Goal: Information Seeking & Learning: Learn about a topic

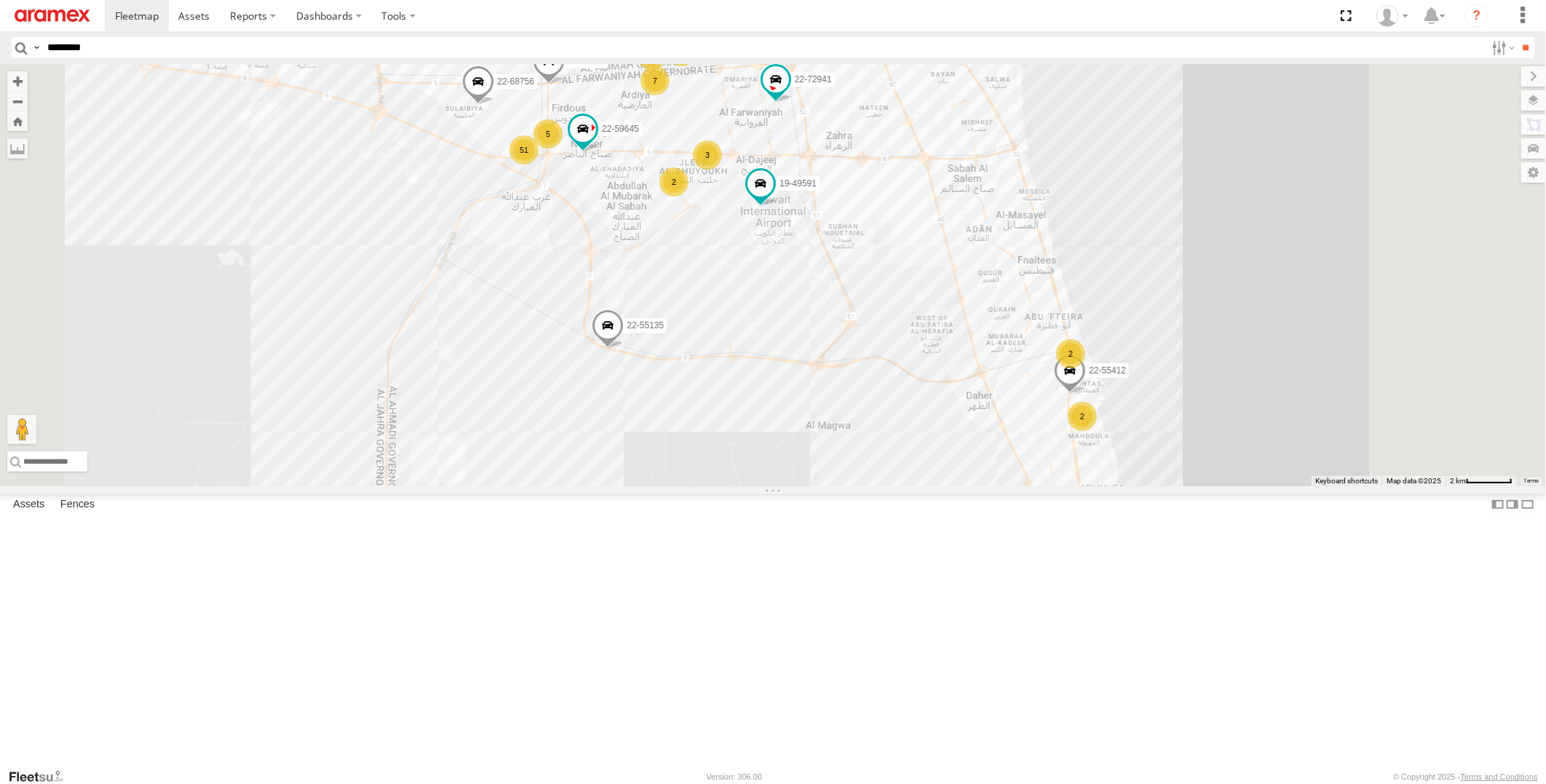
type input "********"
click at [1518, 37] on input "**" at bounding box center [1526, 47] width 17 height 21
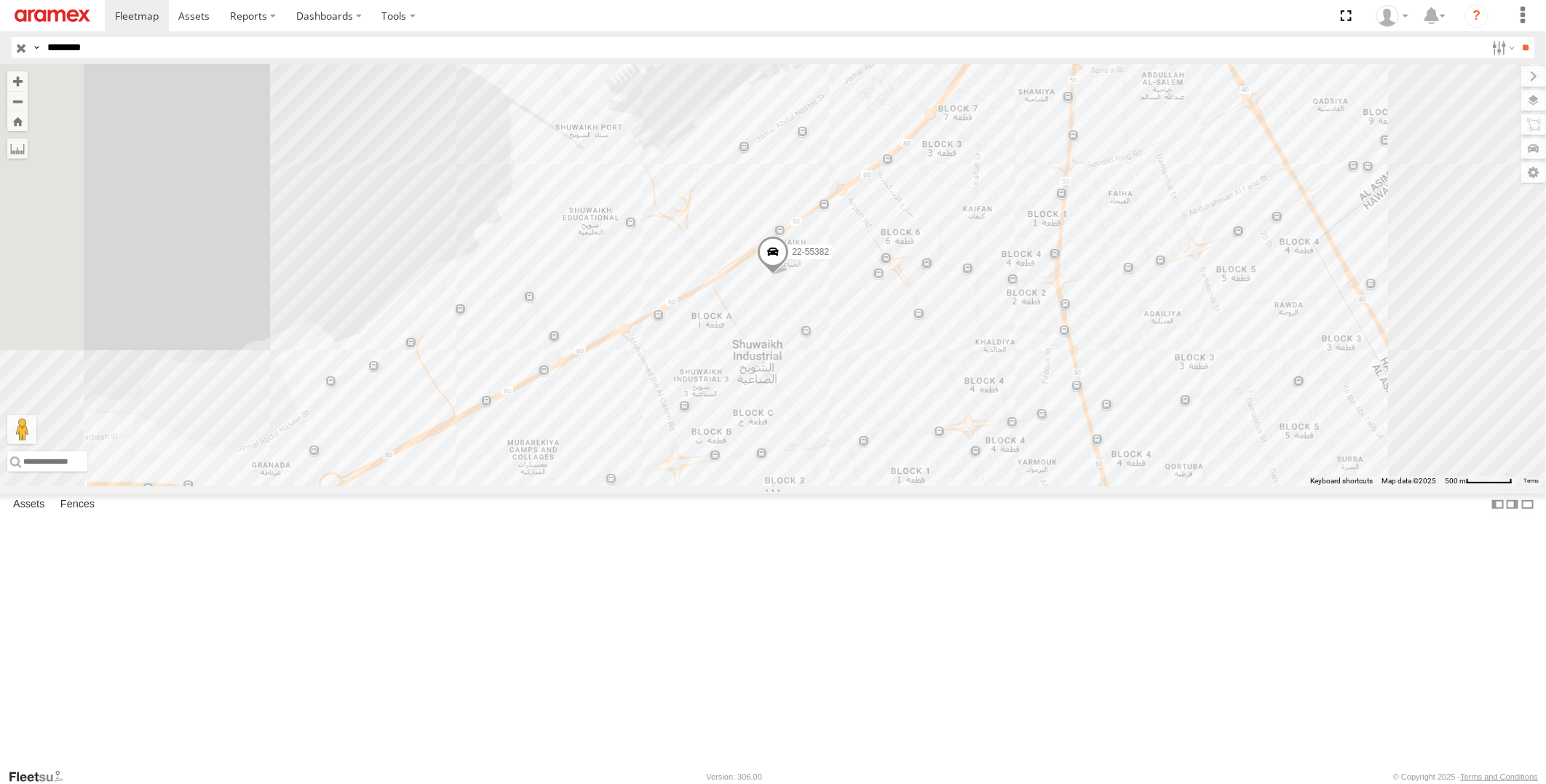
click at [18, 48] on input "button" at bounding box center [21, 47] width 19 height 21
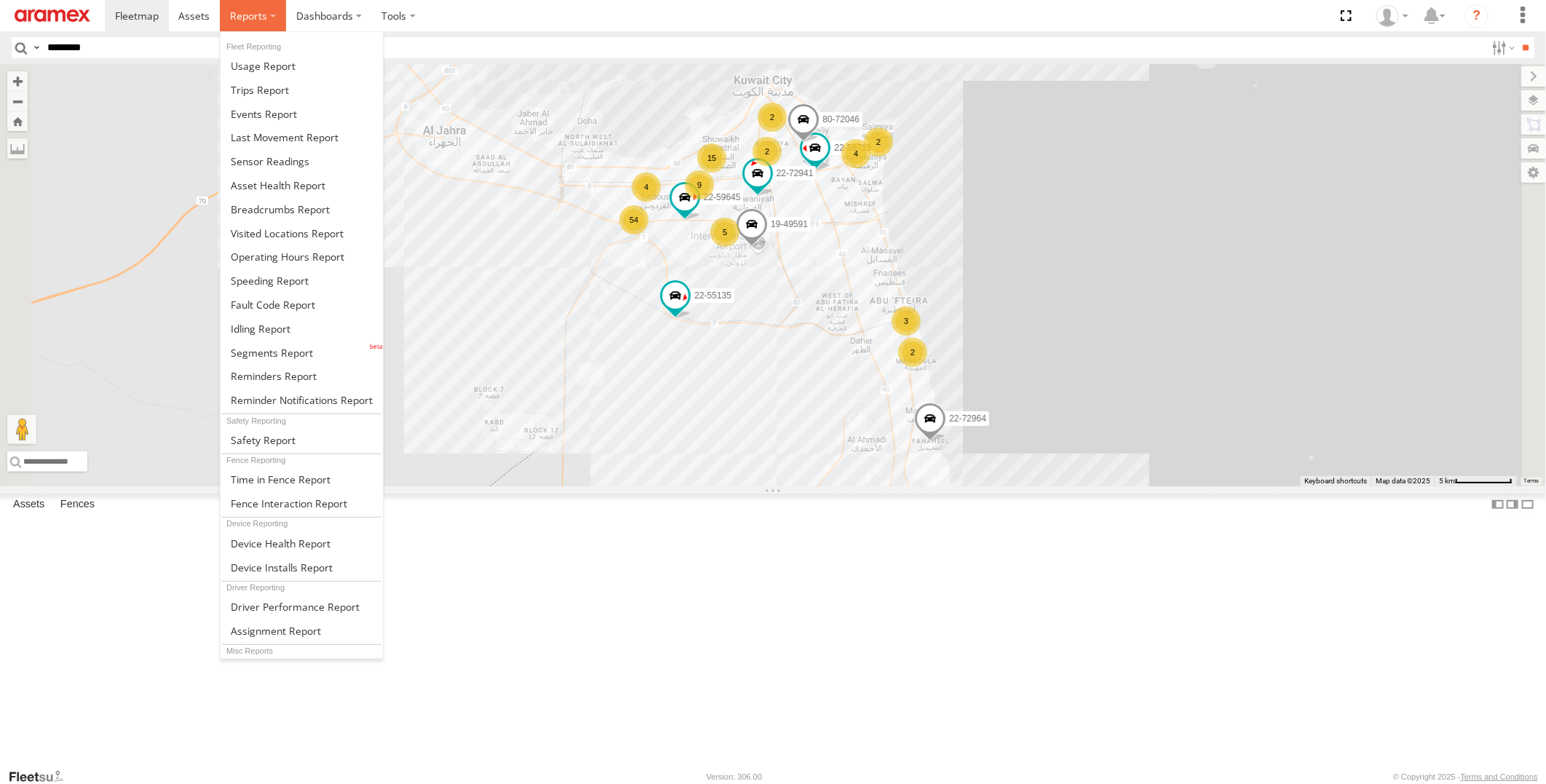
click at [252, 11] on span at bounding box center [249, 16] width 37 height 14
click at [273, 334] on span at bounding box center [261, 328] width 60 height 14
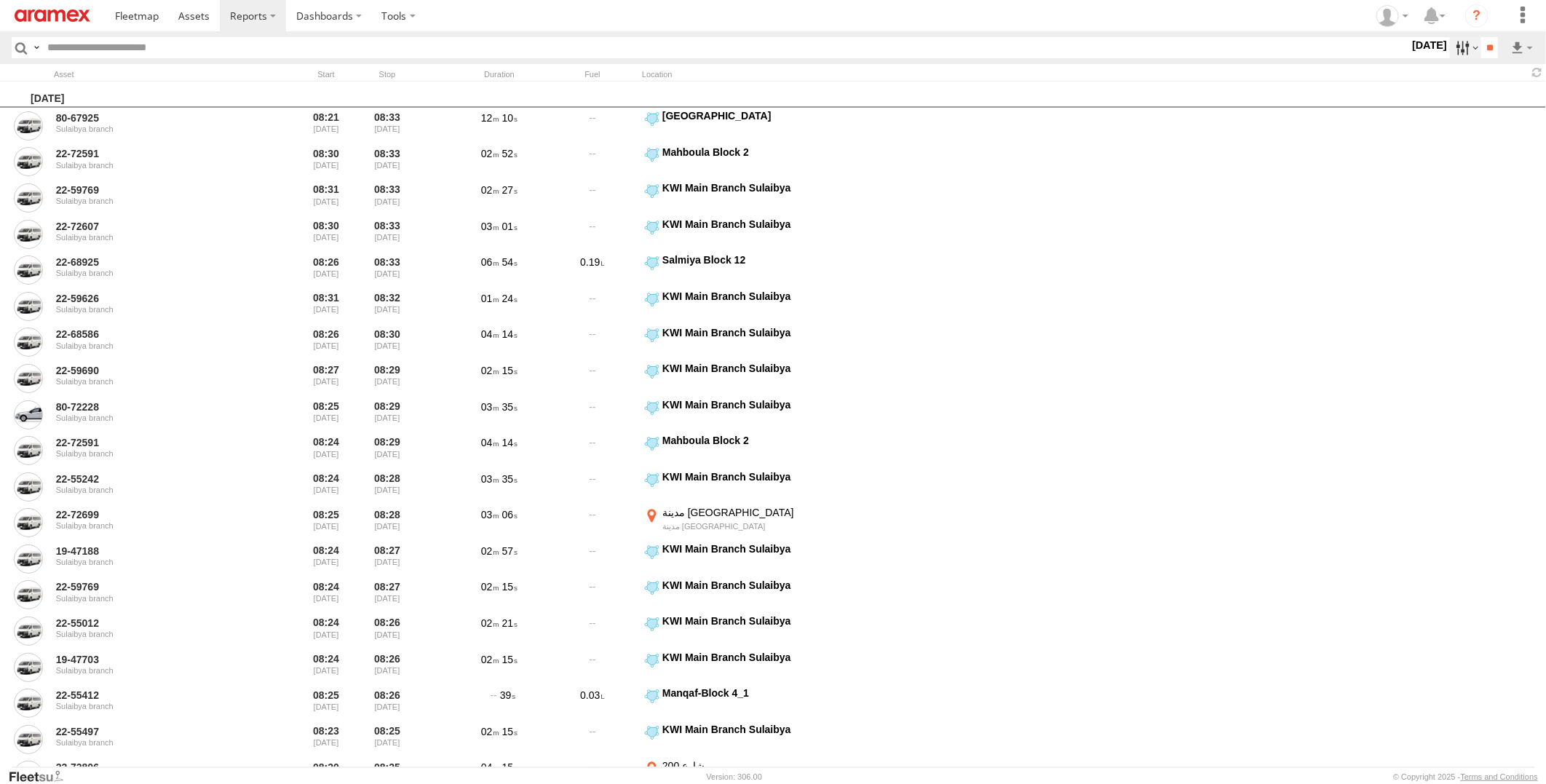
click at [1450, 47] on label at bounding box center [1466, 47] width 32 height 21
click at [0, 0] on span "> 10min" at bounding box center [0, 0] width 0 height 0
click at [0, 0] on label at bounding box center [0, 0] width 0 height 0
click at [1487, 47] on input "**" at bounding box center [1489, 47] width 17 height 21
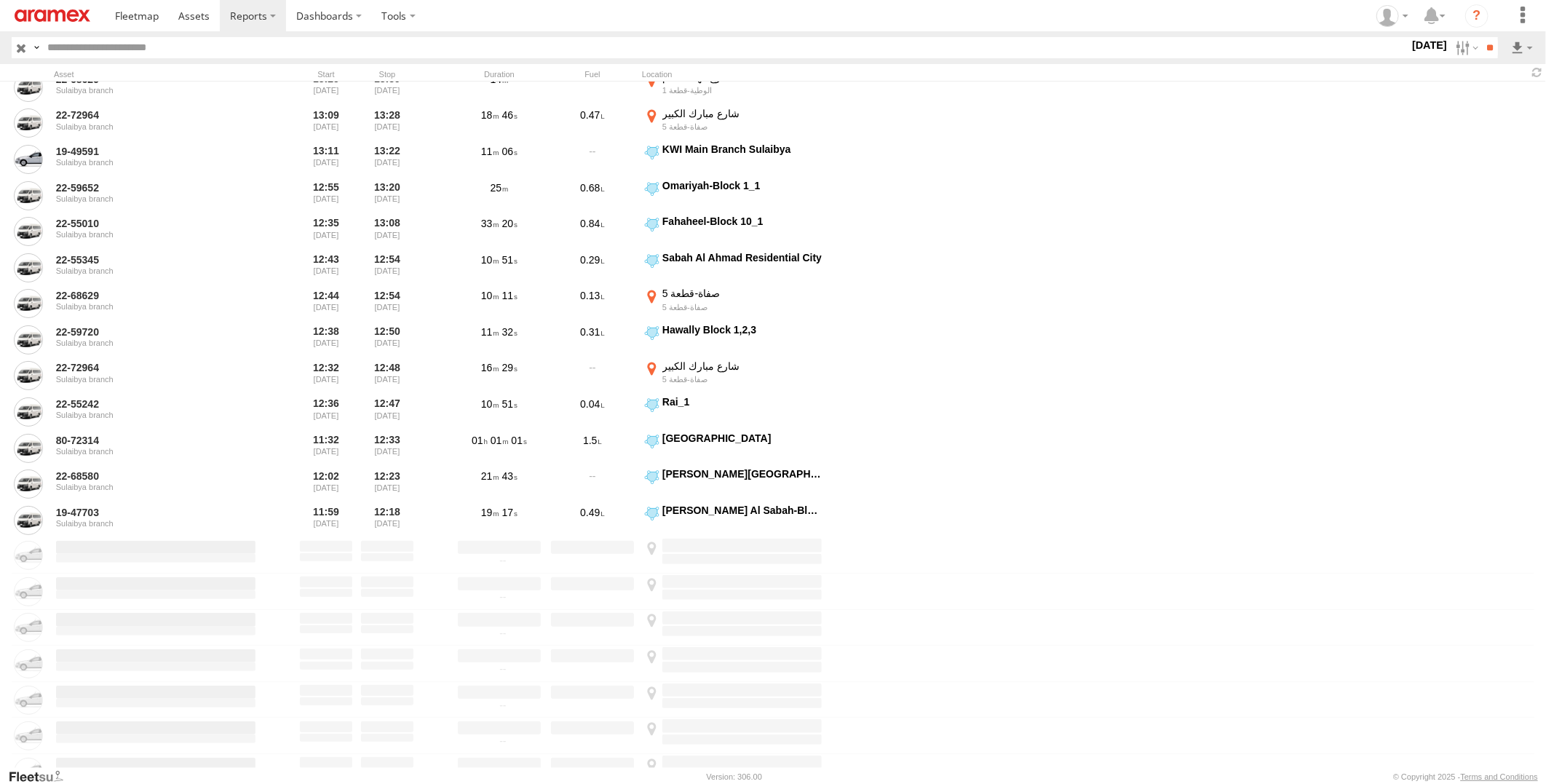
scroll to position [970, 0]
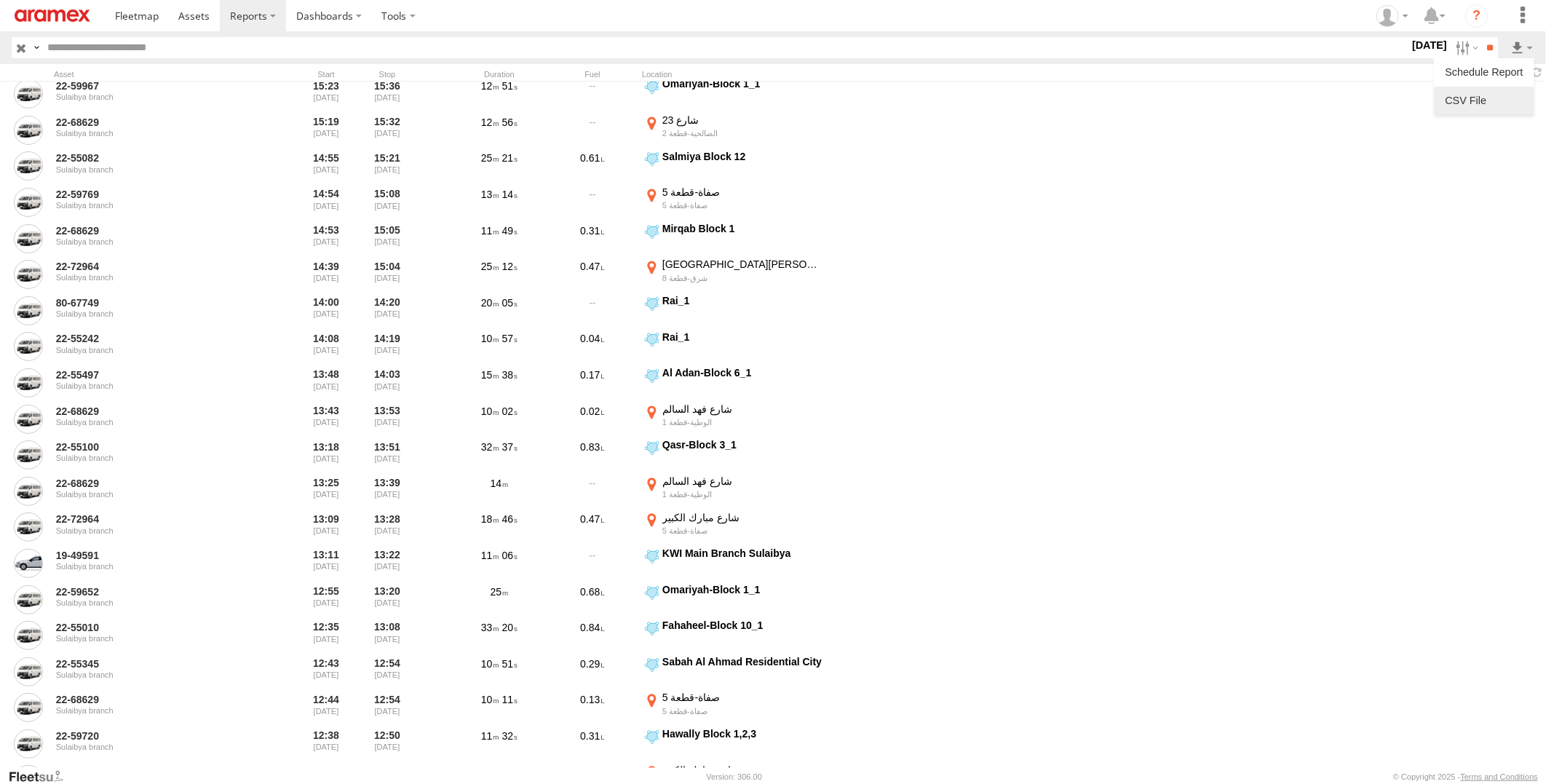
click at [1506, 87] on li at bounding box center [1485, 100] width 100 height 27
click at [1491, 98] on link at bounding box center [1484, 100] width 89 height 22
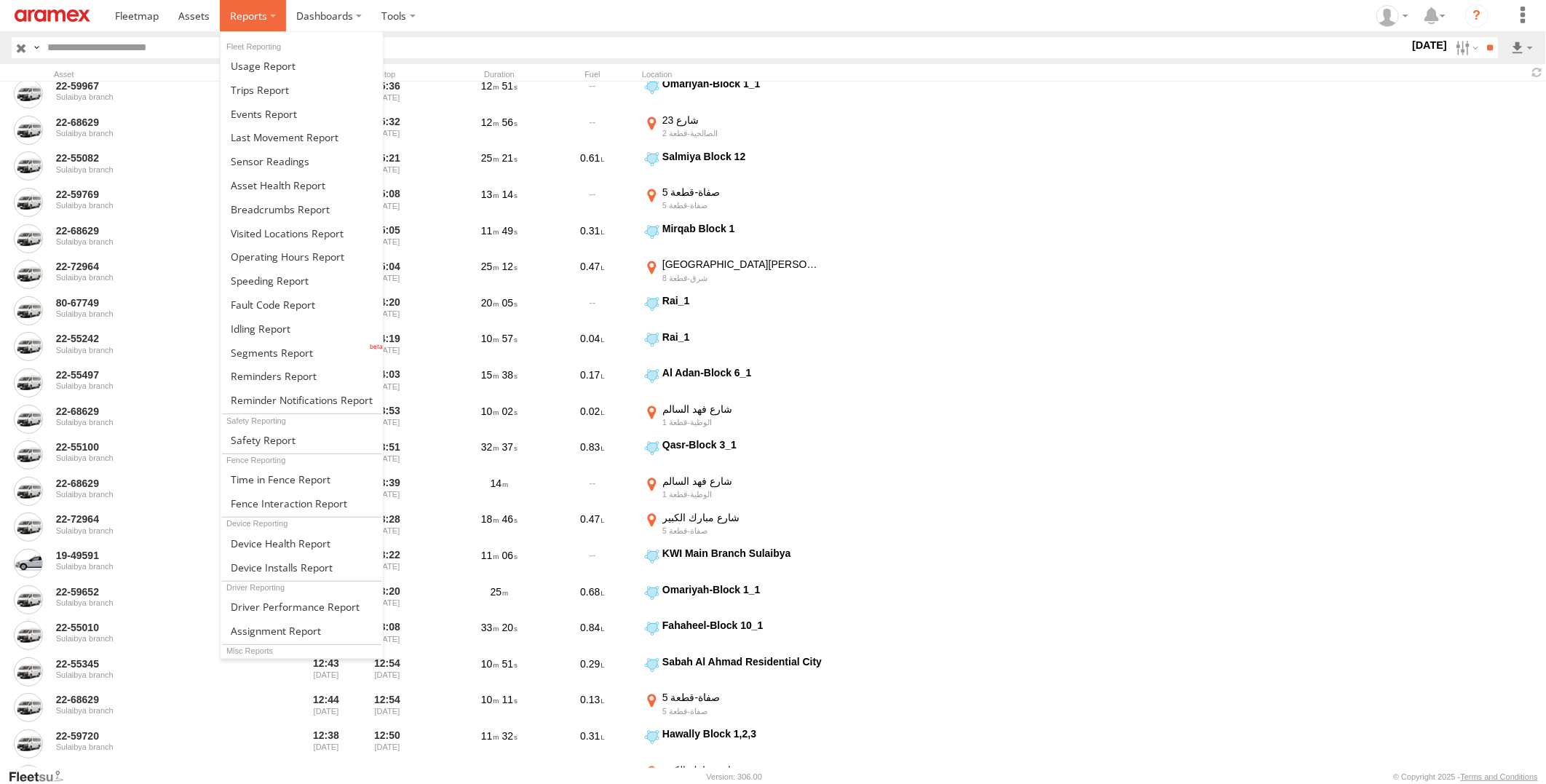
click at [244, 18] on span at bounding box center [249, 16] width 37 height 14
click at [308, 206] on span at bounding box center [280, 209] width 99 height 14
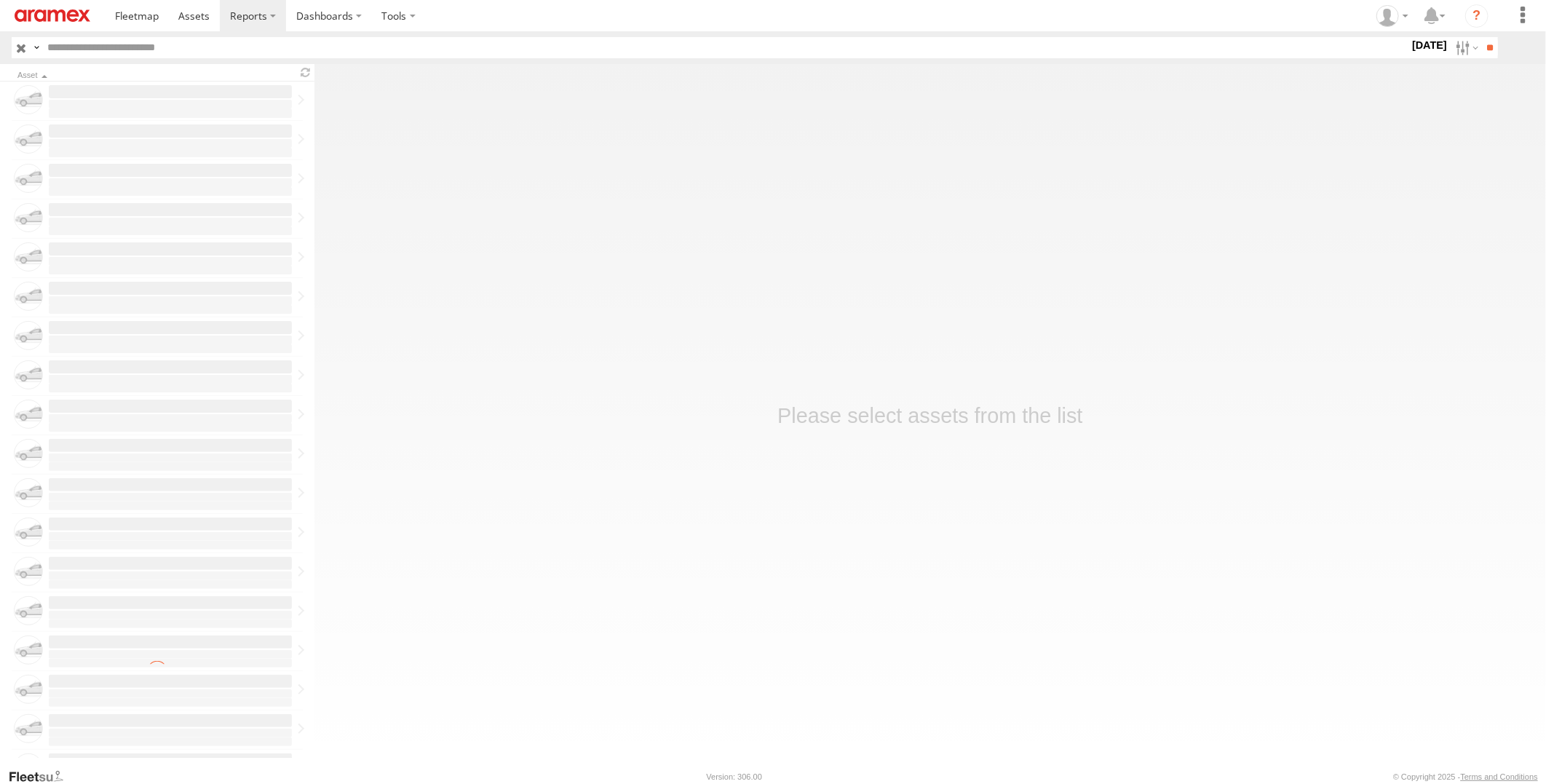
click at [220, 53] on input "text" at bounding box center [725, 47] width 1368 height 21
paste input "********"
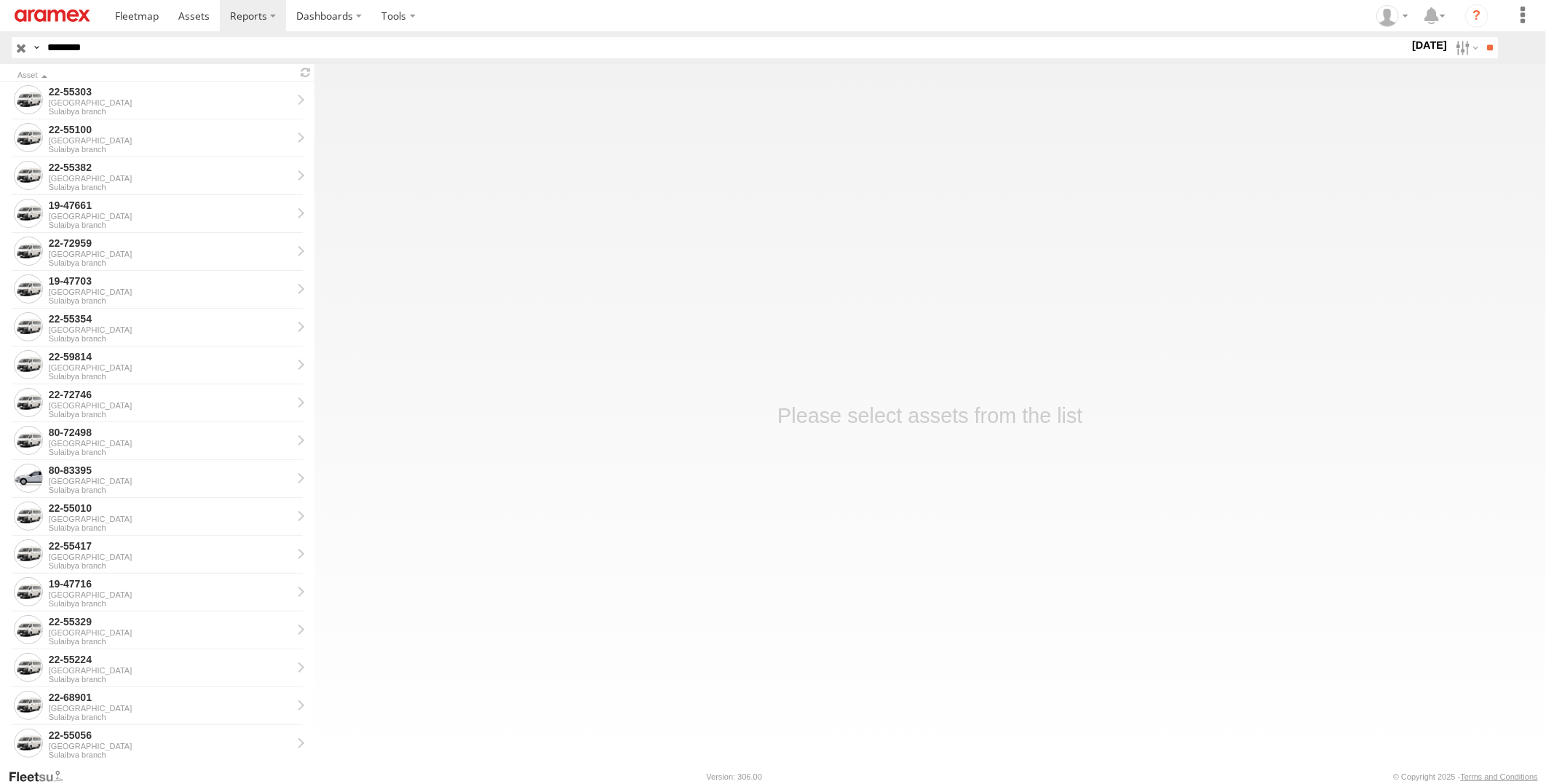
type input "********"
click at [1481, 37] on input "**" at bounding box center [1489, 47] width 17 height 21
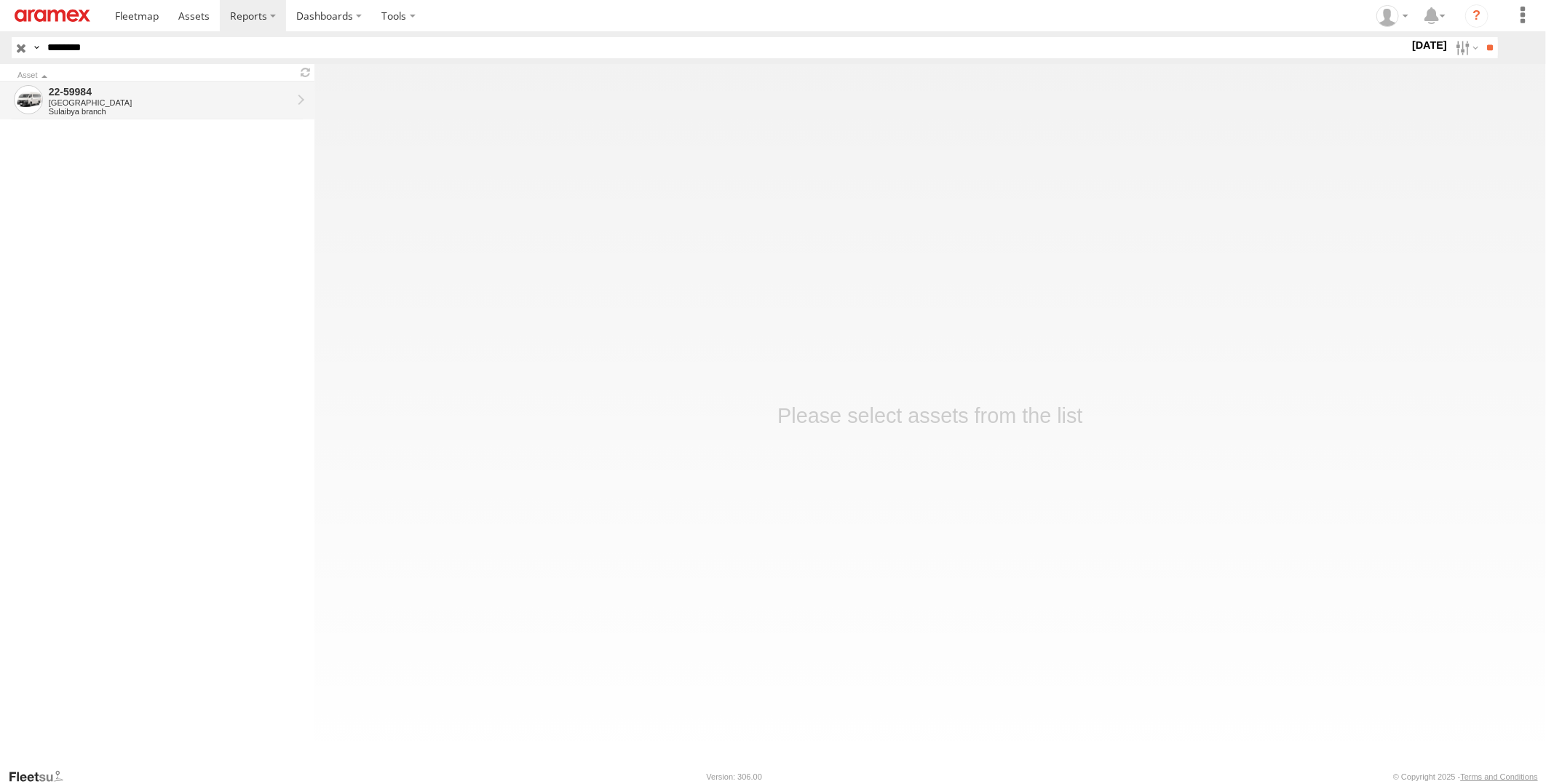
click at [241, 89] on div "22-59984" at bounding box center [170, 91] width 243 height 13
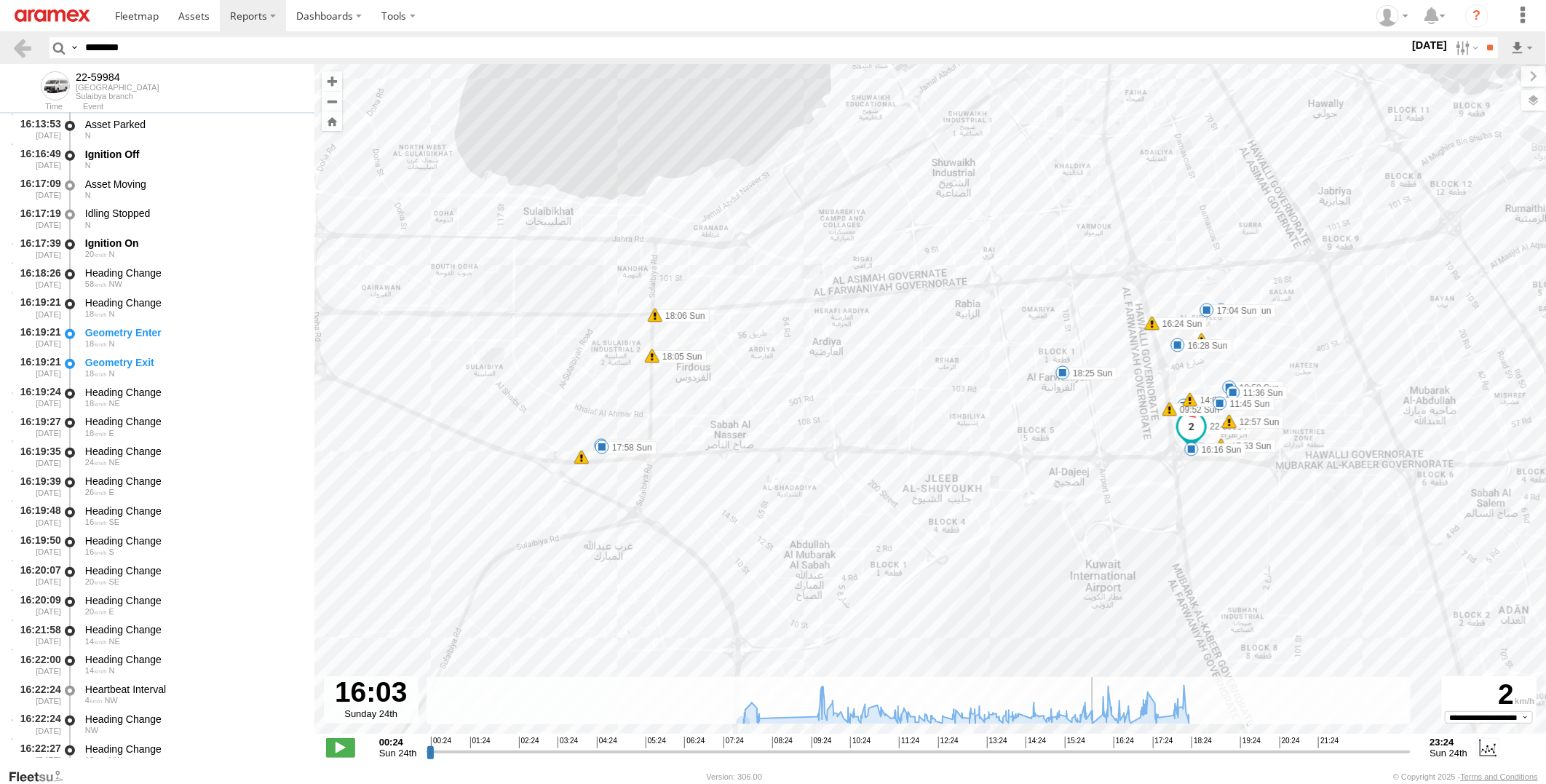
drag, startPoint x: 431, startPoint y: 750, endPoint x: 1094, endPoint y: 761, distance: 663.1
click at [1094, 759] on input "range" at bounding box center [919, 752] width 985 height 14
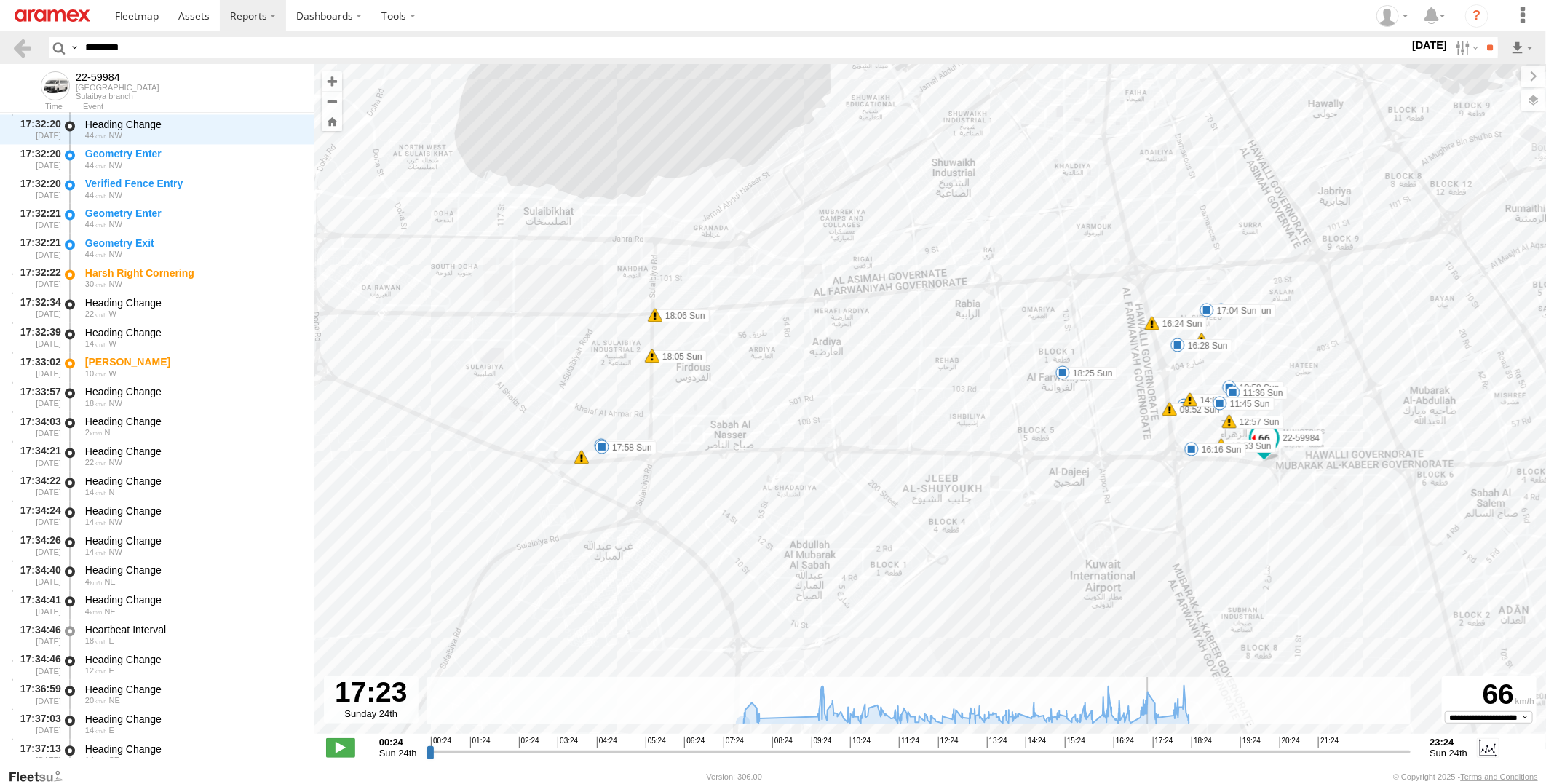
drag, startPoint x: 1096, startPoint y: 757, endPoint x: 1151, endPoint y: 755, distance: 55.0
type input "**********"
click at [1151, 755] on input "range" at bounding box center [919, 752] width 985 height 14
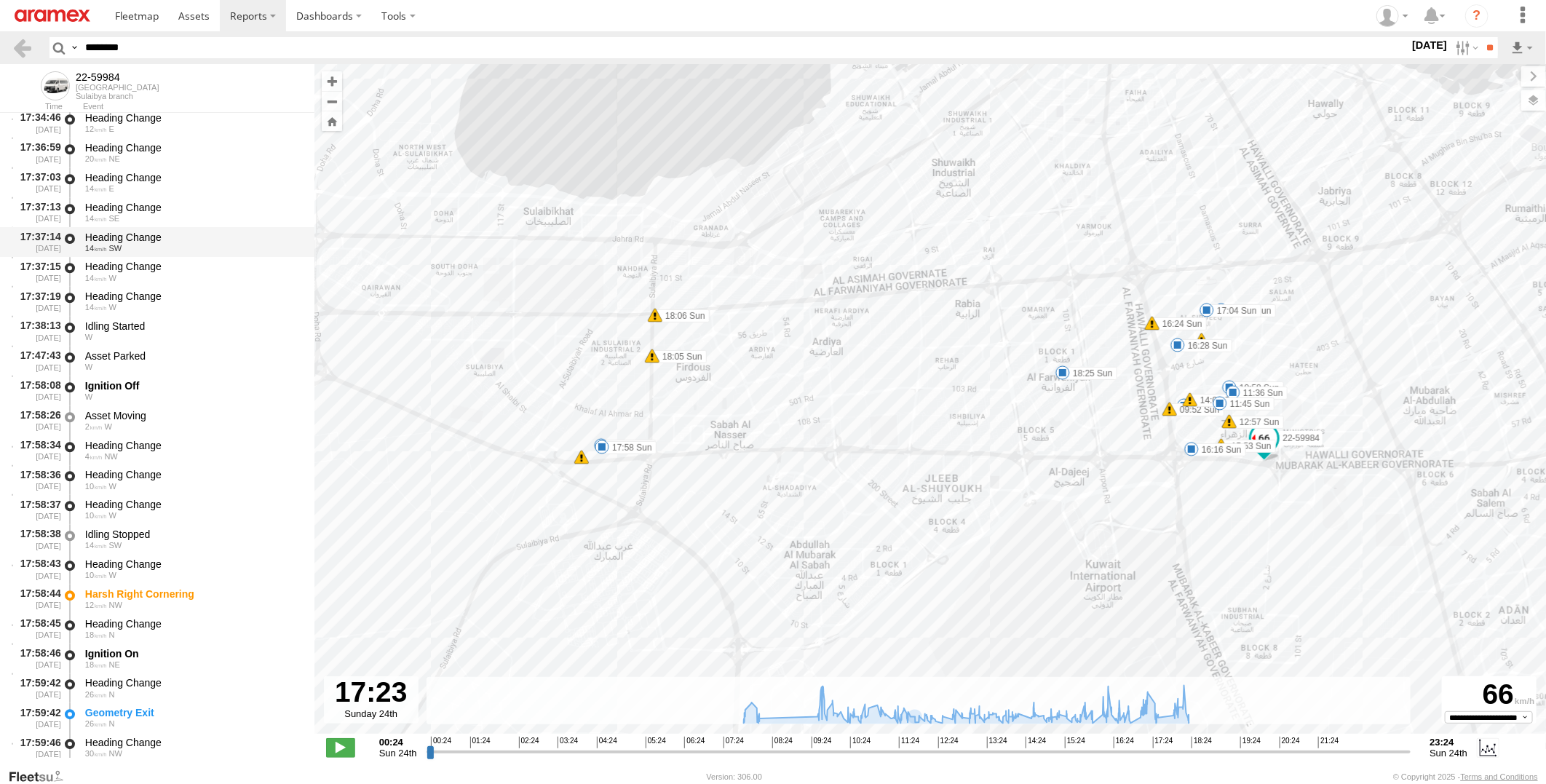
scroll to position [26786, 0]
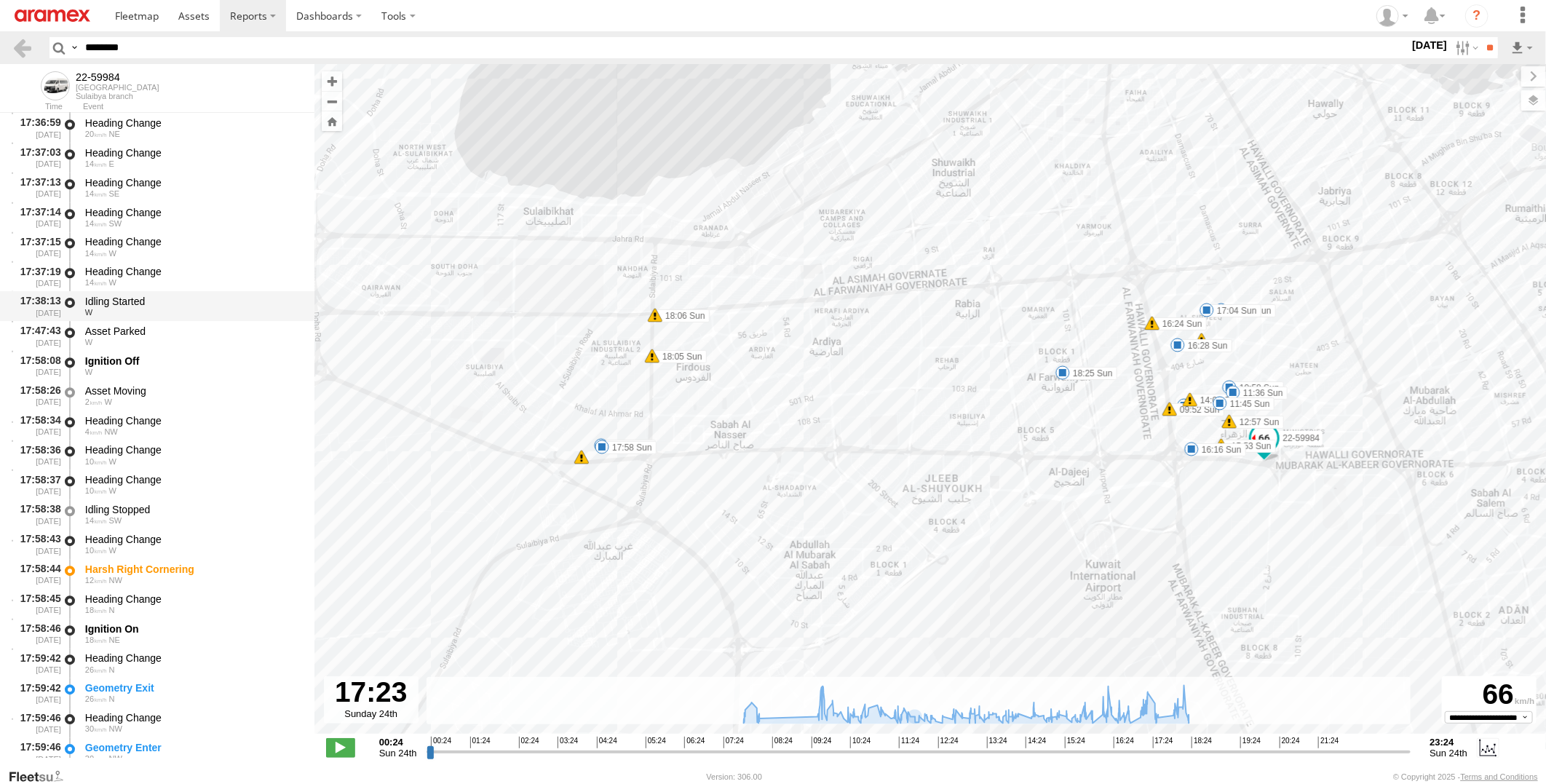
click at [202, 308] on div "W" at bounding box center [192, 313] width 215 height 9
click at [204, 331] on div "Asset Parked" at bounding box center [192, 331] width 215 height 13
click at [202, 296] on div "Idling Started" at bounding box center [192, 301] width 215 height 13
click at [202, 325] on div "Asset Parked" at bounding box center [192, 331] width 215 height 13
click at [193, 365] on div "Ignition Off" at bounding box center [192, 361] width 215 height 13
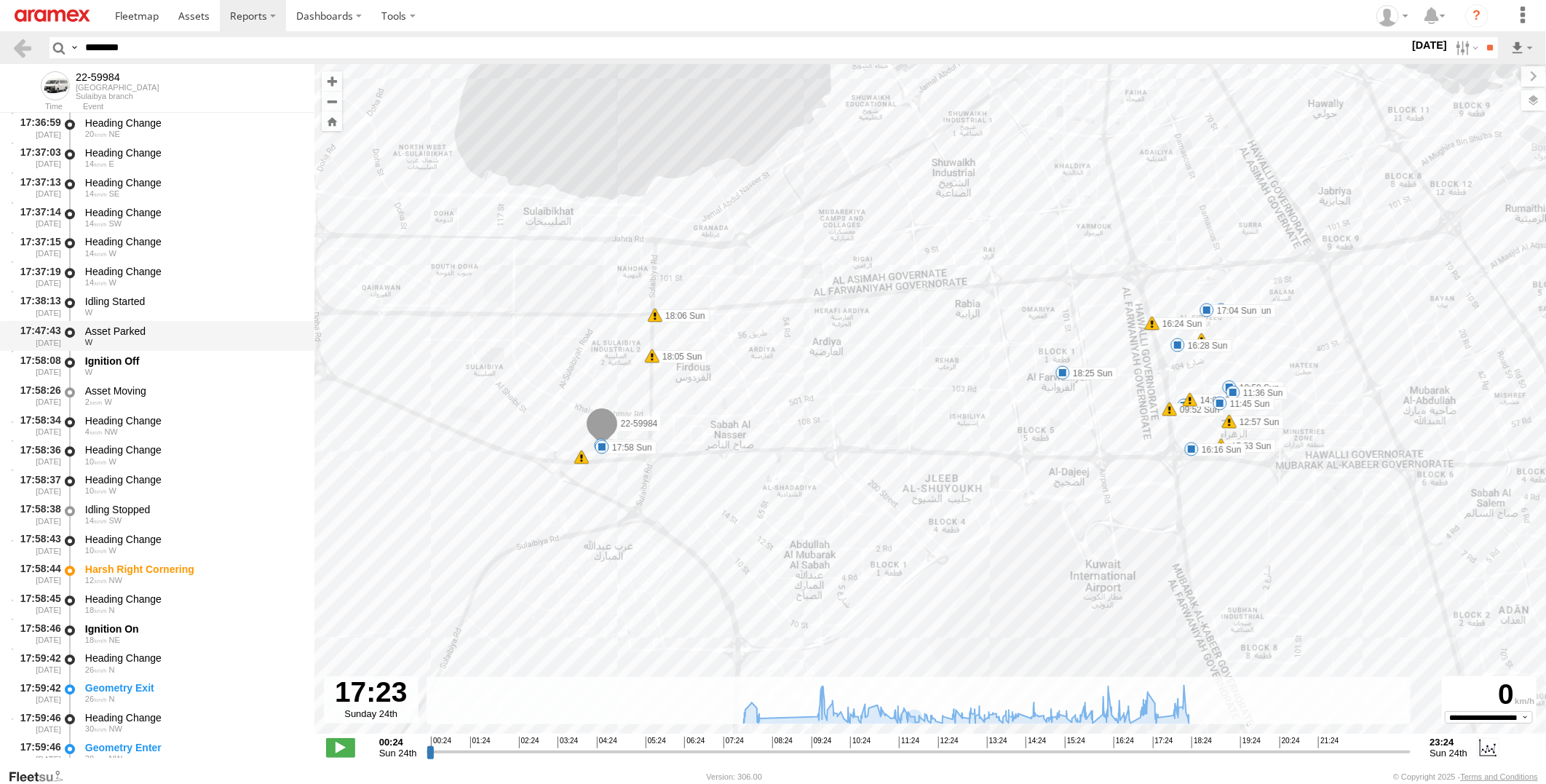
click at [193, 334] on div "Asset Parked" at bounding box center [192, 331] width 215 height 13
click at [198, 295] on div "Idling Started" at bounding box center [192, 301] width 215 height 13
click at [194, 338] on div "W" at bounding box center [192, 342] width 215 height 9
click at [193, 356] on div "Ignition Off" at bounding box center [192, 361] width 215 height 13
click at [189, 278] on div "14 W" at bounding box center [192, 283] width 215 height 9
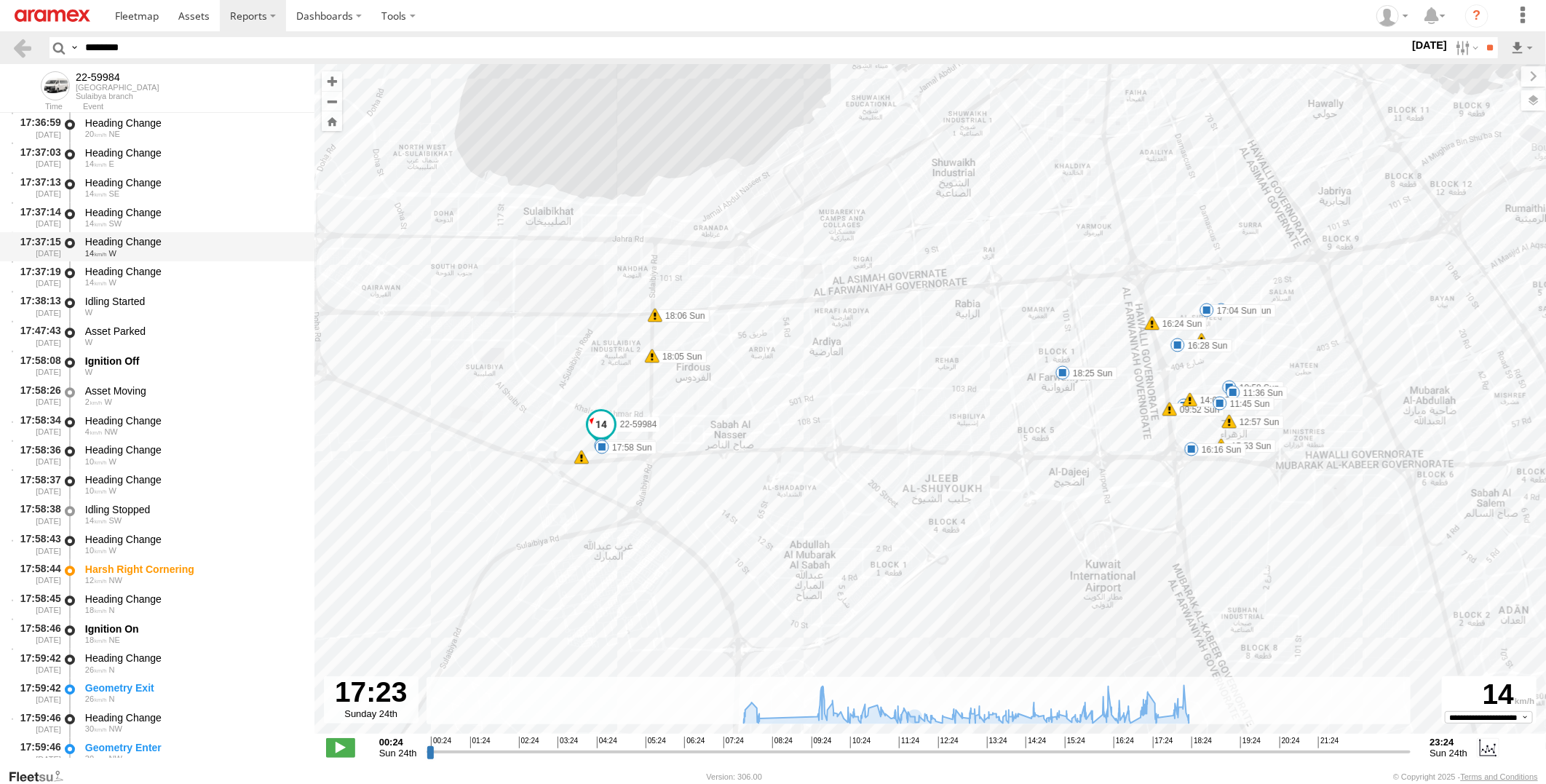
click at [197, 236] on div "Heading Change" at bounding box center [192, 241] width 215 height 13
click at [198, 210] on div "Heading Change" at bounding box center [192, 212] width 215 height 13
click at [194, 174] on div "Heading Change 14 SE" at bounding box center [192, 187] width 220 height 27
click at [194, 155] on div "Heading Change" at bounding box center [192, 153] width 215 height 13
click at [195, 126] on div "Heading Change" at bounding box center [192, 123] width 215 height 13
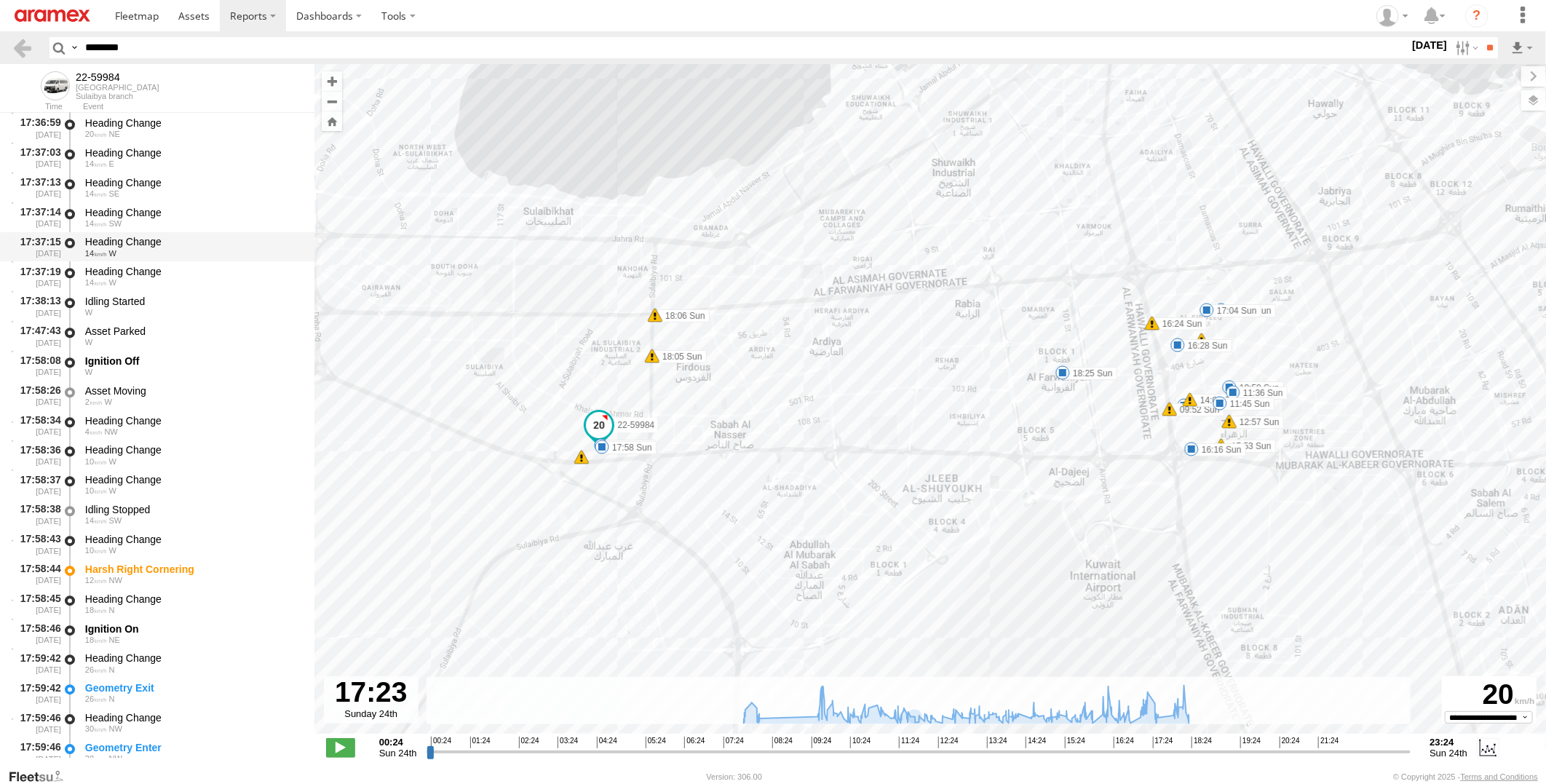
click at [199, 260] on div "17:37:15 24/08/2025 Heading Change 14 W" at bounding box center [157, 247] width 314 height 30
click at [199, 278] on div "14 W" at bounding box center [192, 283] width 215 height 9
click at [200, 304] on div "Idling Started" at bounding box center [192, 301] width 215 height 13
click at [199, 336] on div "Asset Parked" at bounding box center [192, 331] width 215 height 13
click at [191, 310] on div "W" at bounding box center [192, 313] width 215 height 9
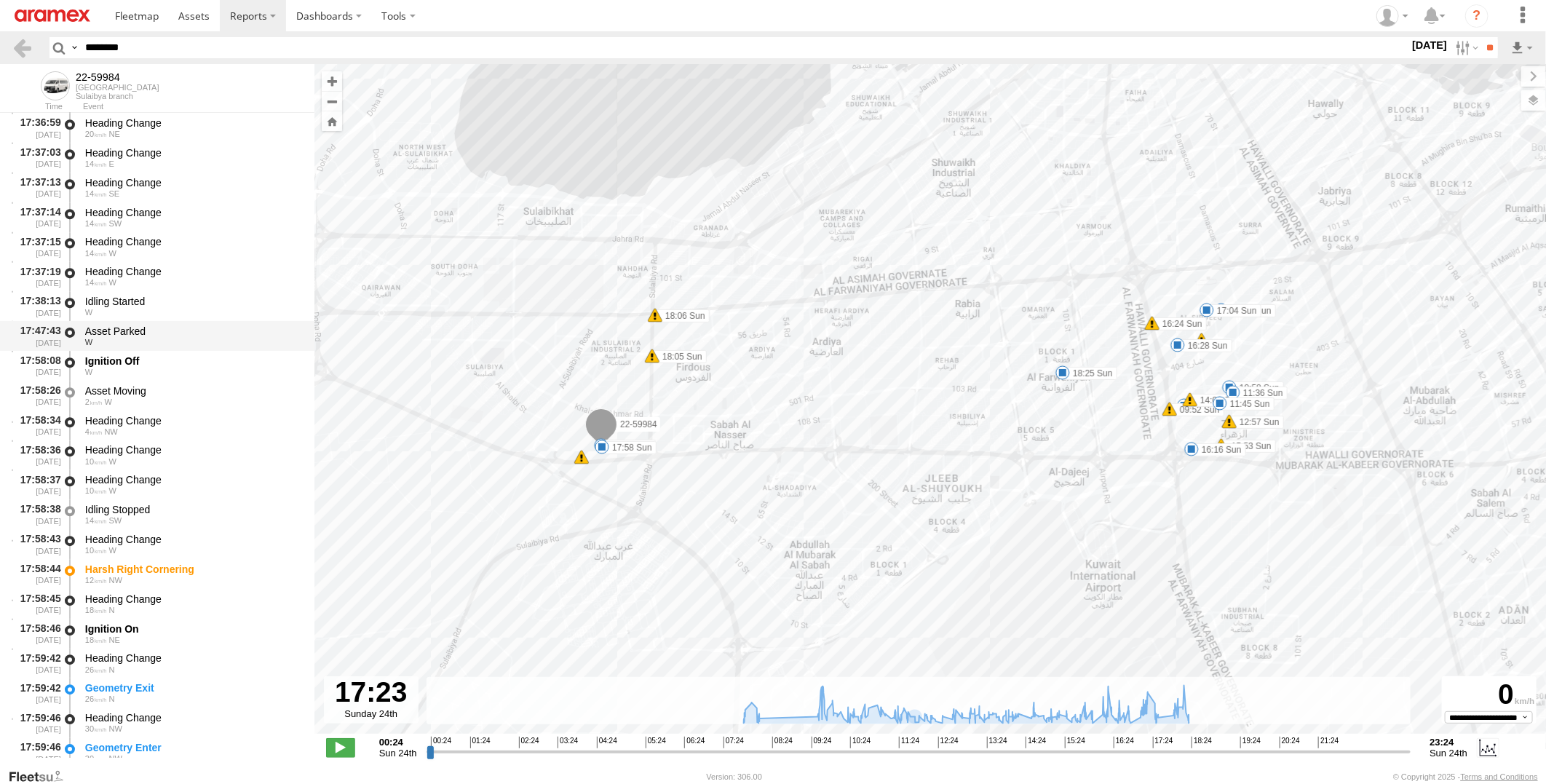
click at [197, 340] on div "W" at bounding box center [192, 342] width 215 height 9
click at [185, 300] on div "Idling Started" at bounding box center [192, 301] width 215 height 13
click at [189, 329] on div "Asset Parked" at bounding box center [192, 331] width 215 height 13
click at [168, 364] on div "Ignition Off" at bounding box center [192, 361] width 215 height 13
click at [168, 331] on div "Asset Parked" at bounding box center [192, 331] width 215 height 13
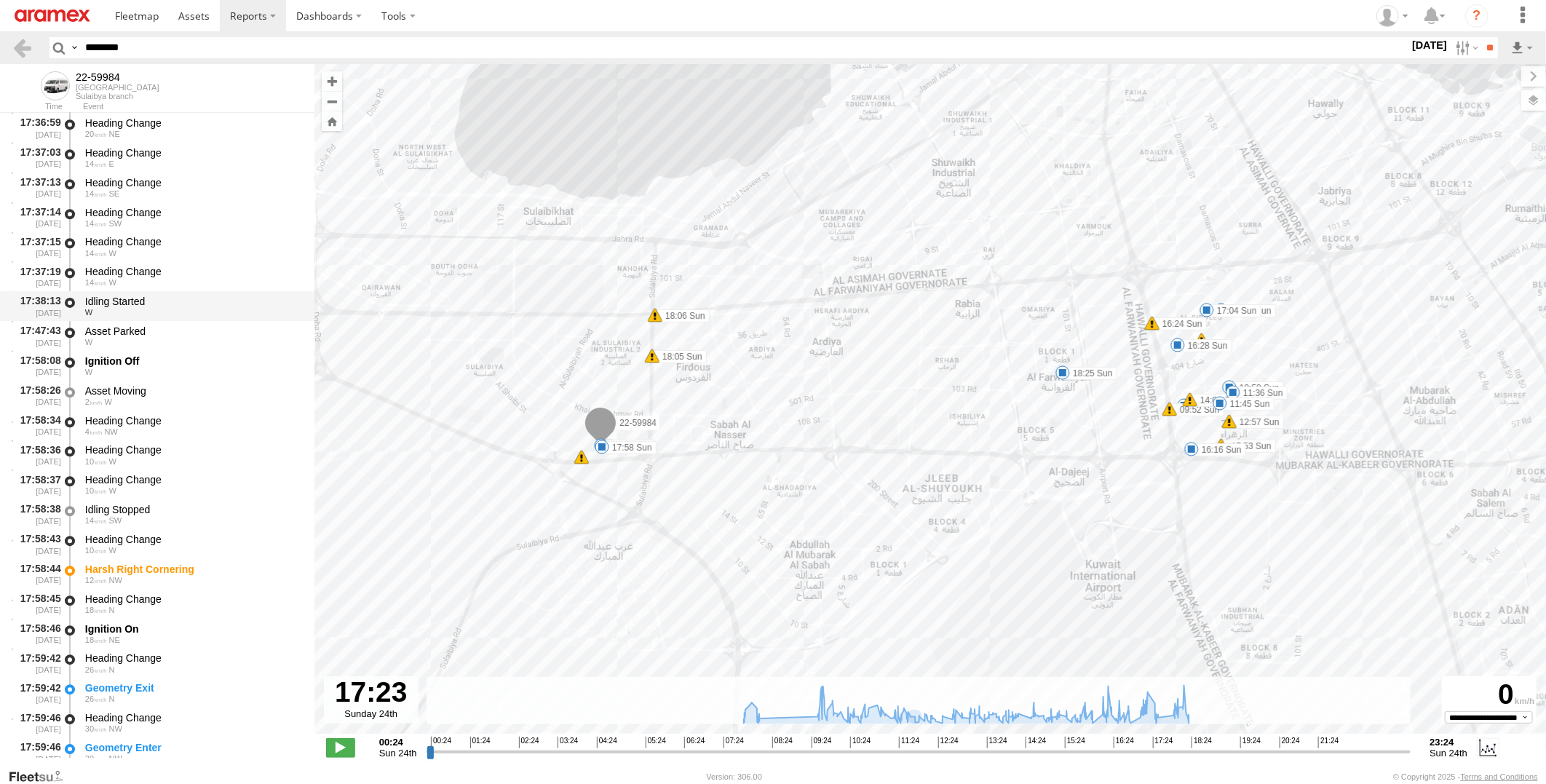
click at [171, 295] on div "Idling Started" at bounding box center [192, 301] width 215 height 13
click at [177, 334] on div "Asset Parked" at bounding box center [192, 331] width 215 height 13
click at [177, 370] on div "W" at bounding box center [192, 372] width 215 height 9
drag, startPoint x: 179, startPoint y: 53, endPoint x: -4, endPoint y: 76, distance: 184.4
click at [0, 76] on html at bounding box center [773, 392] width 1546 height 784
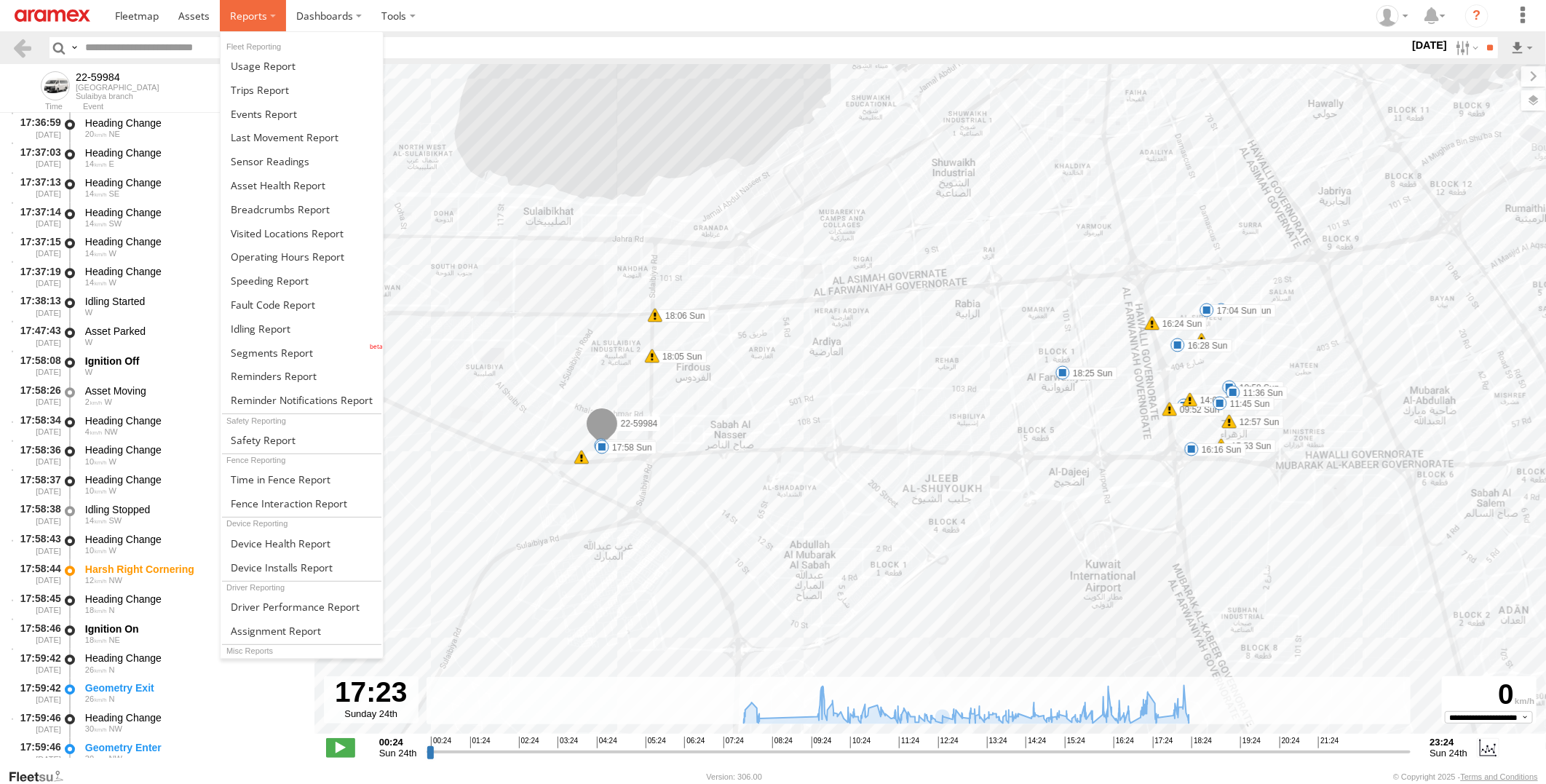
click at [270, 23] on label at bounding box center [252, 16] width 66 height 32
click at [316, 351] on link at bounding box center [301, 352] width 163 height 24
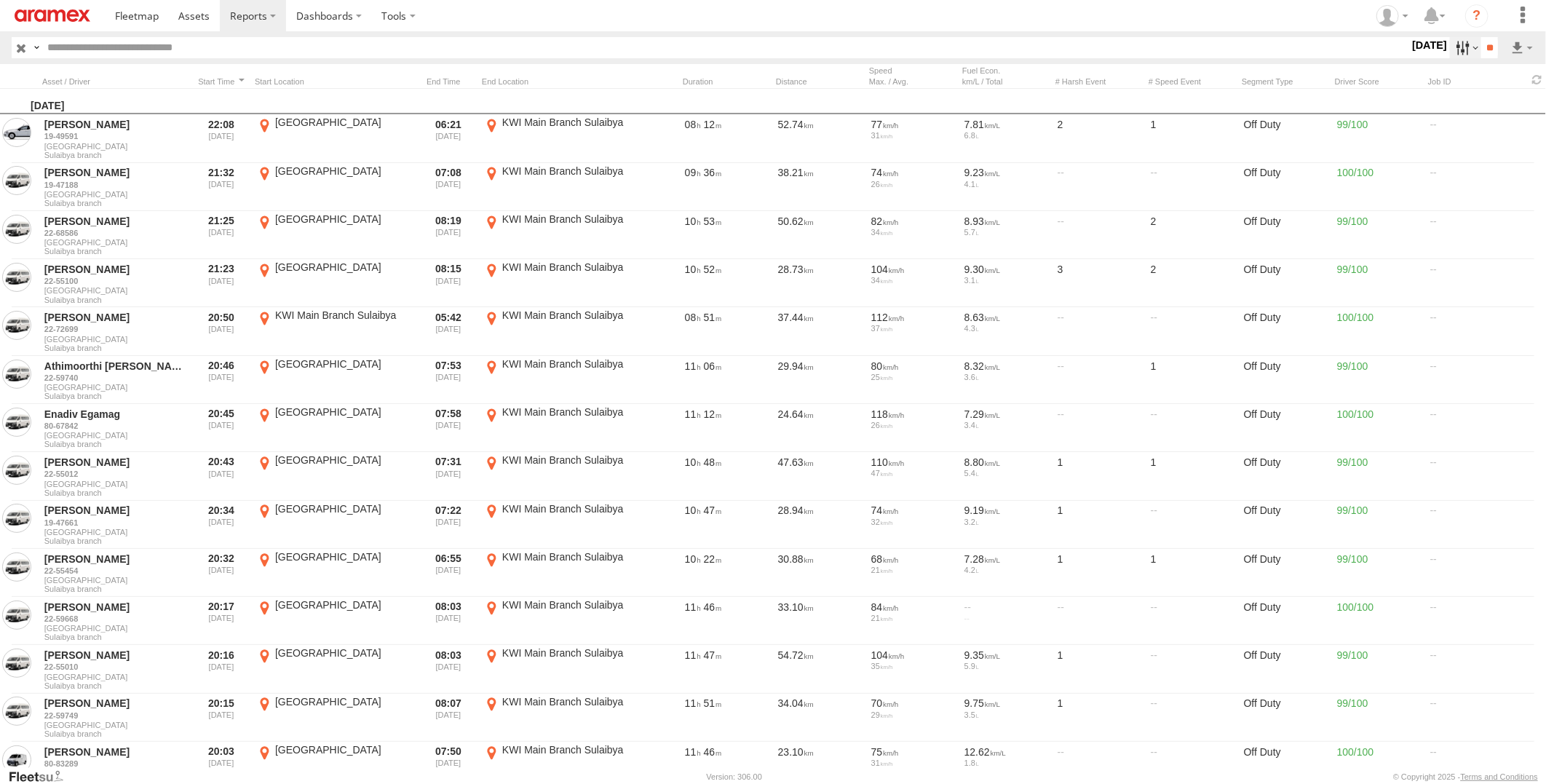
click at [1455, 45] on label at bounding box center [1466, 47] width 32 height 21
click at [0, 0] on label at bounding box center [0, 0] width 0 height 0
click at [118, 12] on span at bounding box center [137, 16] width 44 height 14
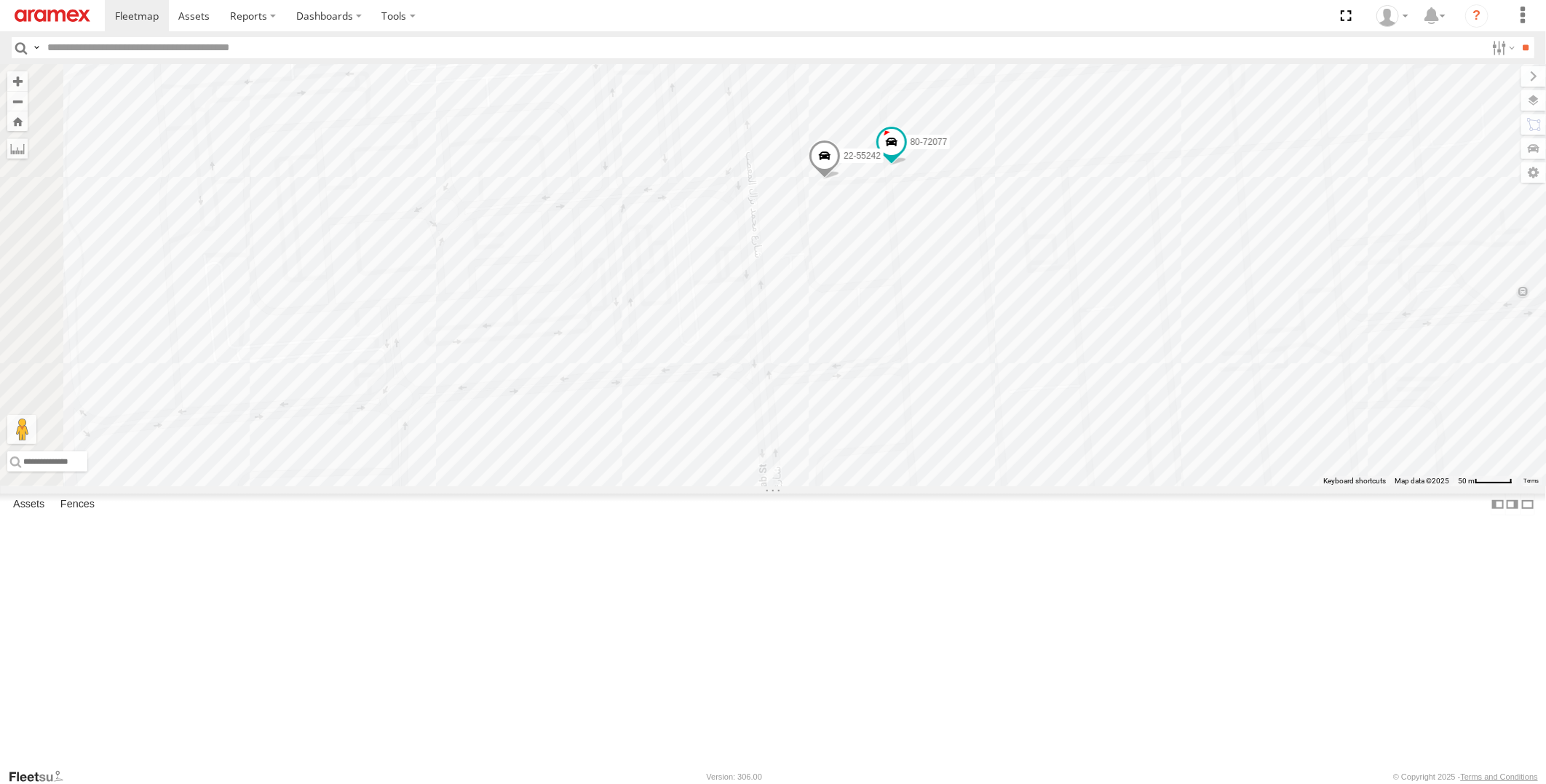
drag, startPoint x: 854, startPoint y: 260, endPoint x: 870, endPoint y: 393, distance: 134.0
click at [870, 393] on div "19-47703 22-55417 22-72588 19-47800 22-55289 19-49591 22-55345 22-72964 22-7294…" at bounding box center [773, 275] width 1546 height 422
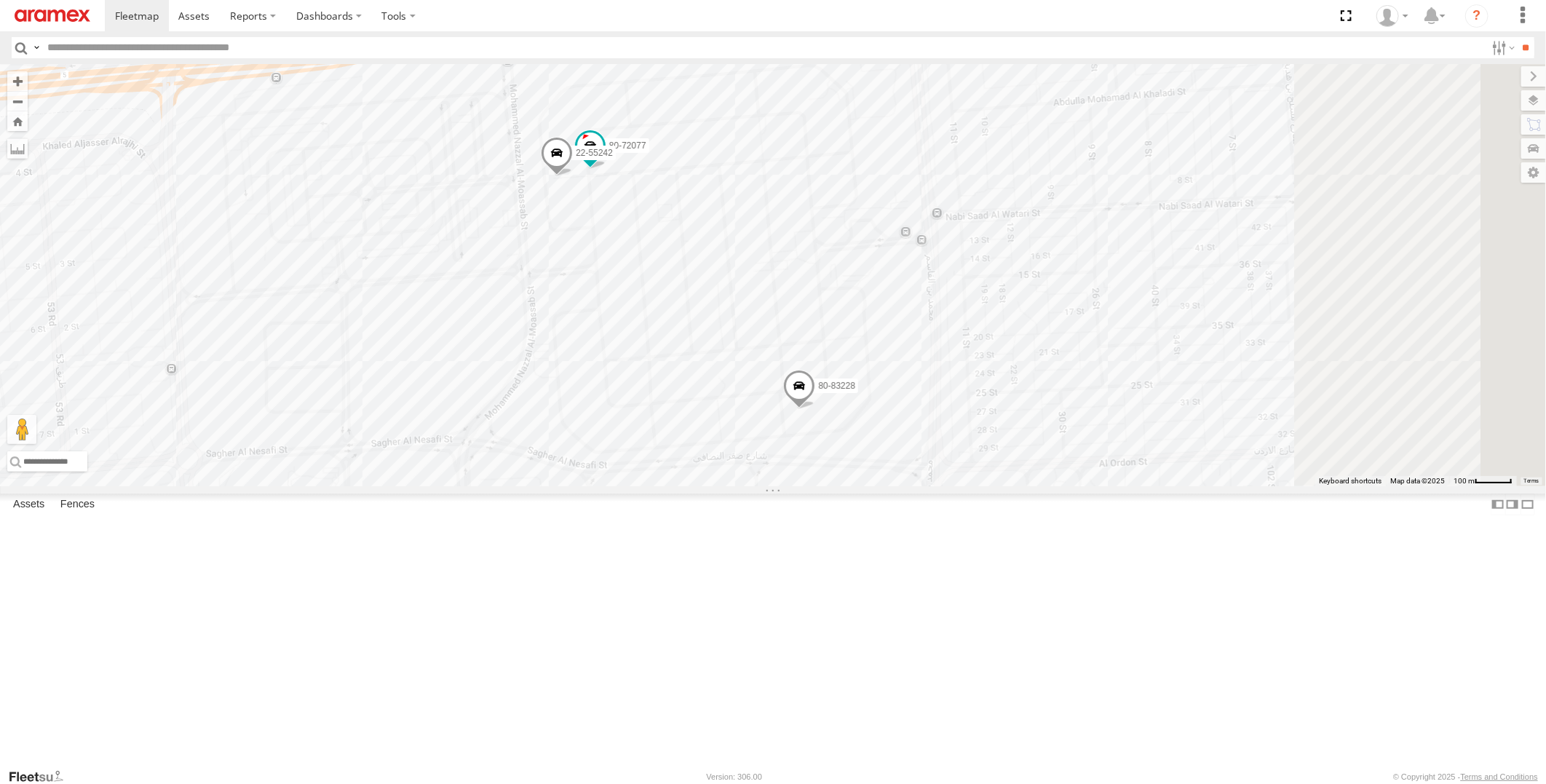
drag, startPoint x: 1073, startPoint y: 442, endPoint x: 856, endPoint y: 398, distance: 221.4
click at [856, 398] on div "19-47703 22-55417 22-72588 19-47800 22-55289 19-49591 22-55345 22-72964 22-7294…" at bounding box center [773, 275] width 1546 height 422
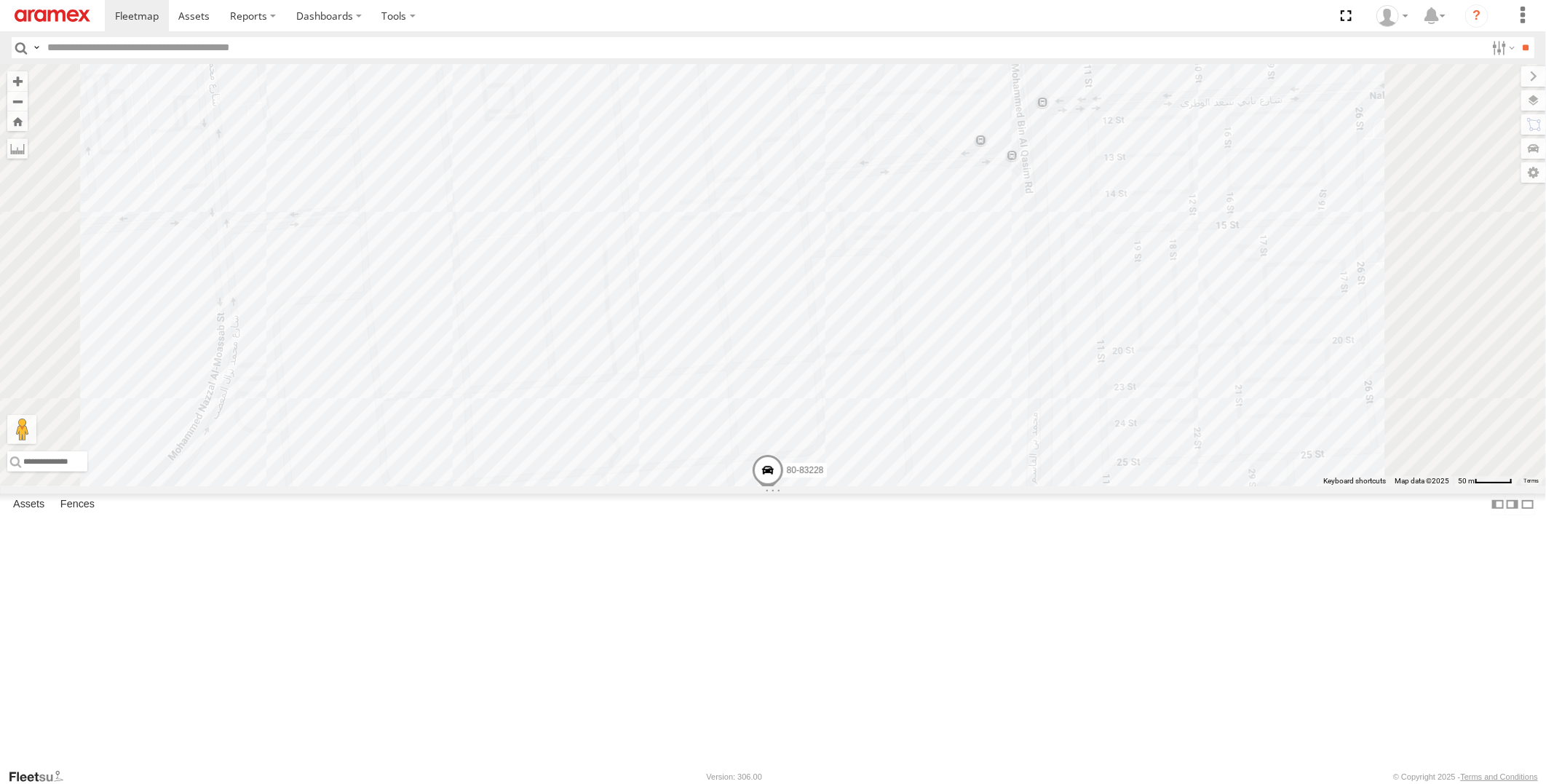
drag, startPoint x: 1019, startPoint y: 493, endPoint x: 1013, endPoint y: 420, distance: 73.2
click at [1013, 420] on div "19-47703 22-55417 22-72588 19-47800 22-55289 19-49591 22-55345 22-72964 22-7294…" at bounding box center [773, 275] width 1546 height 422
click at [770, 359] on span at bounding box center [754, 339] width 32 height 40
click at [1205, 419] on div "19-47703 22-55417 22-72588 19-47800 22-55289 19-49591 22-55345 22-72964 22-7294…" at bounding box center [773, 275] width 1546 height 422
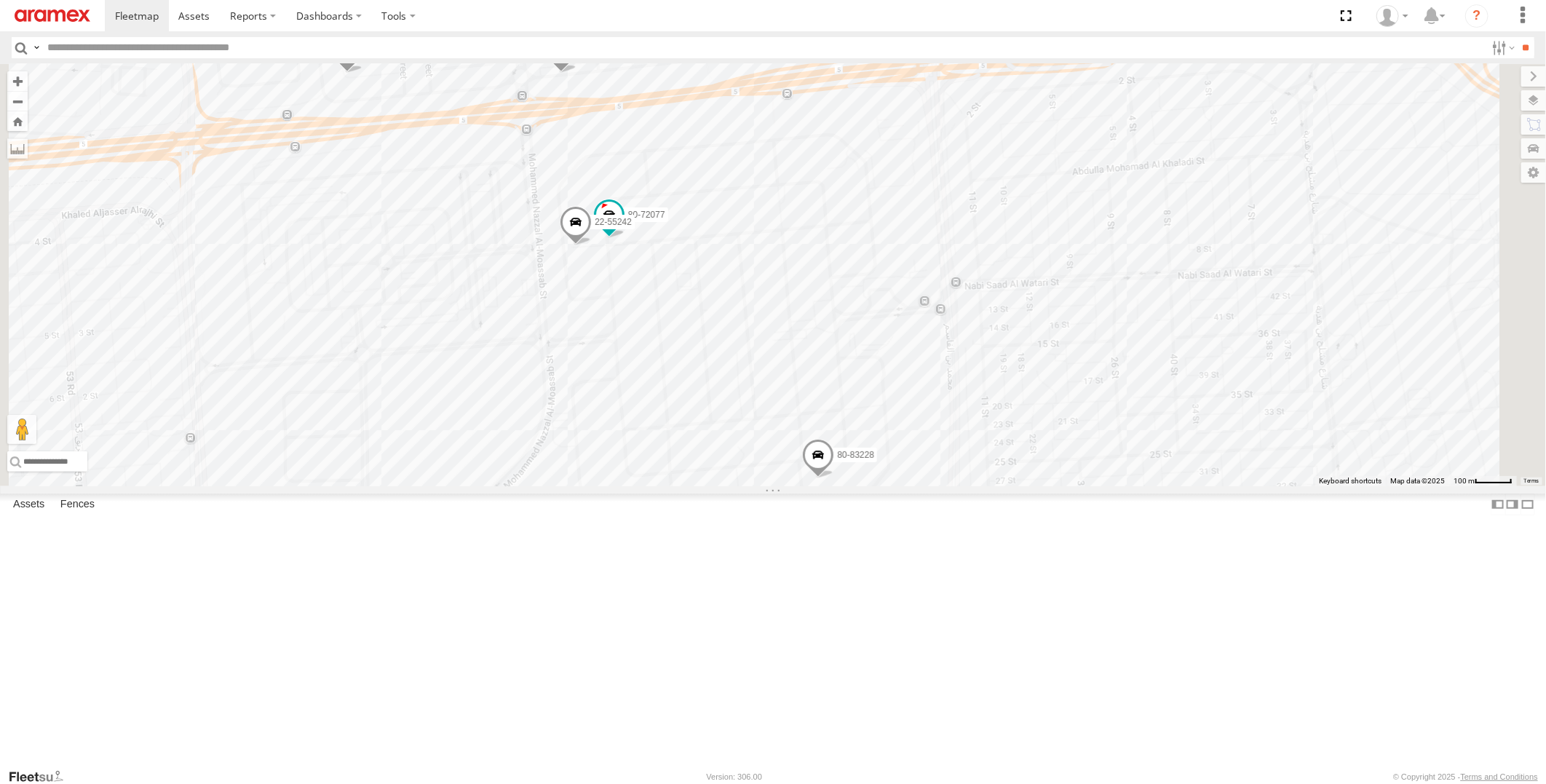
drag, startPoint x: 805, startPoint y: 350, endPoint x: 812, endPoint y: 513, distance: 163.2
click at [812, 486] on div "19-47703 22-55417 22-72588 19-47800 22-55289 19-49591 22-55345 22-72964 22-7294…" at bounding box center [773, 275] width 1546 height 422
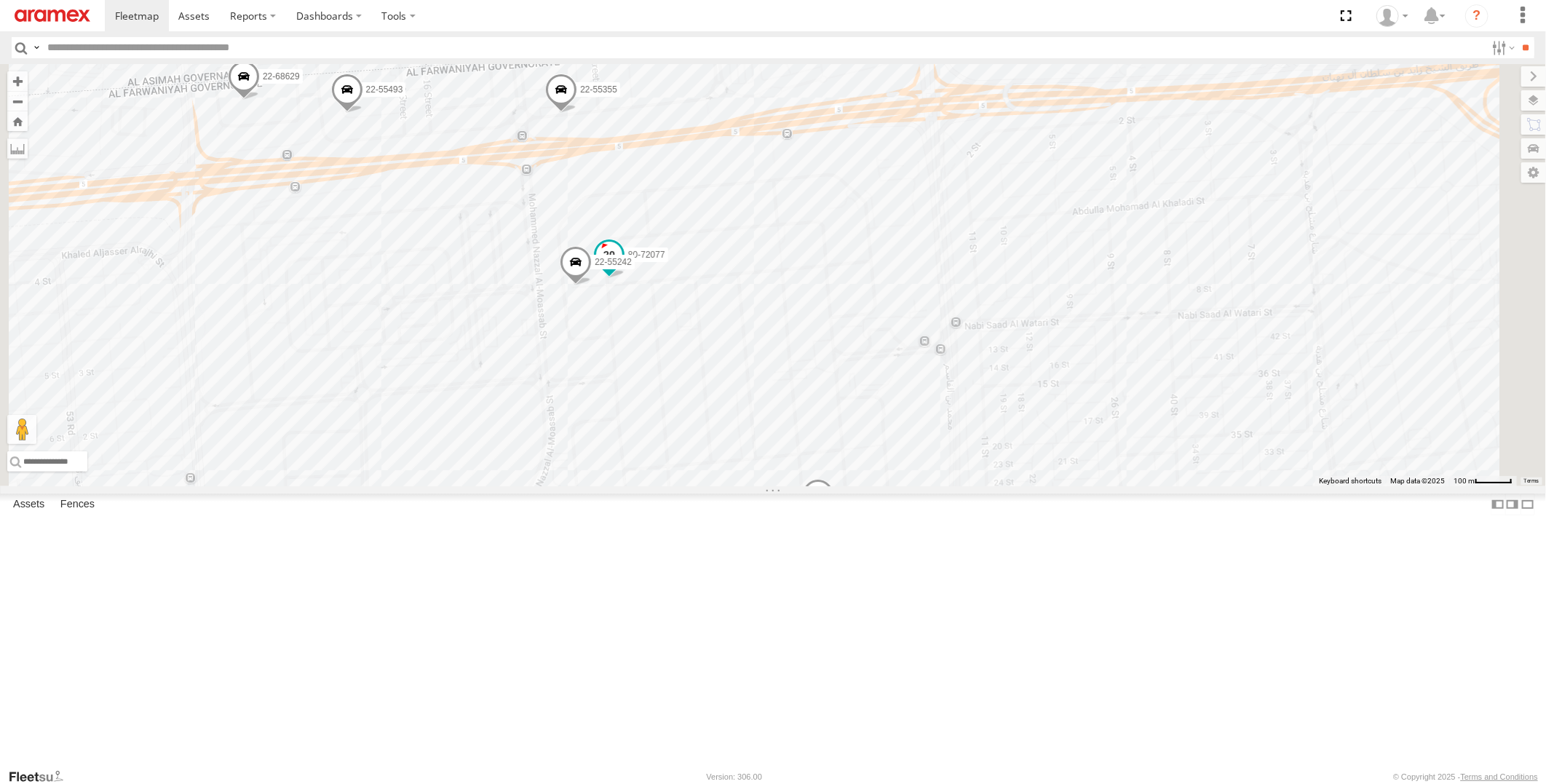
click at [623, 268] on span at bounding box center [610, 255] width 26 height 26
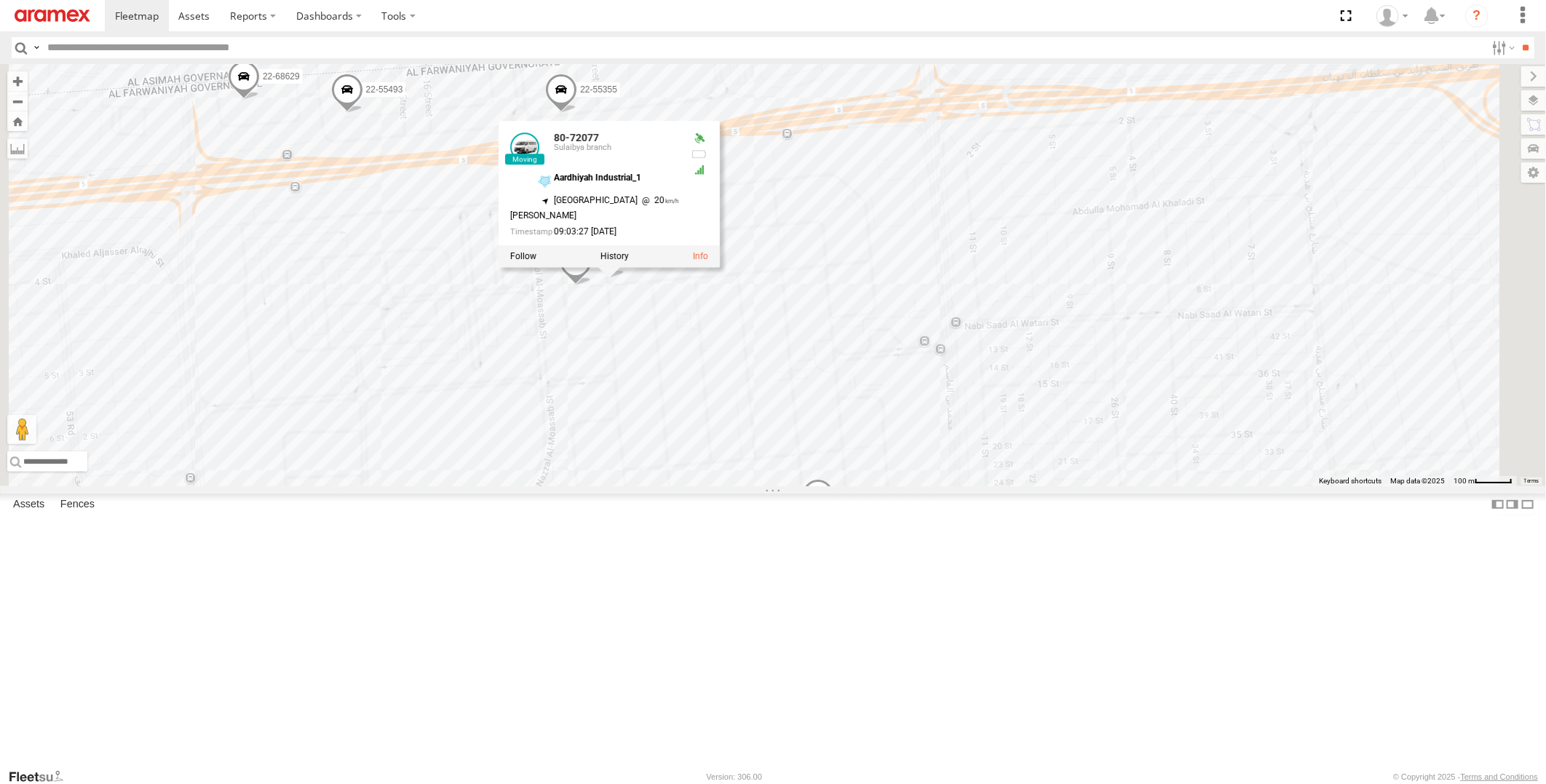
click at [1017, 250] on div "19-47703 22-55417 22-72588 19-47800 22-55289 19-49591 22-55345 22-72964 22-7294…" at bounding box center [773, 275] width 1546 height 422
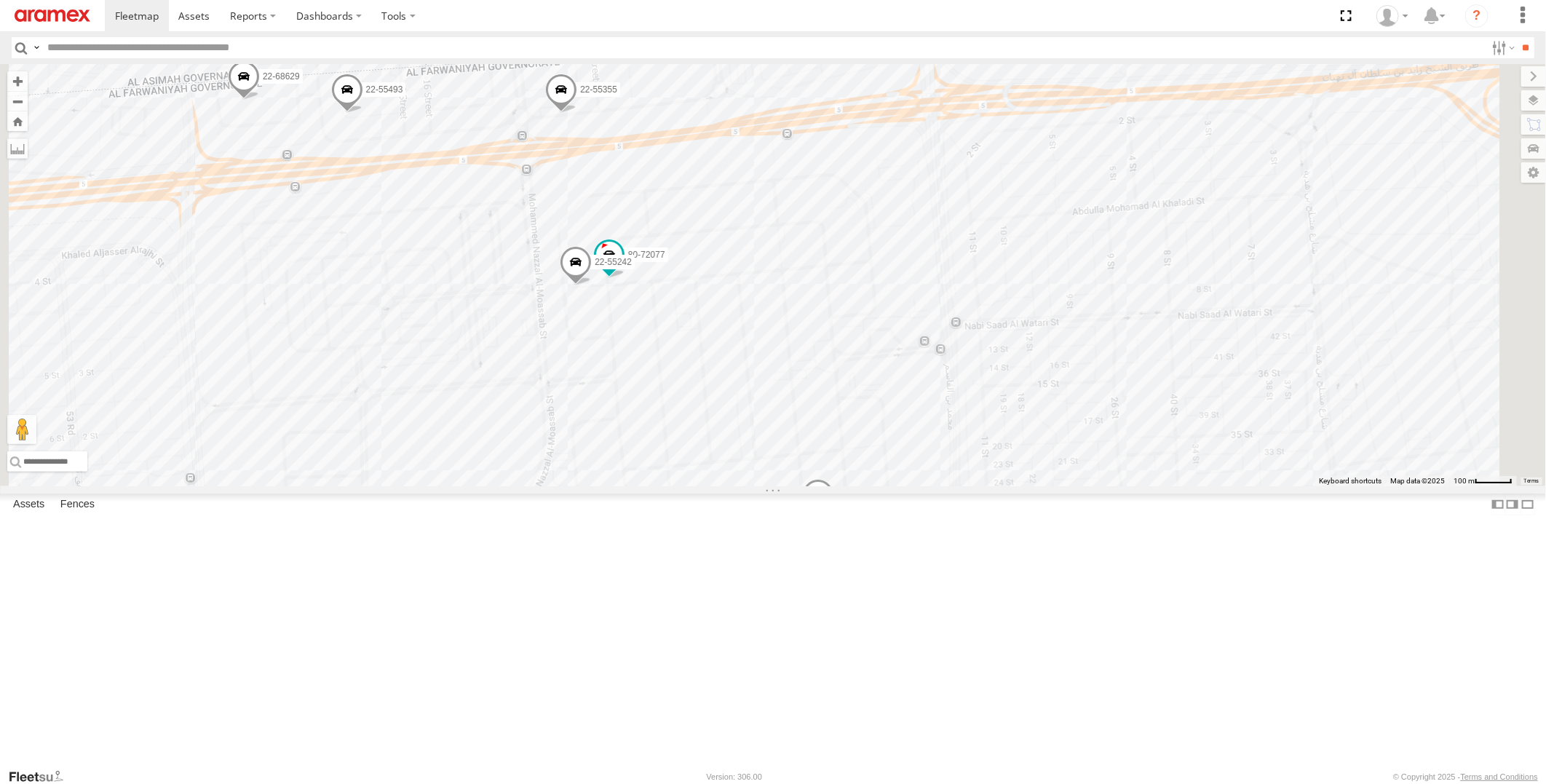
click at [592, 285] on span at bounding box center [575, 265] width 32 height 40
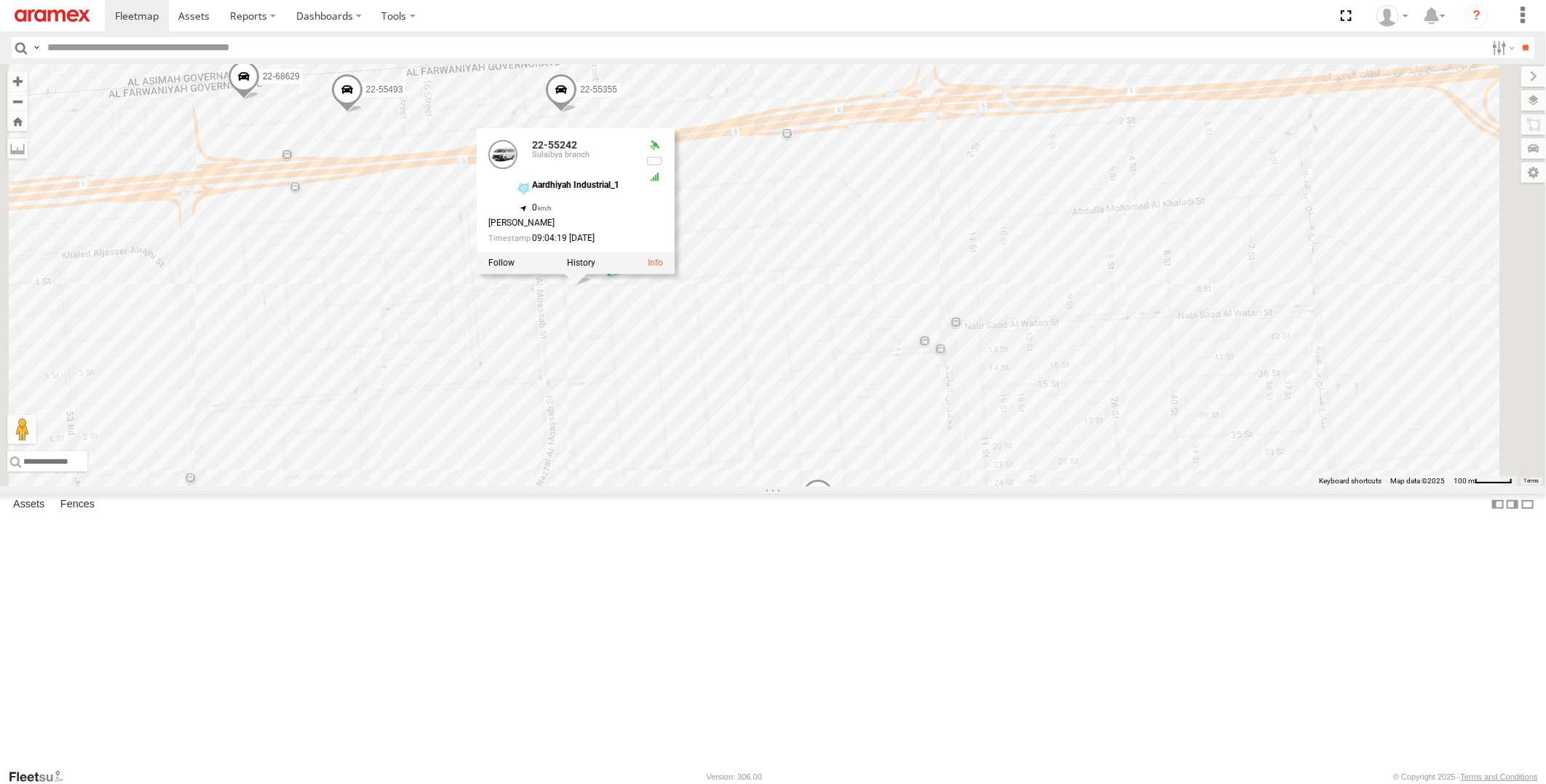
click at [1014, 250] on div "19-47703 22-55417 22-72588 19-47800 22-55289 19-49591 22-55345 22-72964 22-7294…" at bounding box center [773, 275] width 1546 height 422
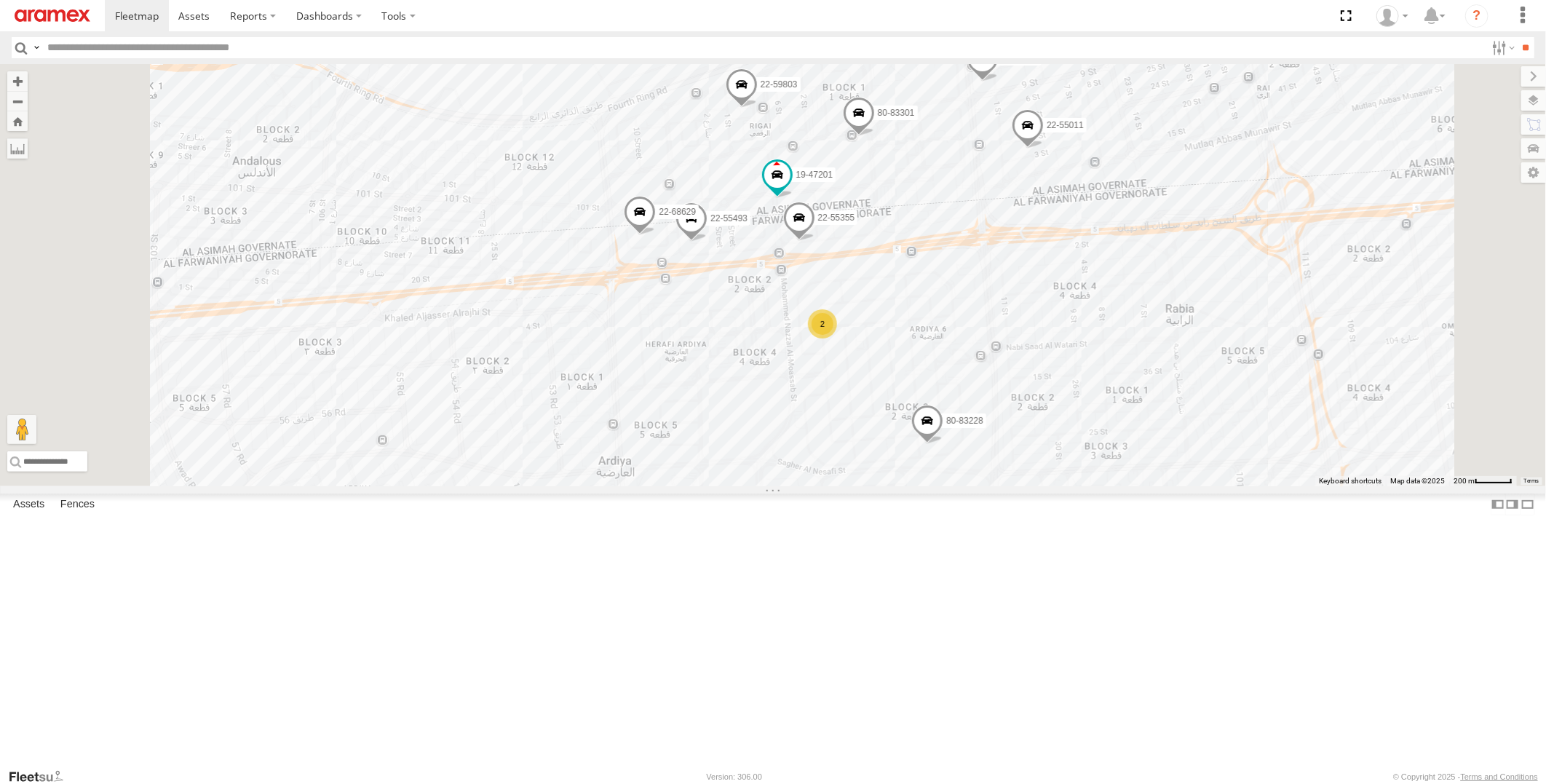
drag, startPoint x: 1182, startPoint y: 622, endPoint x: 1176, endPoint y: 585, distance: 37.5
click at [1176, 486] on div "19-47703 22-55417 22-72588 19-47800 22-55289 19-49591 22-55345 22-72964 22-7294…" at bounding box center [773, 275] width 1546 height 422
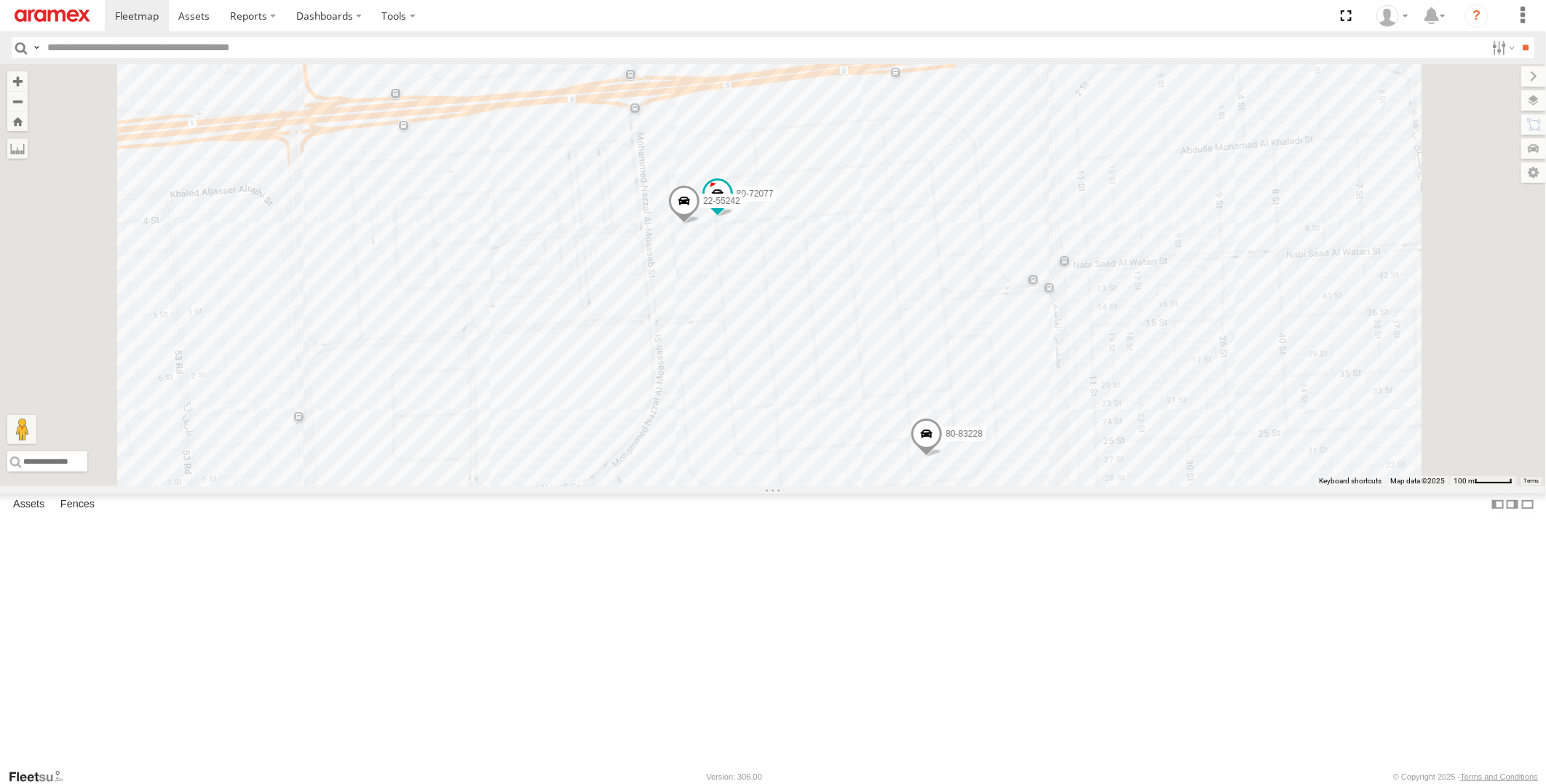
drag, startPoint x: 1245, startPoint y: 597, endPoint x: 1245, endPoint y: 551, distance: 46.0
click at [1245, 486] on div "19-47703 22-55417 22-72588 19-47800 22-55289 19-49591 22-55345 22-72964 22-7294…" at bounding box center [773, 275] width 1546 height 422
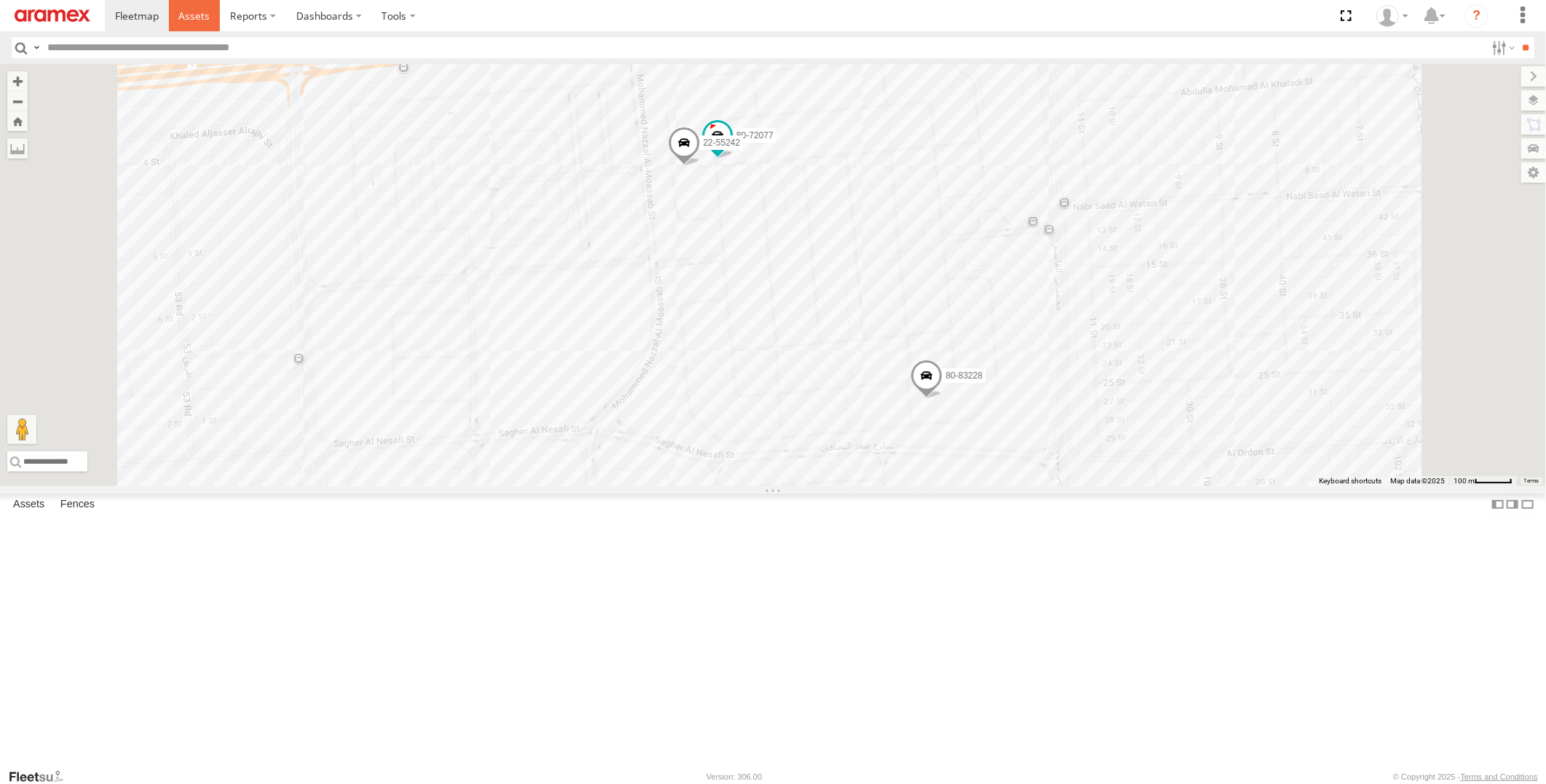
click at [204, 16] on span at bounding box center [194, 16] width 32 height 14
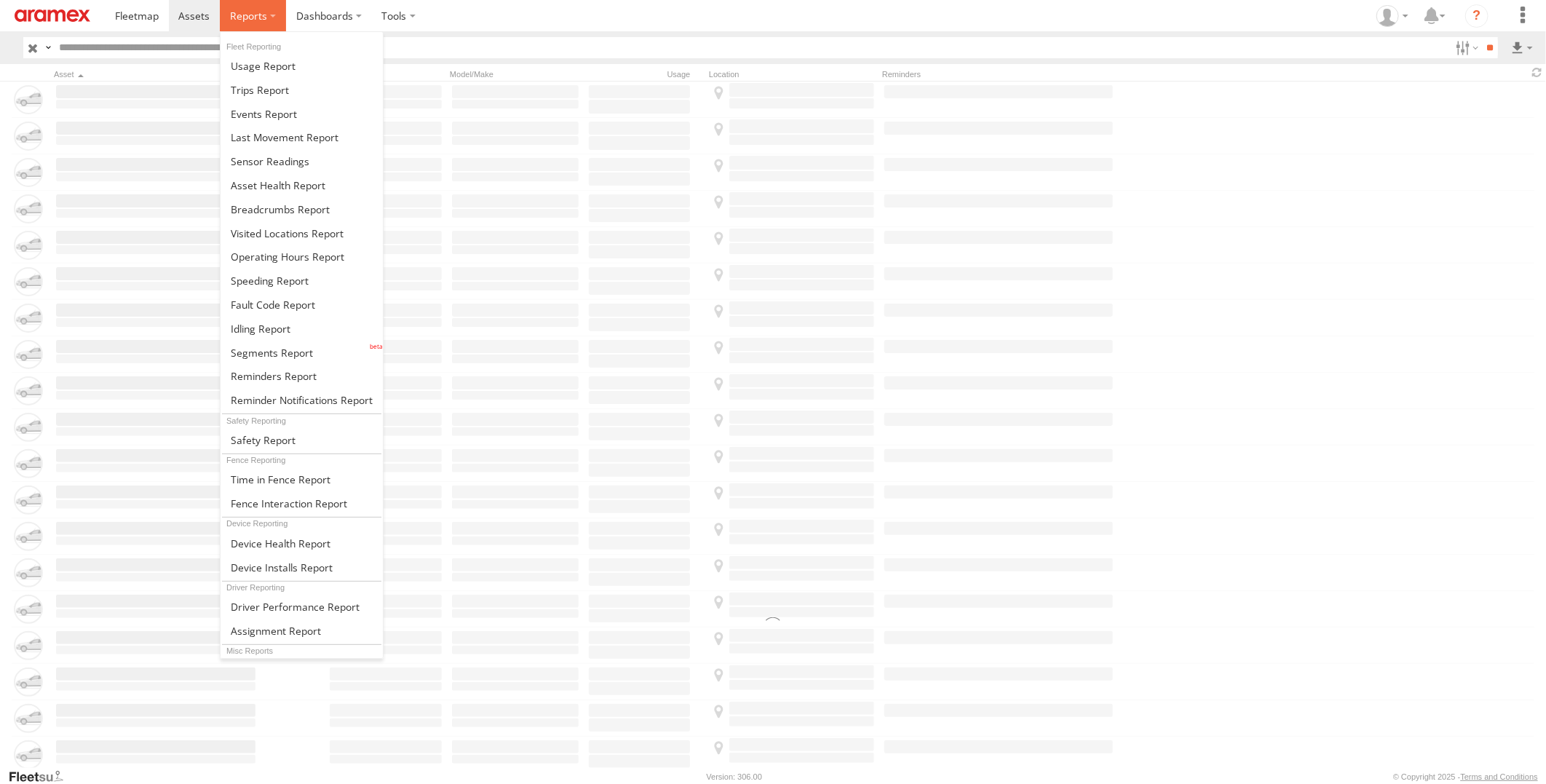
drag, startPoint x: 0, startPoint y: 0, endPoint x: 256, endPoint y: 20, distance: 256.8
click at [256, 20] on span at bounding box center [249, 16] width 37 height 14
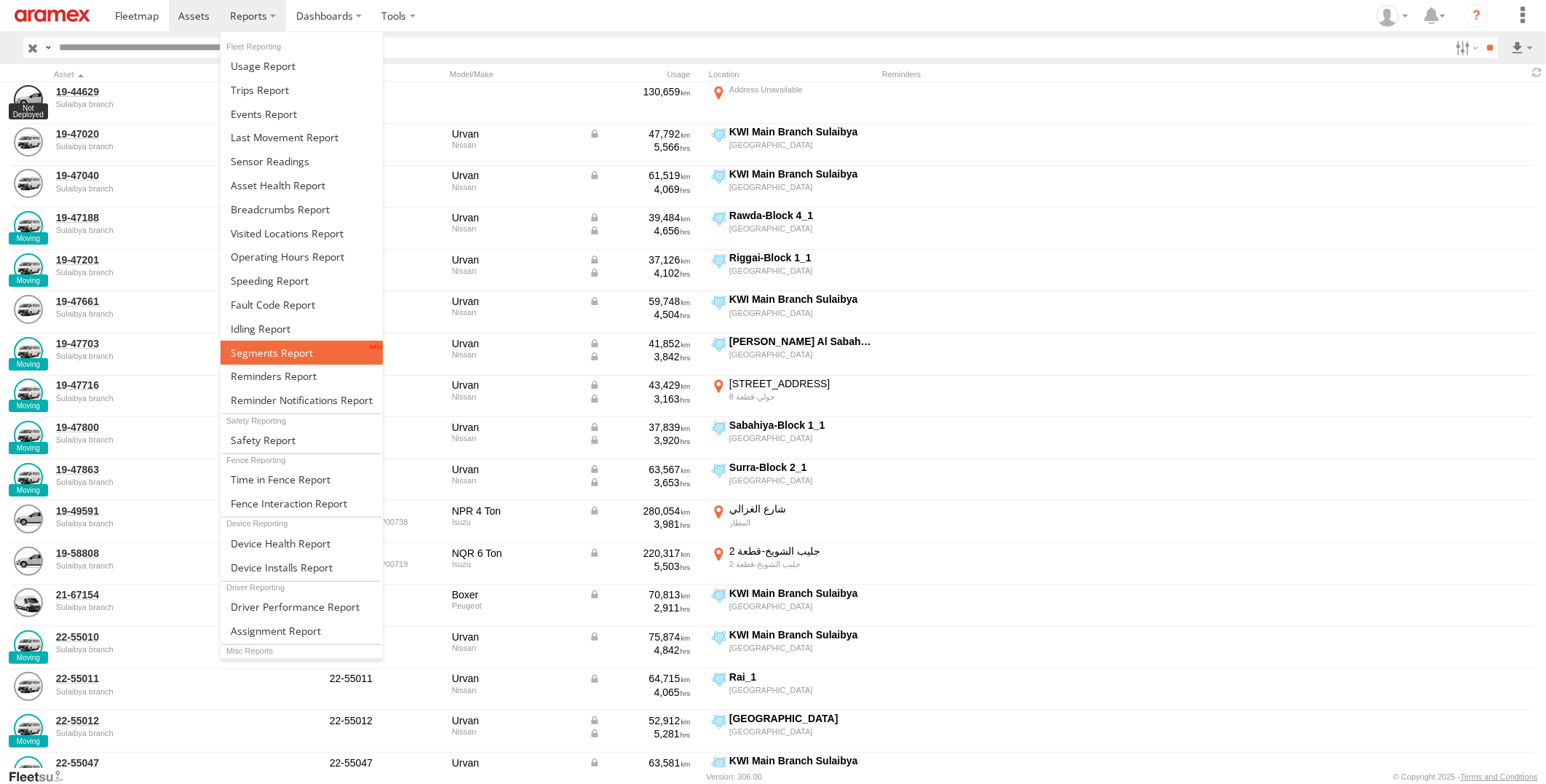
click at [321, 353] on link at bounding box center [301, 352] width 163 height 24
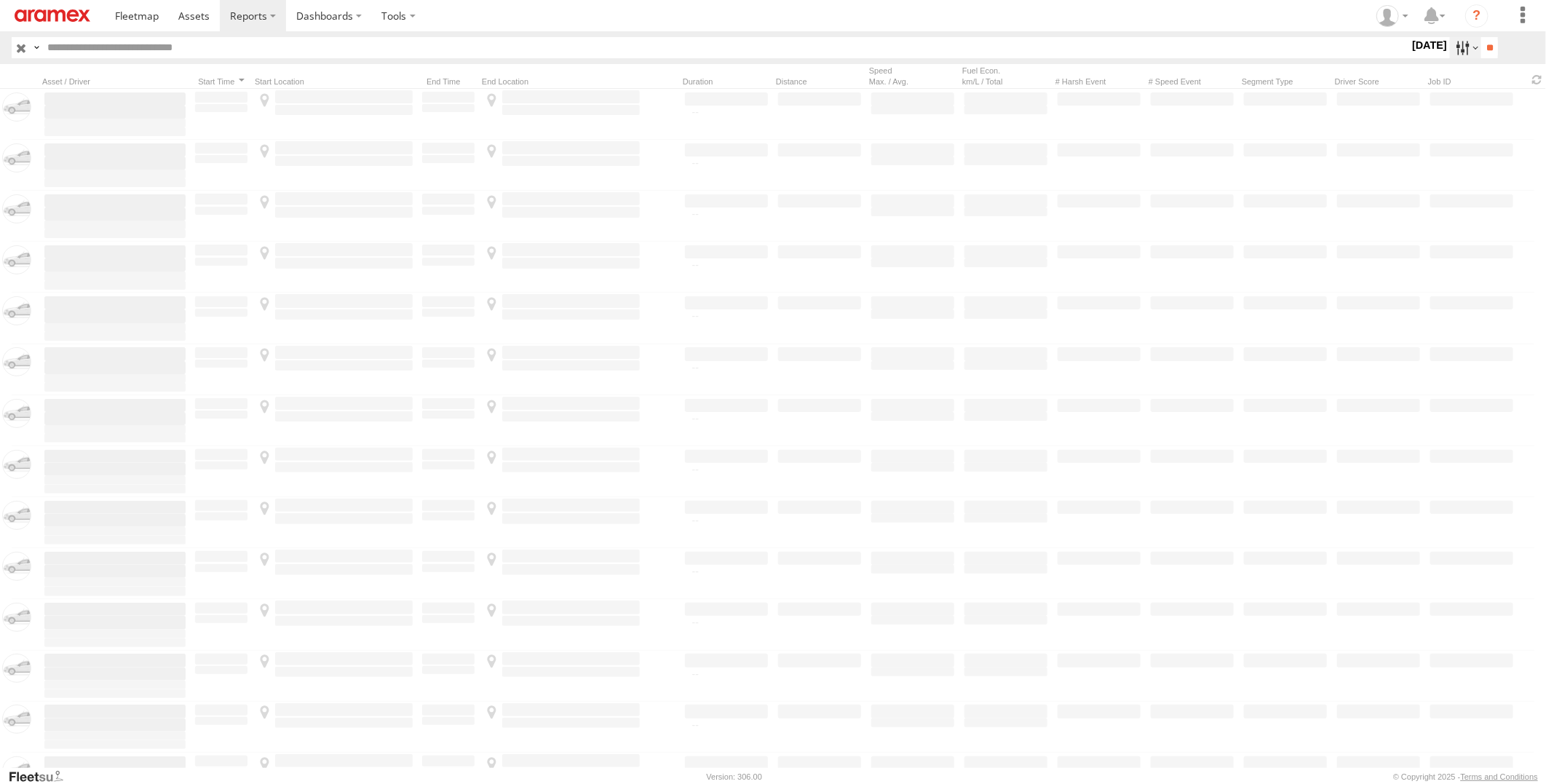
click at [1454, 45] on label at bounding box center [1466, 47] width 32 height 21
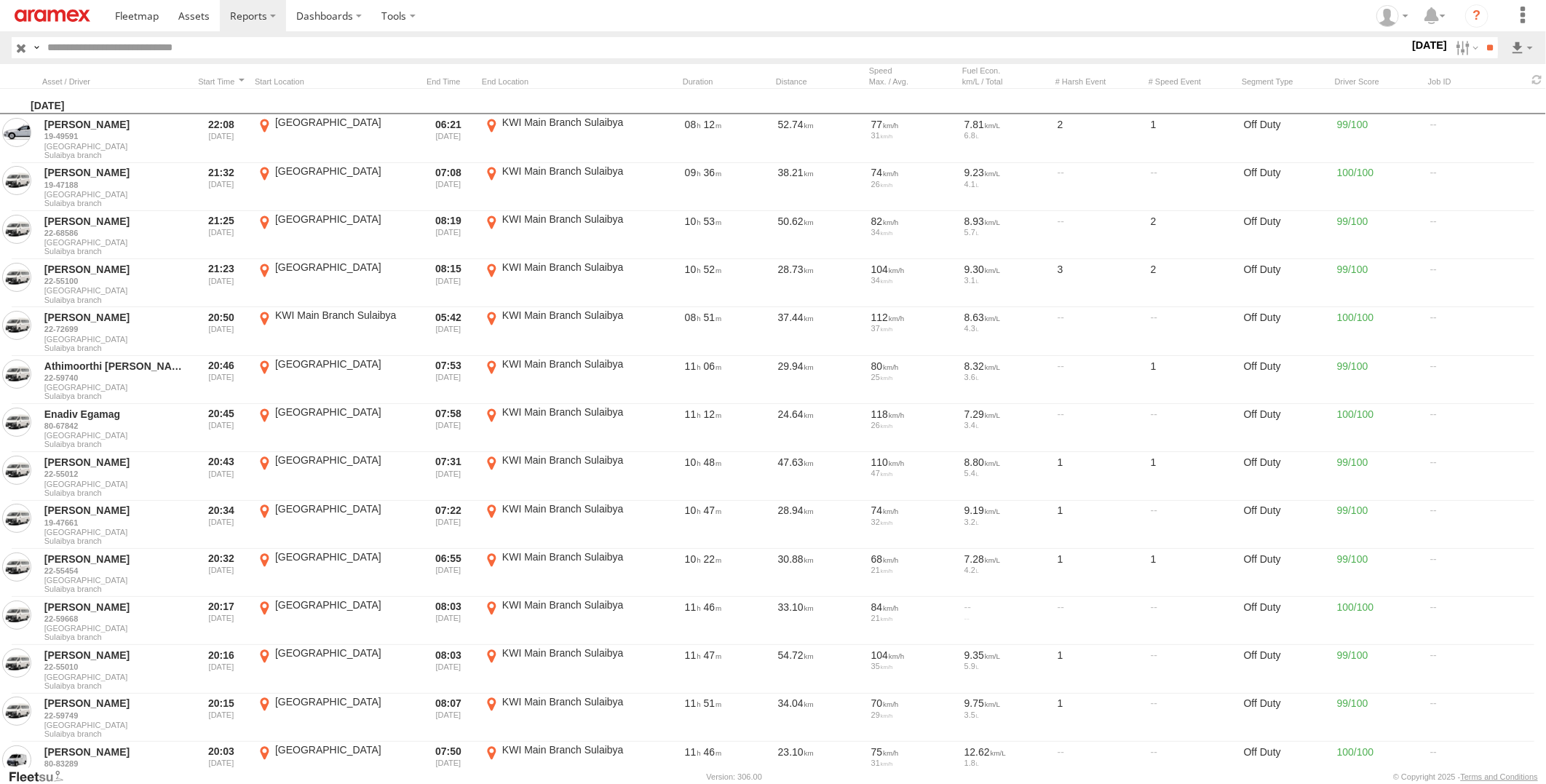
click at [0, 0] on label at bounding box center [0, 0] width 0 height 0
click at [1490, 53] on input "**" at bounding box center [1489, 47] width 17 height 21
click at [1499, 104] on link at bounding box center [1484, 100] width 89 height 22
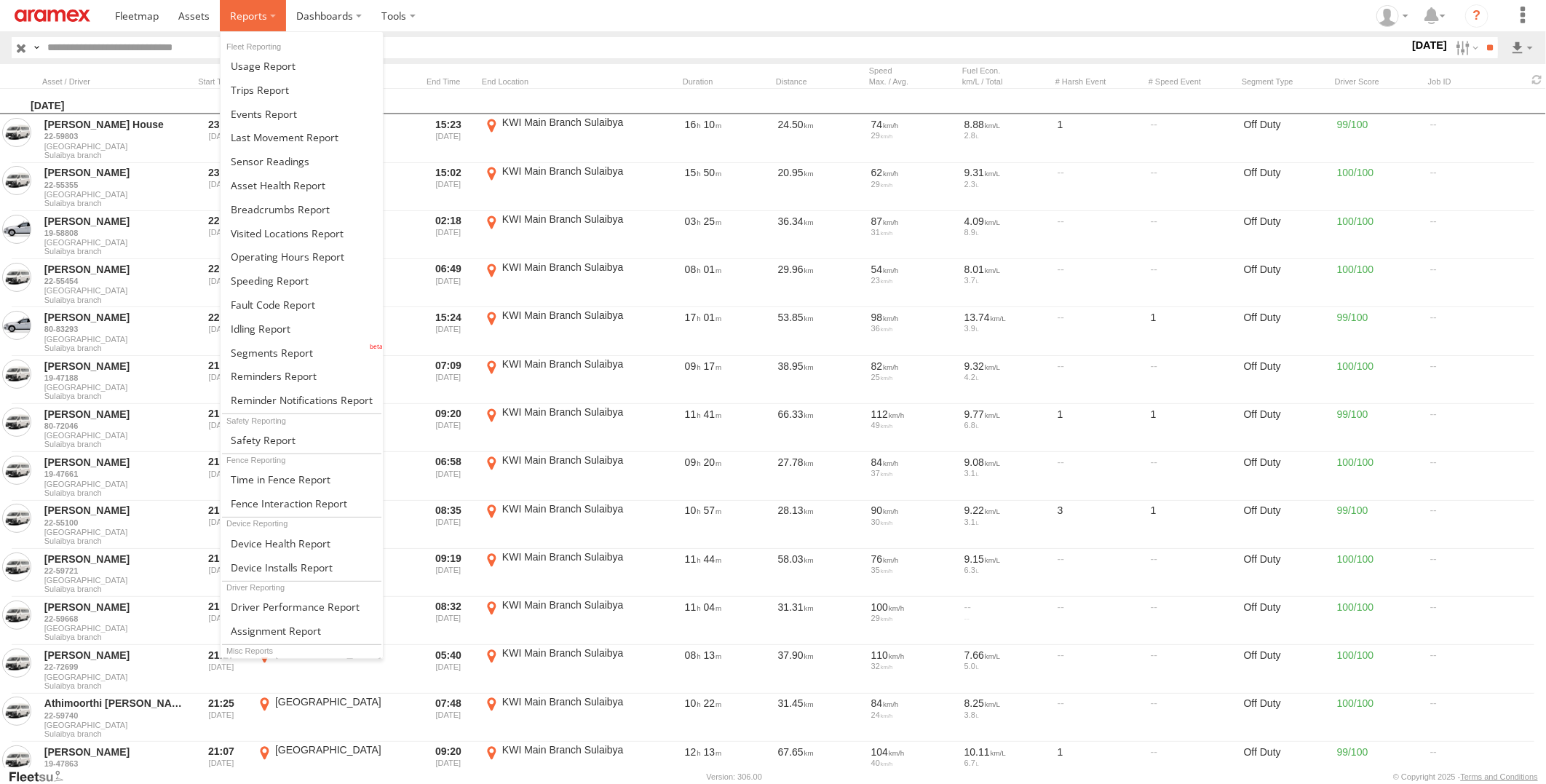
click at [246, 12] on span at bounding box center [249, 16] width 37 height 14
click at [306, 205] on span at bounding box center [280, 209] width 99 height 14
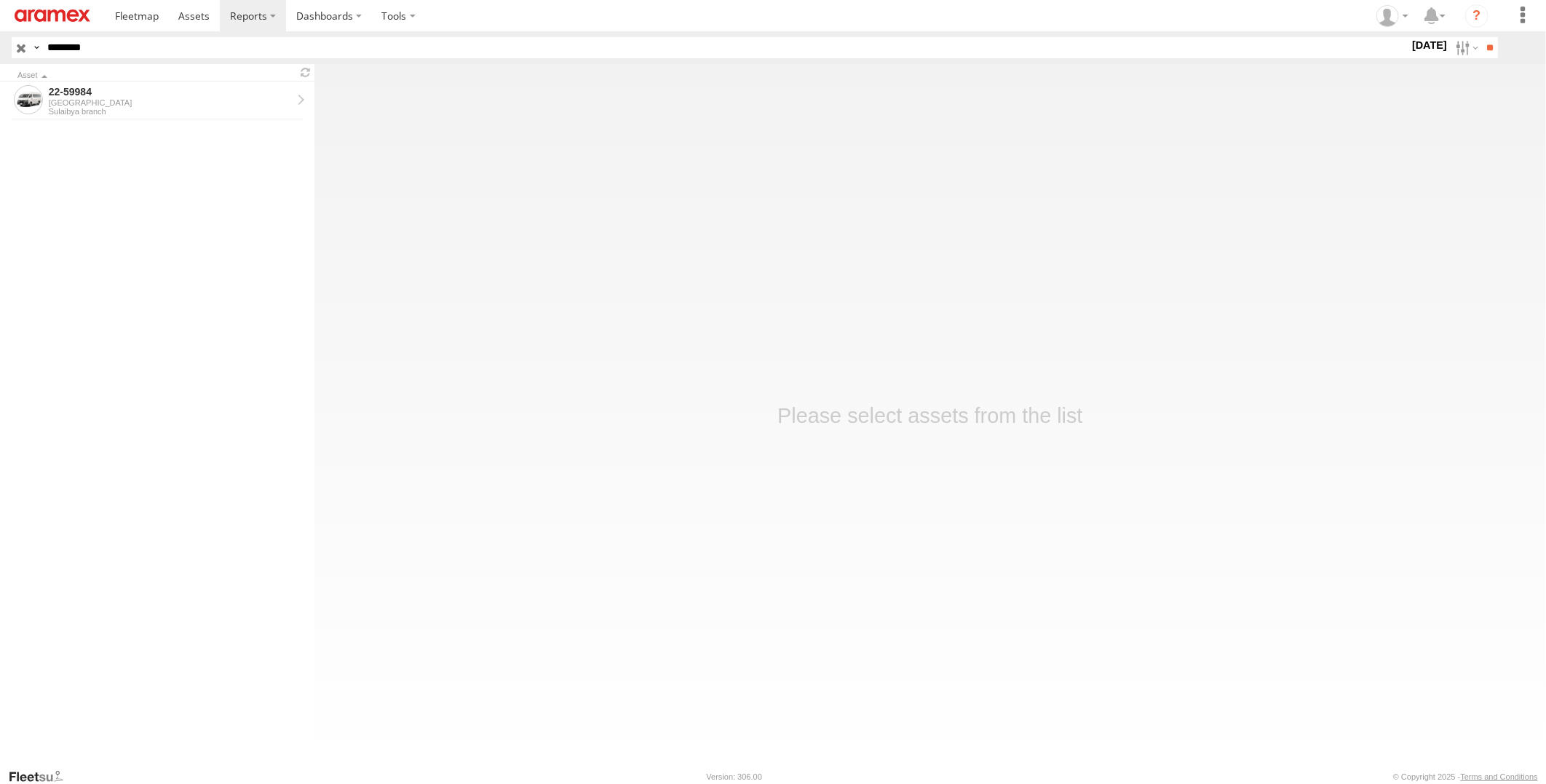
click at [0, 0] on label at bounding box center [0, 0] width 0 height 0
click at [1481, 44] on input "**" at bounding box center [1489, 47] width 17 height 21
drag, startPoint x: 643, startPoint y: 47, endPoint x: 27, endPoint y: 42, distance: 616.0
click at [27, 42] on div "Search Query Asset ID Asset Label Registration Manufacturer Model VIN" at bounding box center [746, 47] width 1470 height 21
click at [1481, 37] on input "**" at bounding box center [1489, 47] width 17 height 21
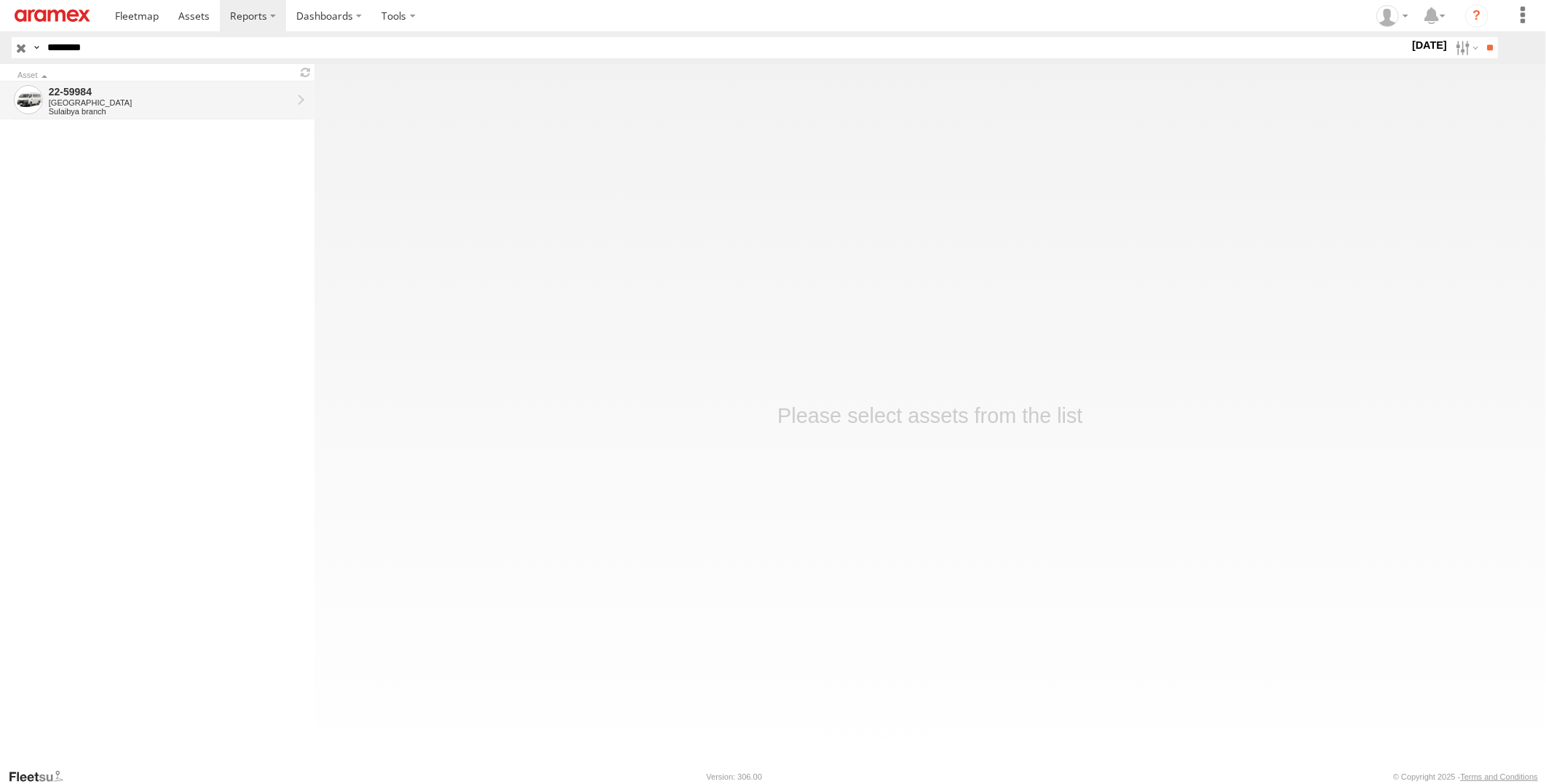
click at [155, 102] on div "[GEOGRAPHIC_DATA]" at bounding box center [170, 103] width 243 height 9
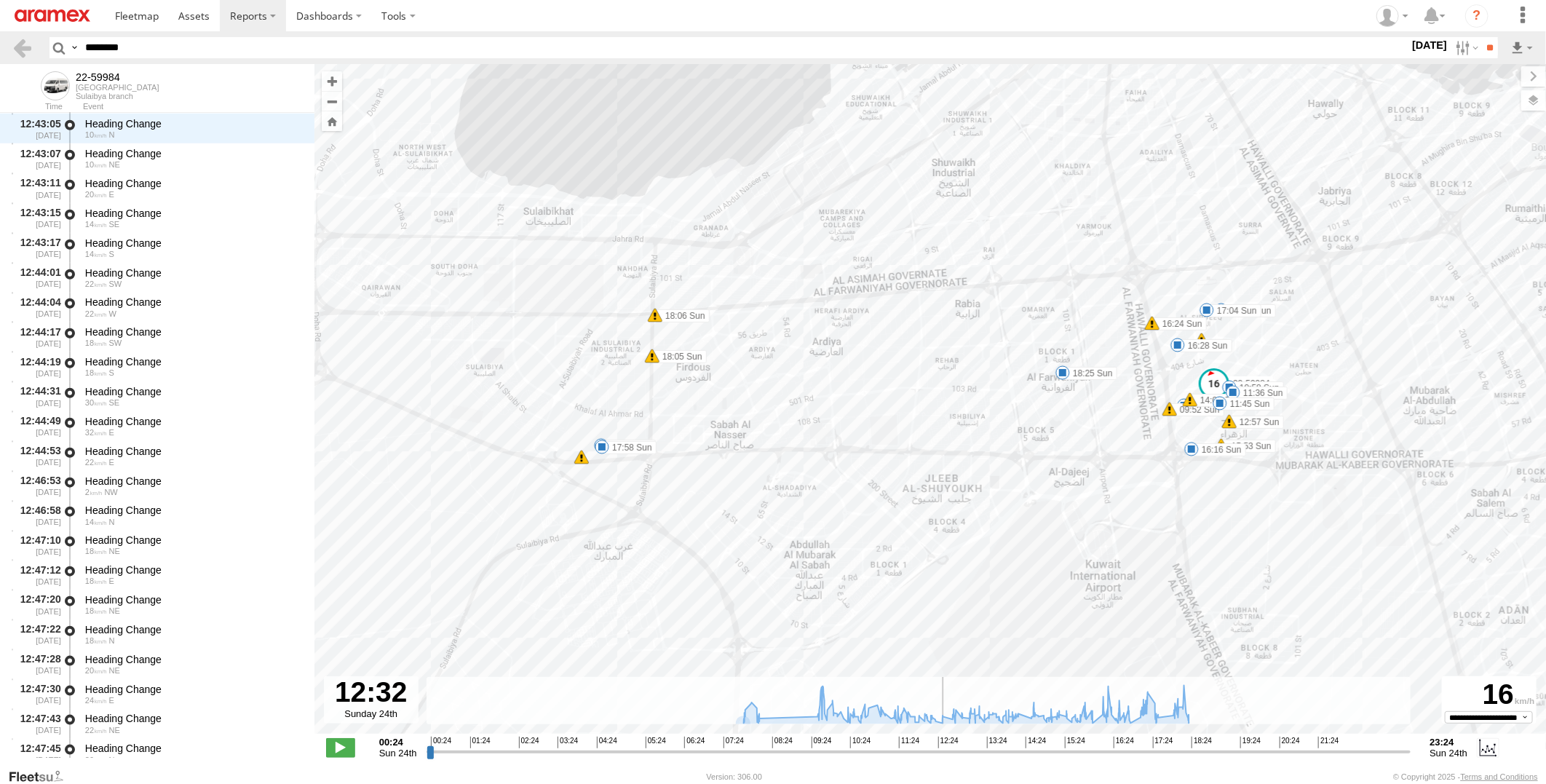
scroll to position [11207, 0]
drag, startPoint x: 430, startPoint y: 758, endPoint x: 1137, endPoint y: 748, distance: 707.1
type input "**********"
click at [1137, 748] on input "range" at bounding box center [919, 752] width 985 height 14
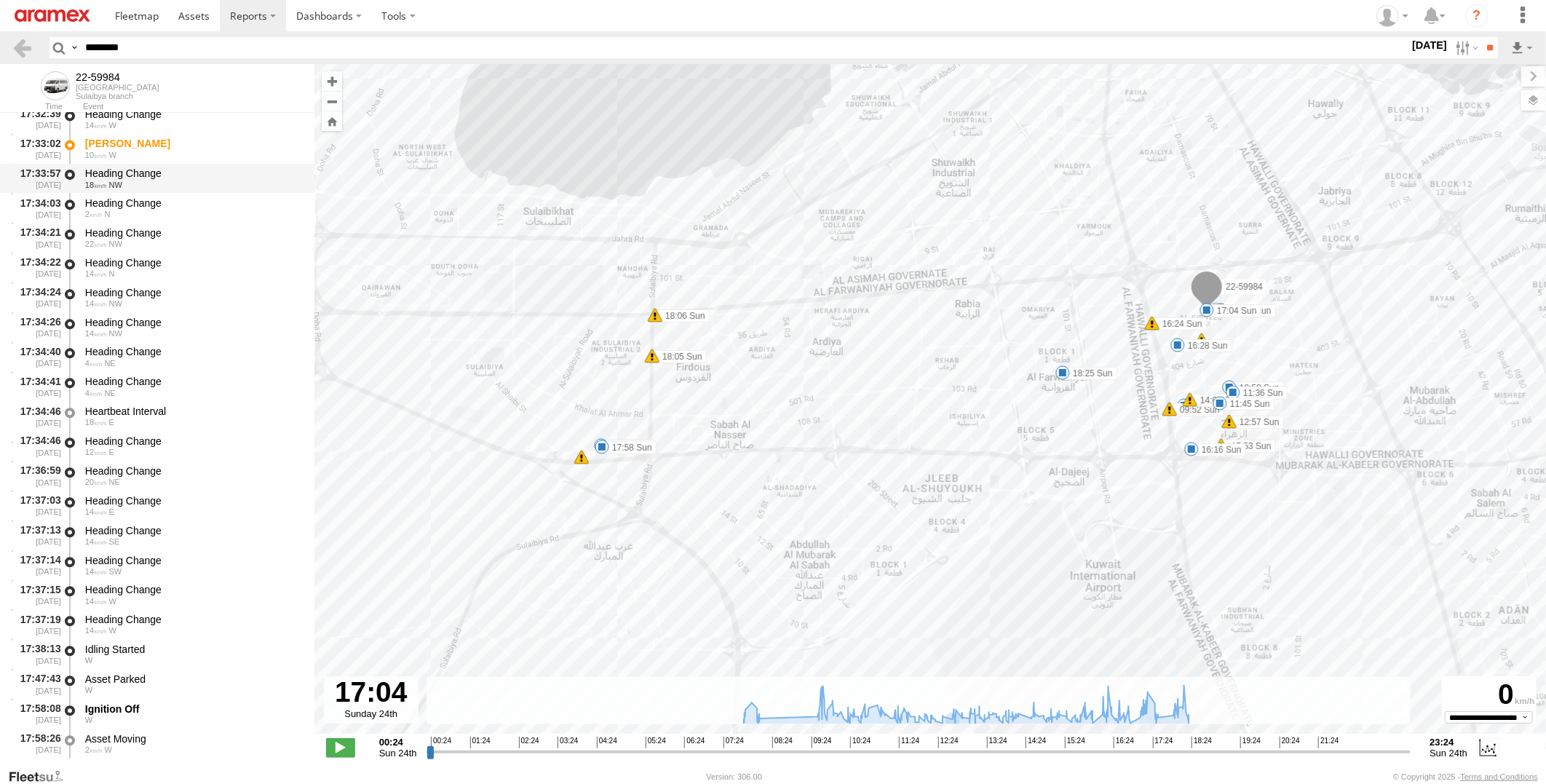
scroll to position [26452, 0]
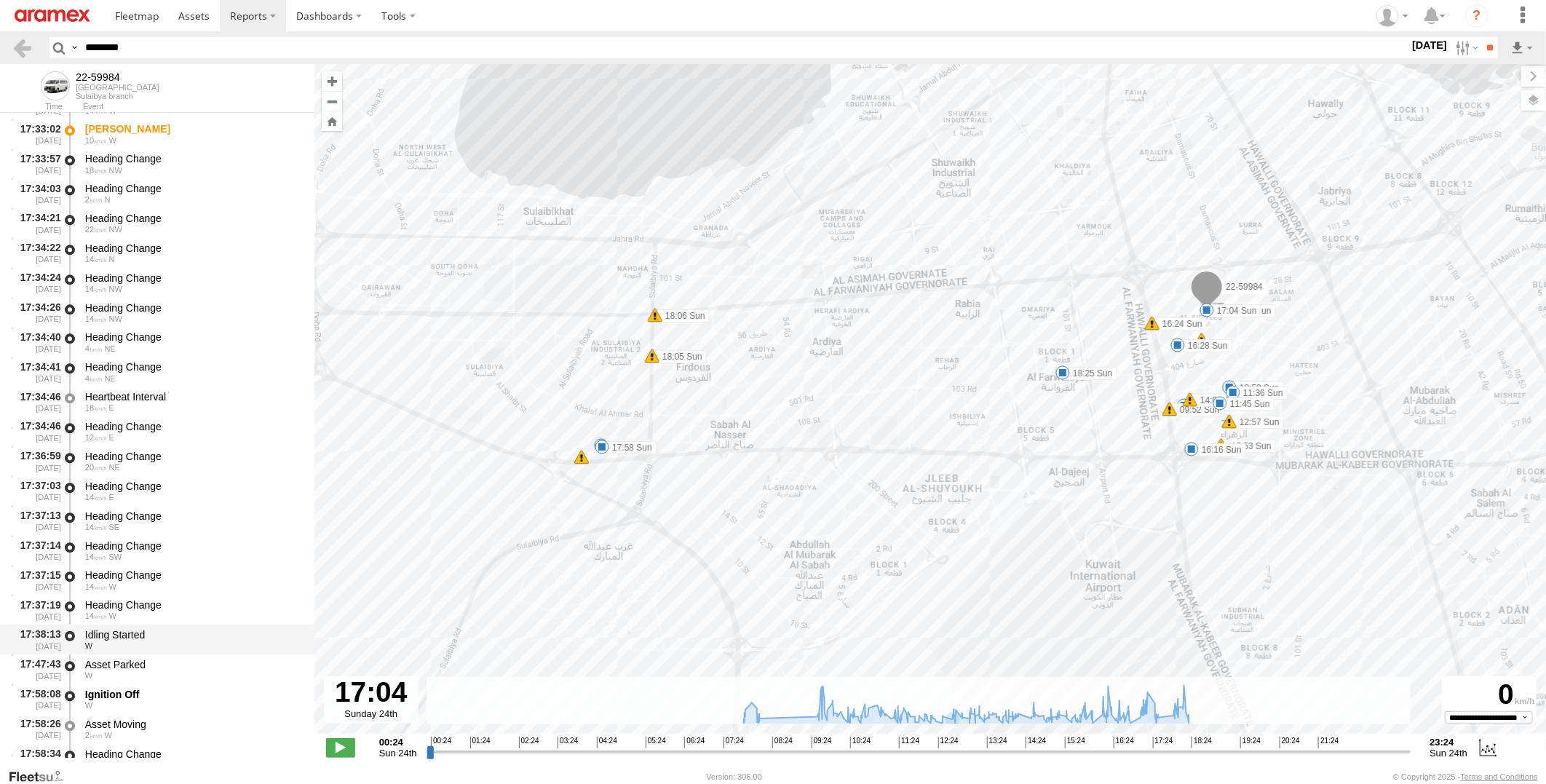
click at [198, 624] on div "17:38:13 [DATE] Idling Started W" at bounding box center [157, 639] width 314 height 30
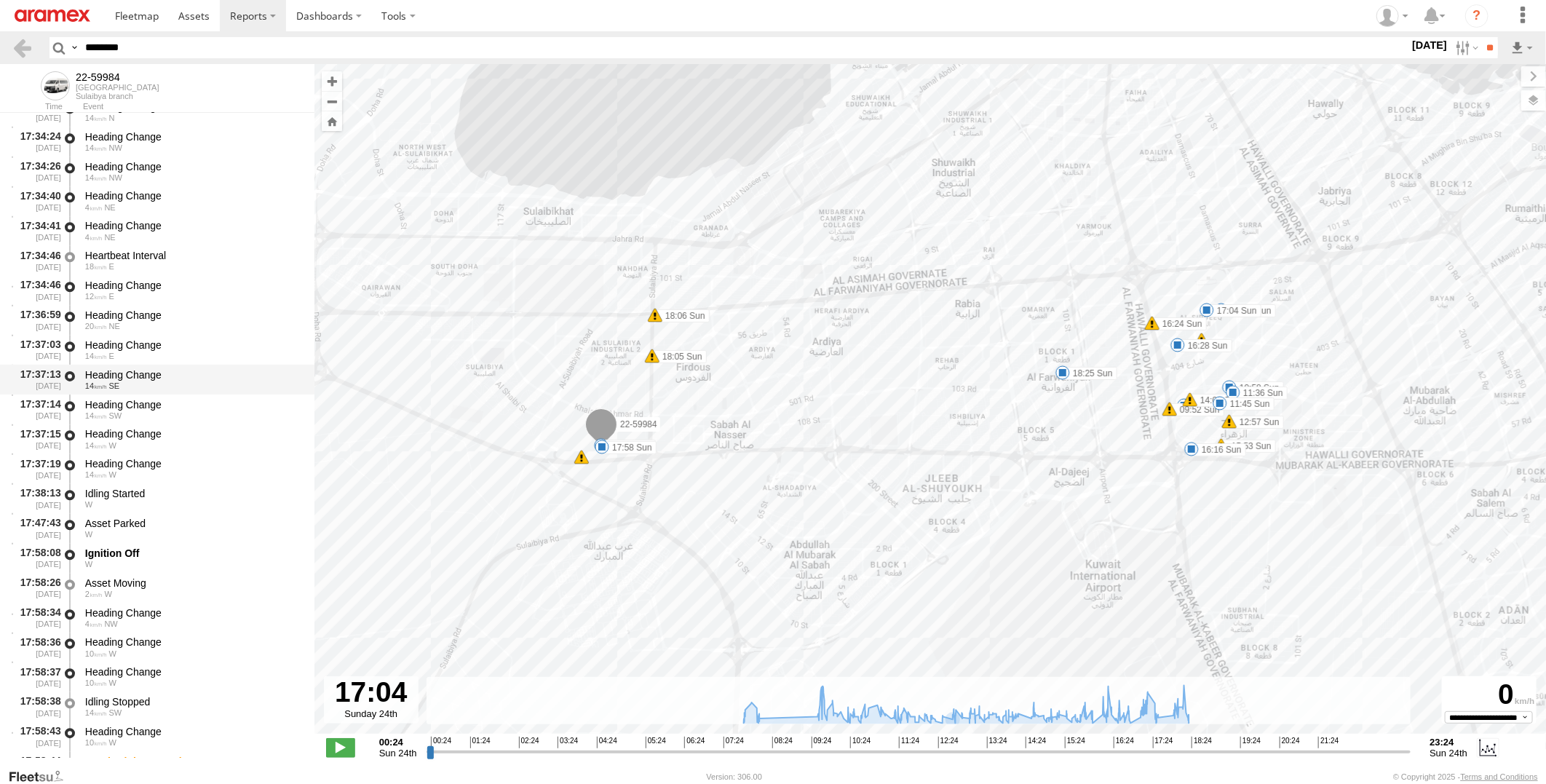
scroll to position [26615, 0]
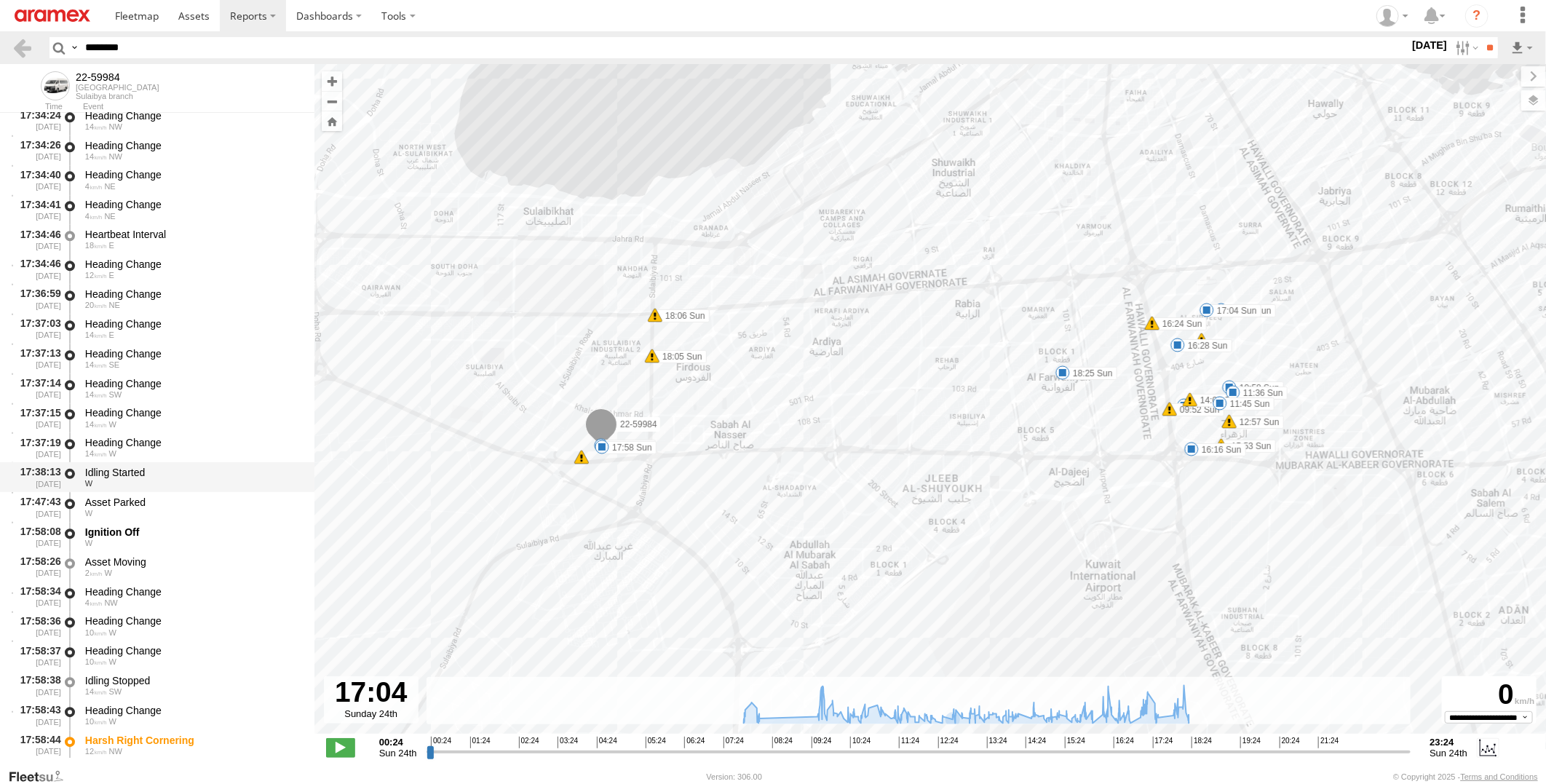
click at [217, 465] on div "Idling Started" at bounding box center [192, 471] width 215 height 13
click at [208, 500] on div "Asset Parked" at bounding box center [192, 501] width 215 height 13
click at [212, 467] on div "Idling Started" at bounding box center [192, 471] width 215 height 13
click at [210, 500] on div "Asset Parked" at bounding box center [192, 501] width 215 height 13
click at [195, 474] on div "Idling Started" at bounding box center [192, 471] width 215 height 13
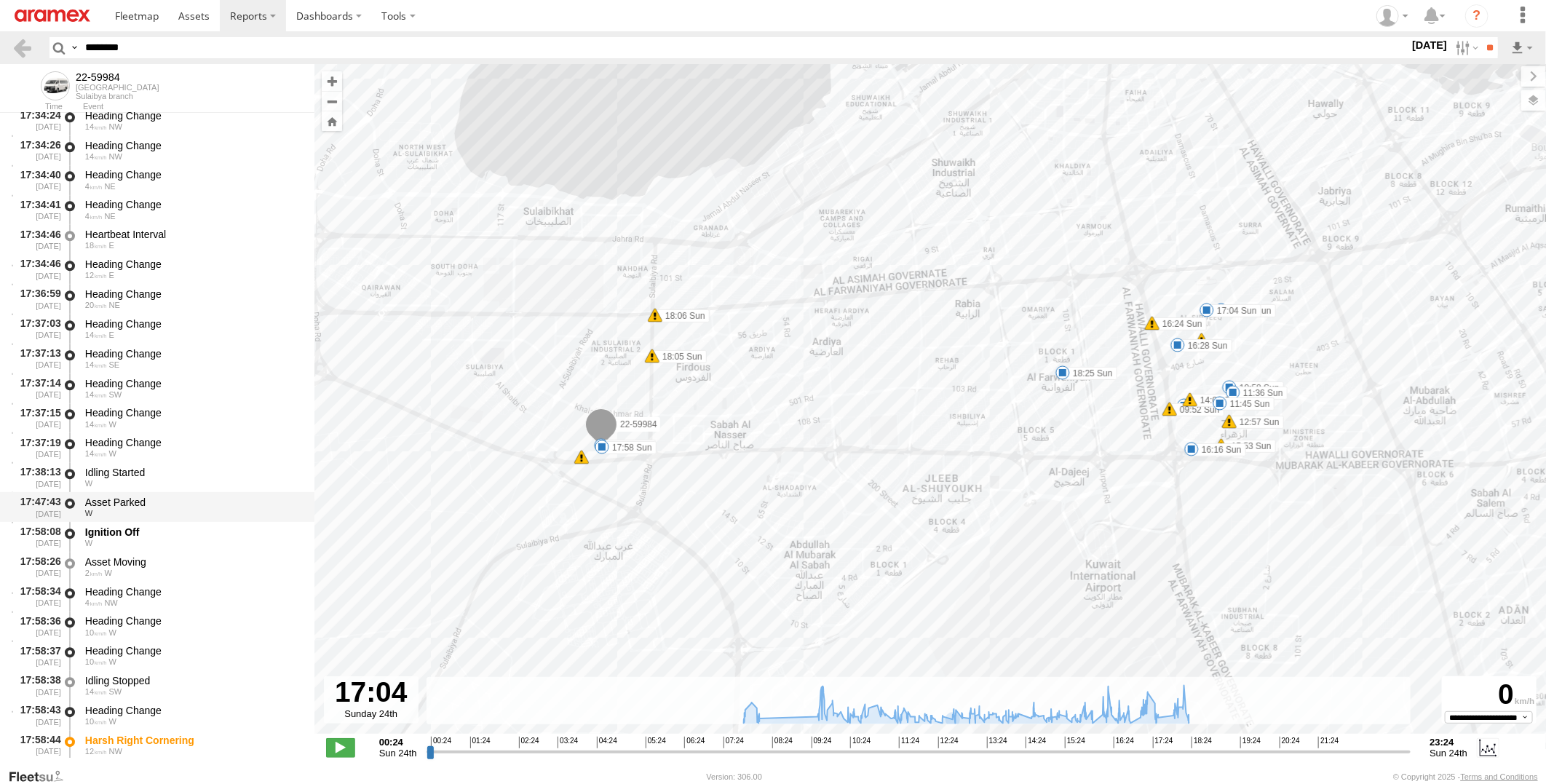
click at [197, 508] on div "W" at bounding box center [192, 513] width 215 height 9
click at [198, 477] on div "Idling Started" at bounding box center [192, 471] width 215 height 13
click at [199, 496] on div "Asset Parked" at bounding box center [192, 501] width 215 height 13
click at [194, 525] on div "Ignition Off" at bounding box center [192, 531] width 215 height 13
click at [219, 478] on div "Idling Started" at bounding box center [192, 471] width 215 height 13
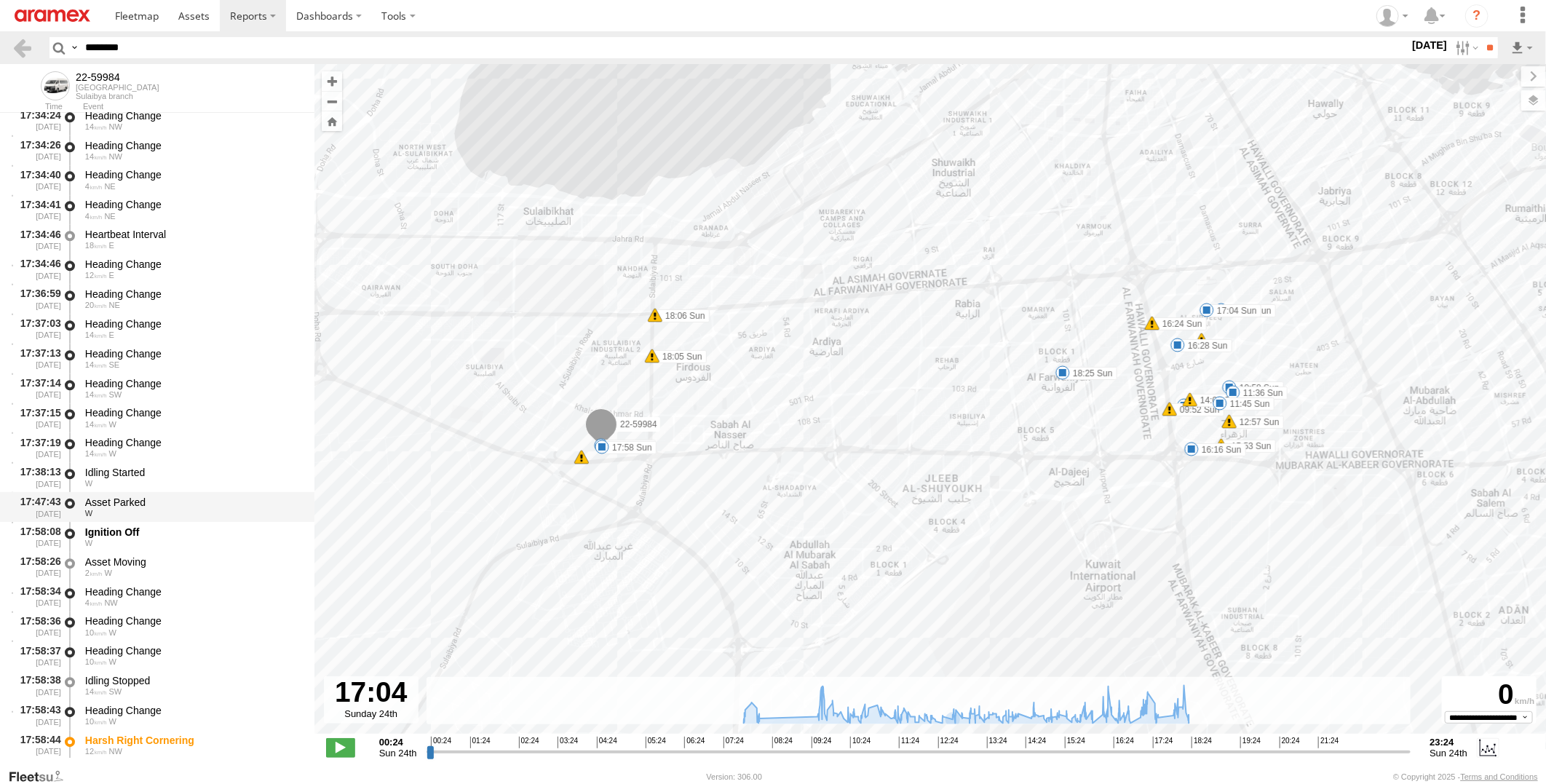
click at [213, 500] on div "Asset Parked" at bounding box center [192, 501] width 215 height 13
click at [206, 524] on div "Ignition Off W" at bounding box center [192, 536] width 220 height 27
click at [206, 474] on div "Idling Started" at bounding box center [192, 471] width 215 height 13
click at [206, 499] on div "Asset Parked" at bounding box center [192, 501] width 215 height 13
click at [193, 525] on div "Ignition Off" at bounding box center [192, 531] width 215 height 13
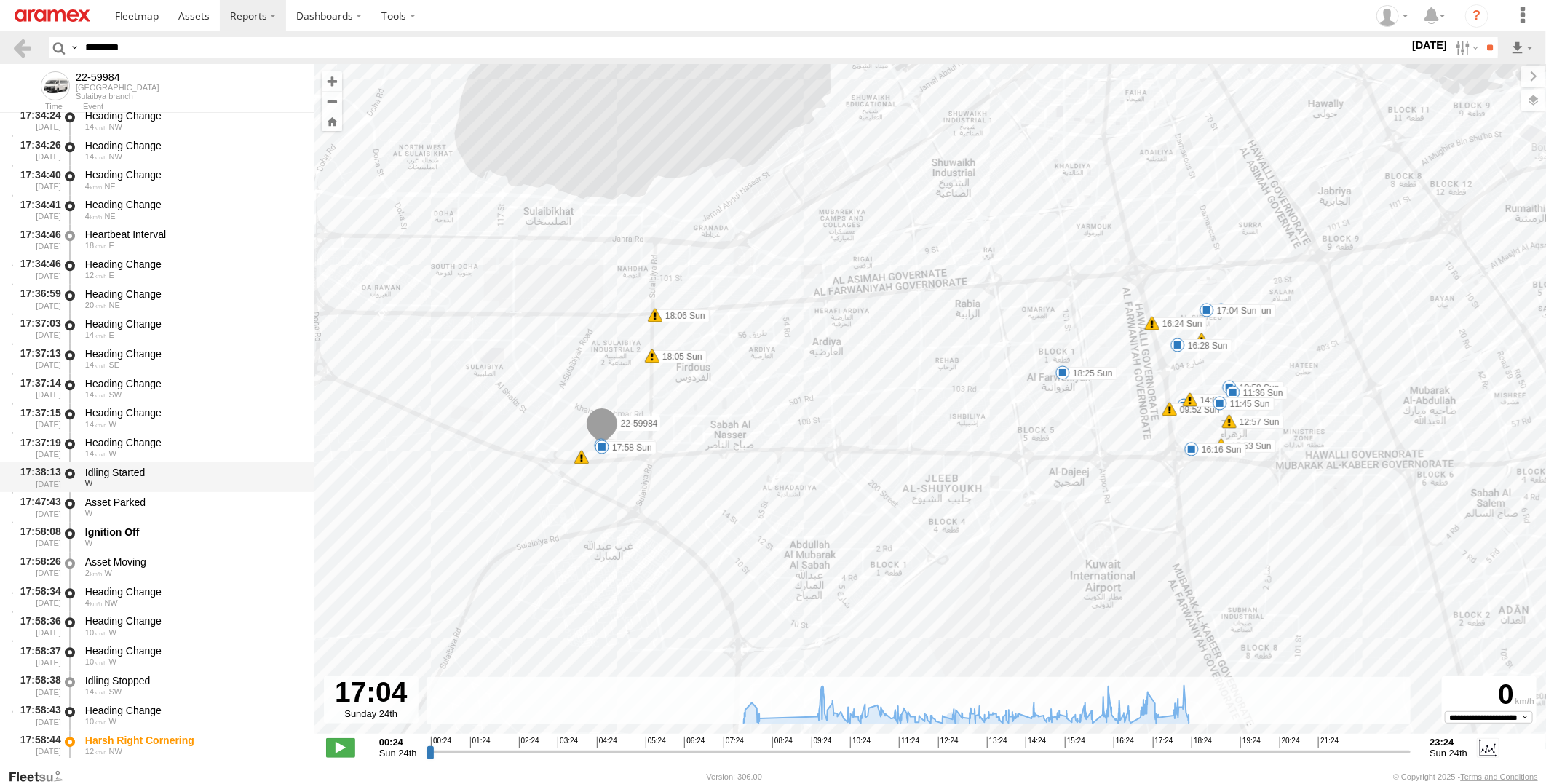
click at [193, 476] on div "Idling Started" at bounding box center [192, 471] width 215 height 13
click at [169, 500] on div "Asset Parked" at bounding box center [192, 501] width 215 height 13
click at [177, 470] on div "Idling Started" at bounding box center [192, 471] width 215 height 13
click at [180, 492] on div "17:47:43 24/08/2025 Asset Parked W" at bounding box center [157, 507] width 314 height 30
click at [180, 471] on div "Idling Started" at bounding box center [192, 471] width 215 height 13
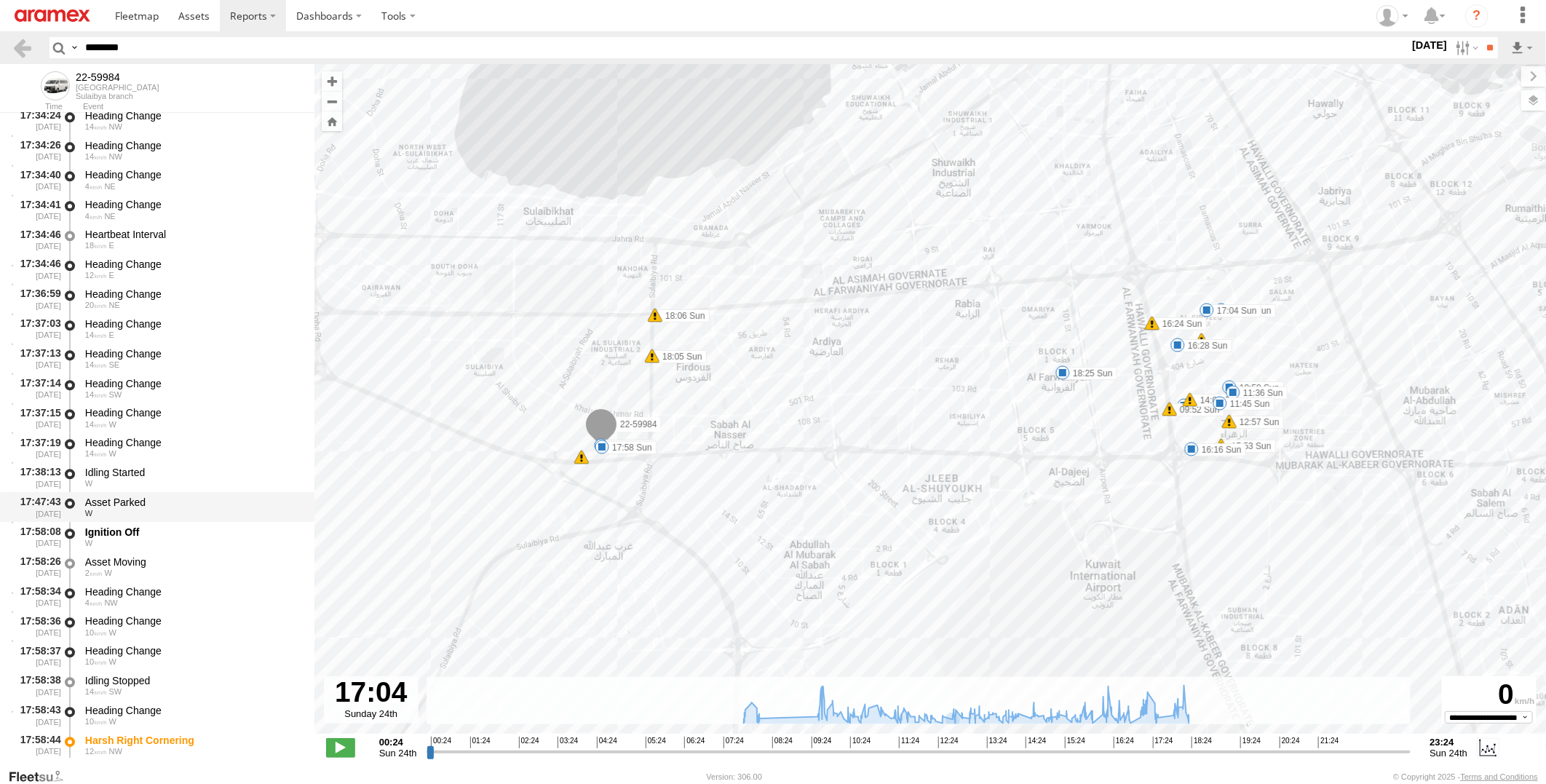
click at [151, 506] on div "Asset Parked" at bounding box center [192, 501] width 215 height 13
click at [164, 470] on div "Idling Started" at bounding box center [192, 471] width 215 height 13
click at [170, 507] on div "Asset Parked" at bounding box center [192, 501] width 215 height 13
click at [177, 466] on div "Idling Started" at bounding box center [192, 471] width 215 height 13
click at [249, 470] on div "Idling Started" at bounding box center [192, 471] width 215 height 13
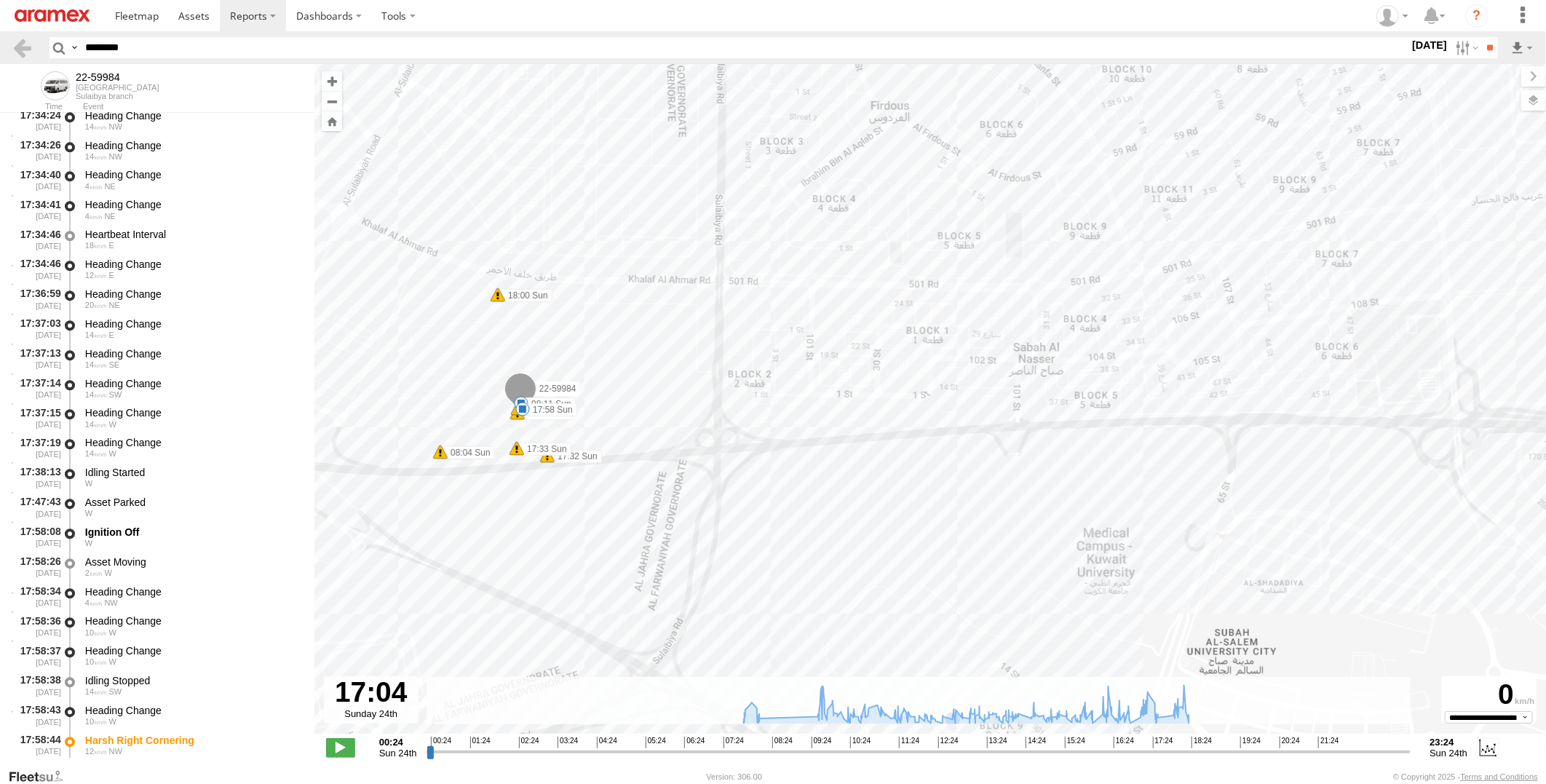
drag, startPoint x: 518, startPoint y: 435, endPoint x: 538, endPoint y: 500, distance: 68.0
click at [538, 500] on div "22-59984 08:11 Sun 09:52 Sun 10:58 Sun 11:36 Sun 11:45 Sun 12:57 Sun 14:09 Sun …" at bounding box center [930, 406] width 1232 height 685
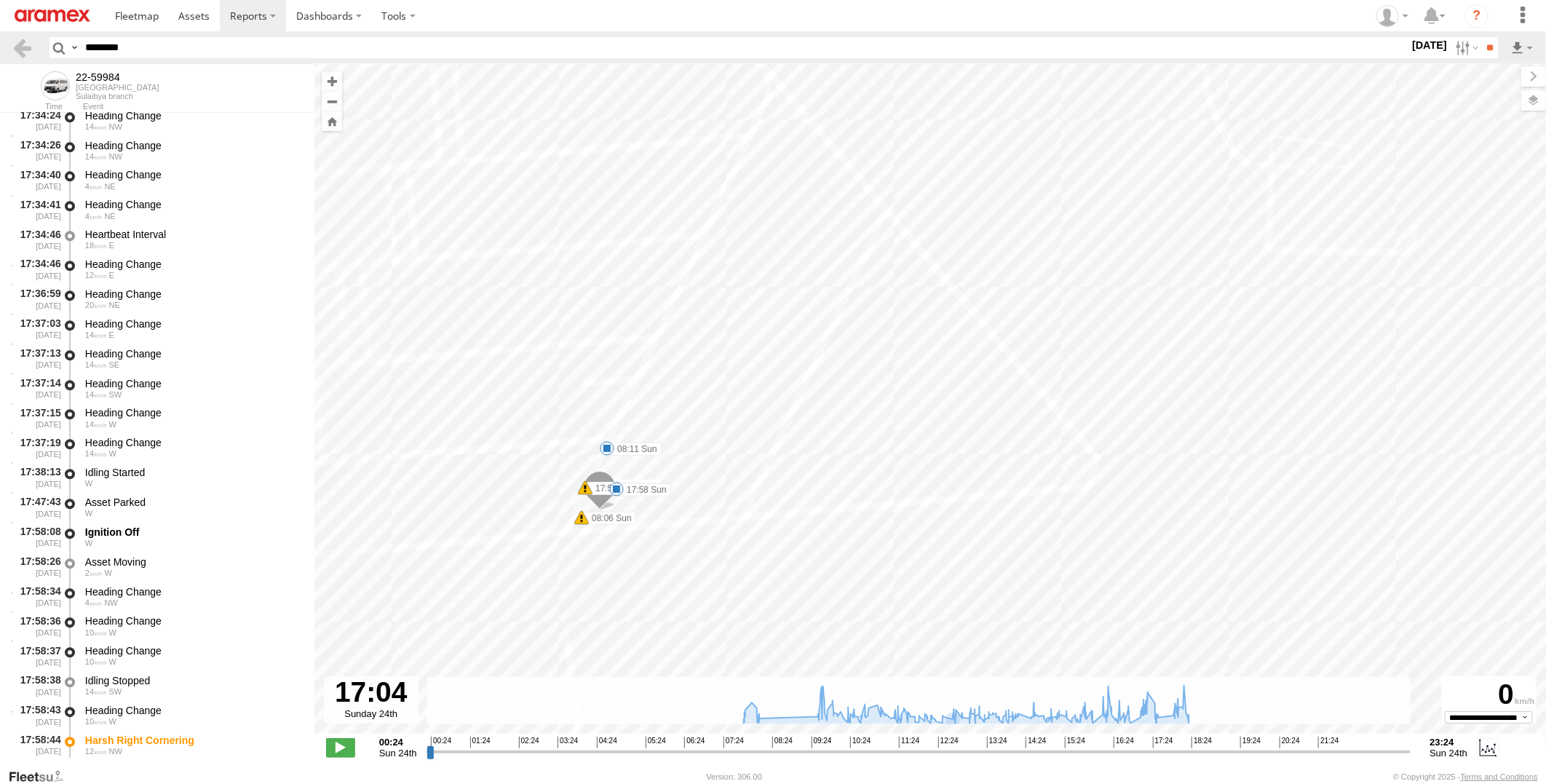
drag, startPoint x: 631, startPoint y: 446, endPoint x: 798, endPoint y: 419, distance: 169.2
click at [798, 419] on div "22-59984 08:11 Sun 09:52 Sun 10:58 Sun 11:36 Sun 11:45 Sun 12:57 Sun 14:09 Sun …" at bounding box center [930, 406] width 1232 height 685
drag, startPoint x: 614, startPoint y: 478, endPoint x: 818, endPoint y: 421, distance: 211.8
click at [818, 421] on div "22-59984 08:11 Sun 09:52 Sun 10:58 Sun 11:36 Sun 11:45 Sun 12:57 Sun 14:09 Sun …" at bounding box center [930, 406] width 1232 height 685
click at [170, 471] on div "Idling Started" at bounding box center [192, 471] width 215 height 13
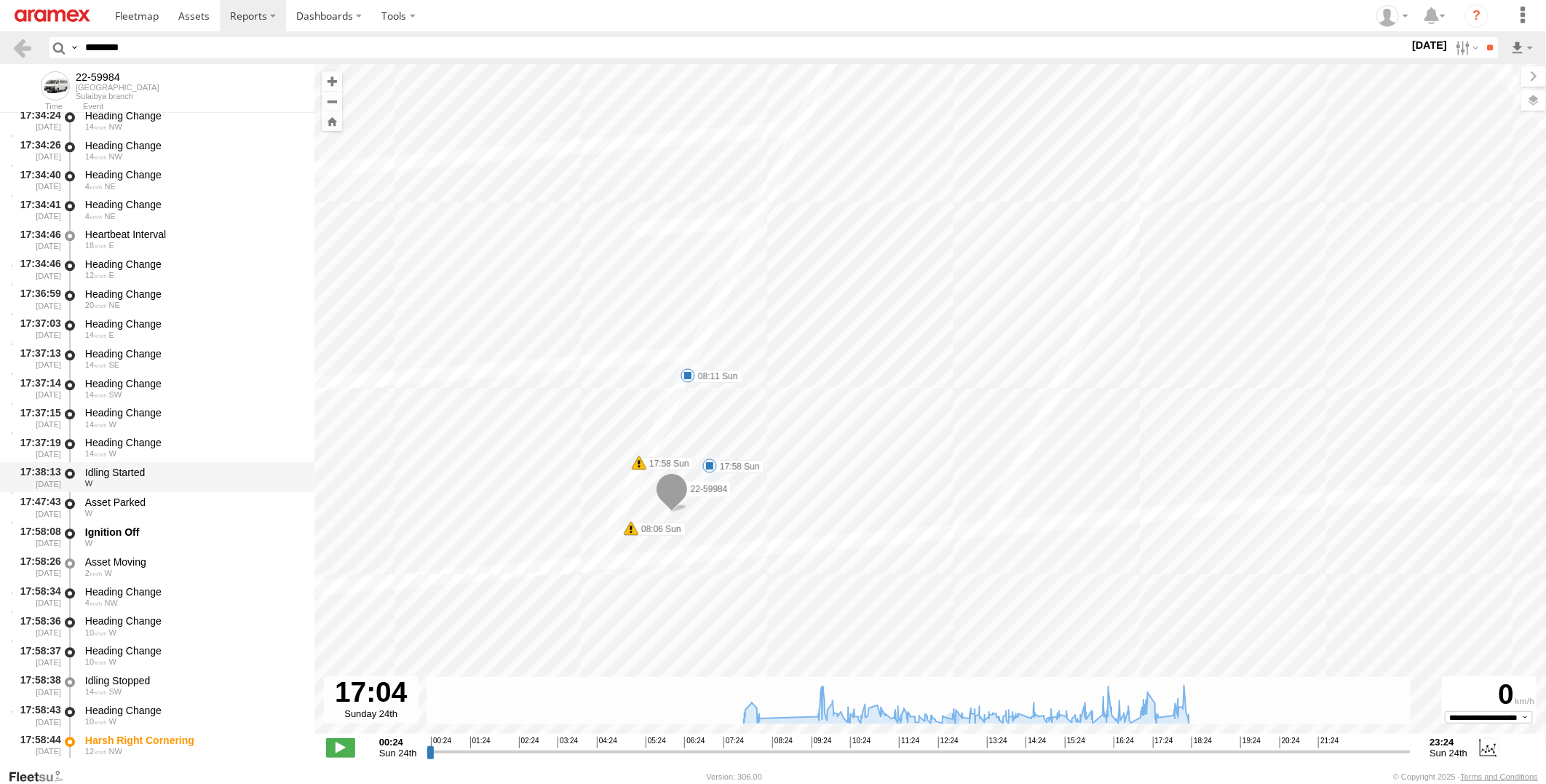
click at [164, 475] on div "Idling Started" at bounding box center [192, 471] width 215 height 13
click at [20, 503] on div "17:47:43 24/08/2025" at bounding box center [37, 507] width 51 height 27
click at [229, 470] on div "Idling Started" at bounding box center [192, 471] width 215 height 13
drag, startPoint x: 170, startPoint y: 502, endPoint x: 168, endPoint y: 477, distance: 25.1
click at [170, 502] on div "Asset Parked" at bounding box center [192, 501] width 215 height 13
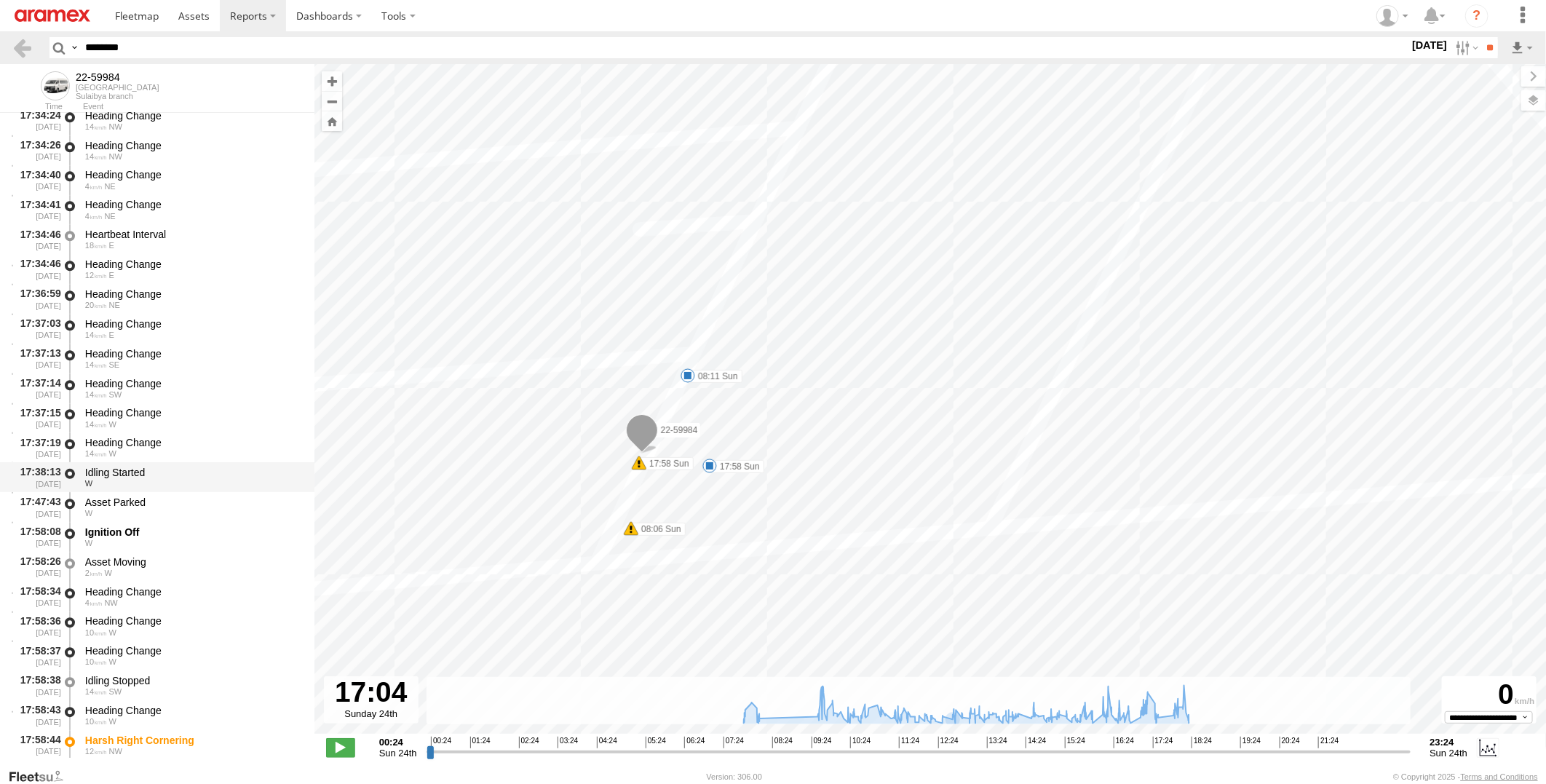
click at [168, 464] on div "Idling Started W" at bounding box center [192, 477] width 220 height 27
click at [166, 492] on div "17:47:43 24/08/2025 Asset Parked W" at bounding box center [157, 507] width 314 height 30
click at [154, 536] on div "Ignition Off" at bounding box center [192, 531] width 215 height 13
click at [148, 570] on div "2 W" at bounding box center [192, 572] width 215 height 9
click at [143, 534] on div "Ignition Off" at bounding box center [192, 531] width 215 height 13
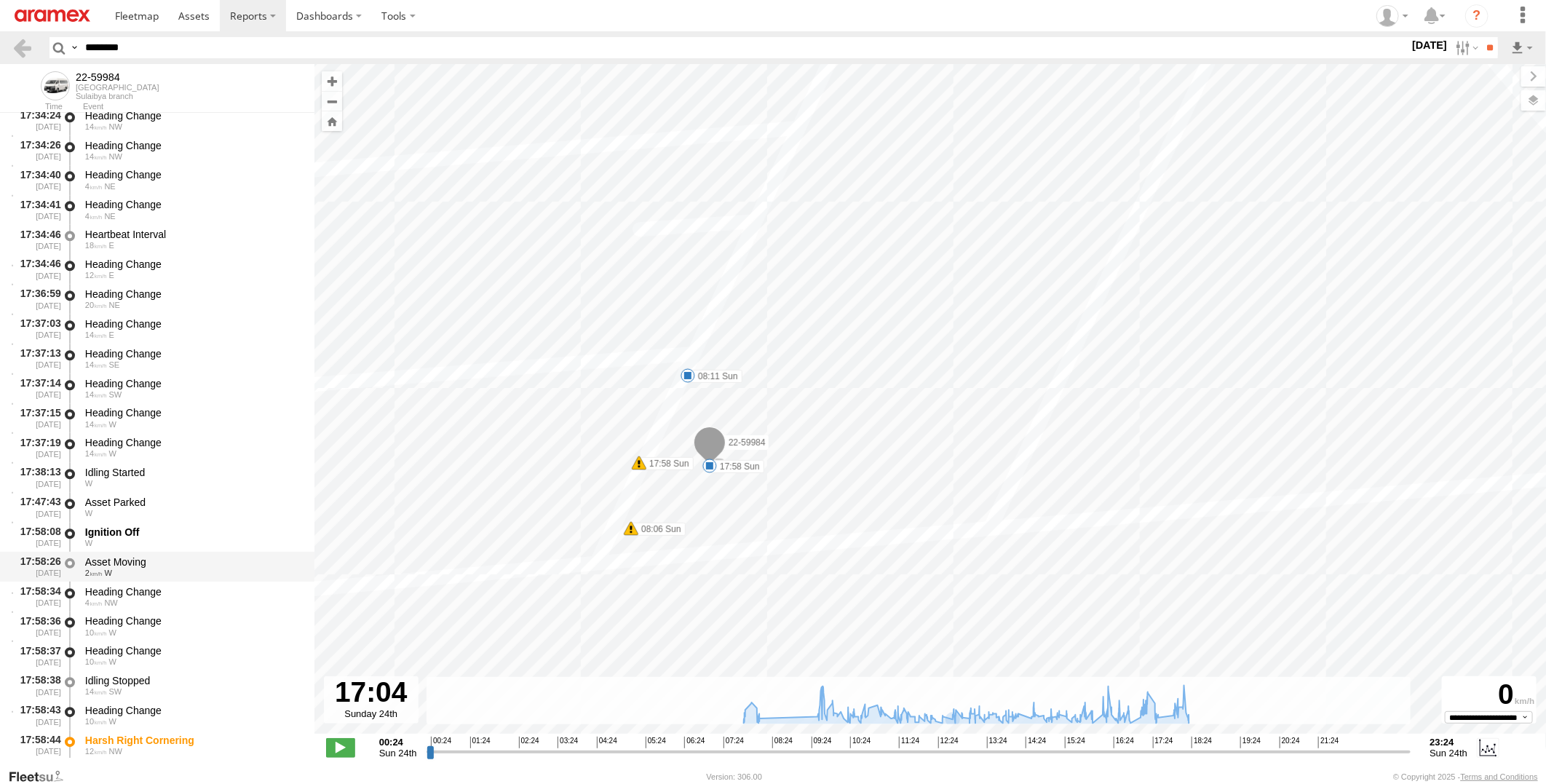
click at [141, 561] on div "Asset Moving" at bounding box center [192, 561] width 215 height 13
click at [141, 498] on div "Asset Parked" at bounding box center [192, 501] width 215 height 13
click at [148, 474] on div "Idling Started" at bounding box center [192, 471] width 215 height 13
click at [168, 489] on div "Idling Started W" at bounding box center [192, 477] width 220 height 27
click at [162, 474] on div "Idling Started" at bounding box center [192, 471] width 215 height 13
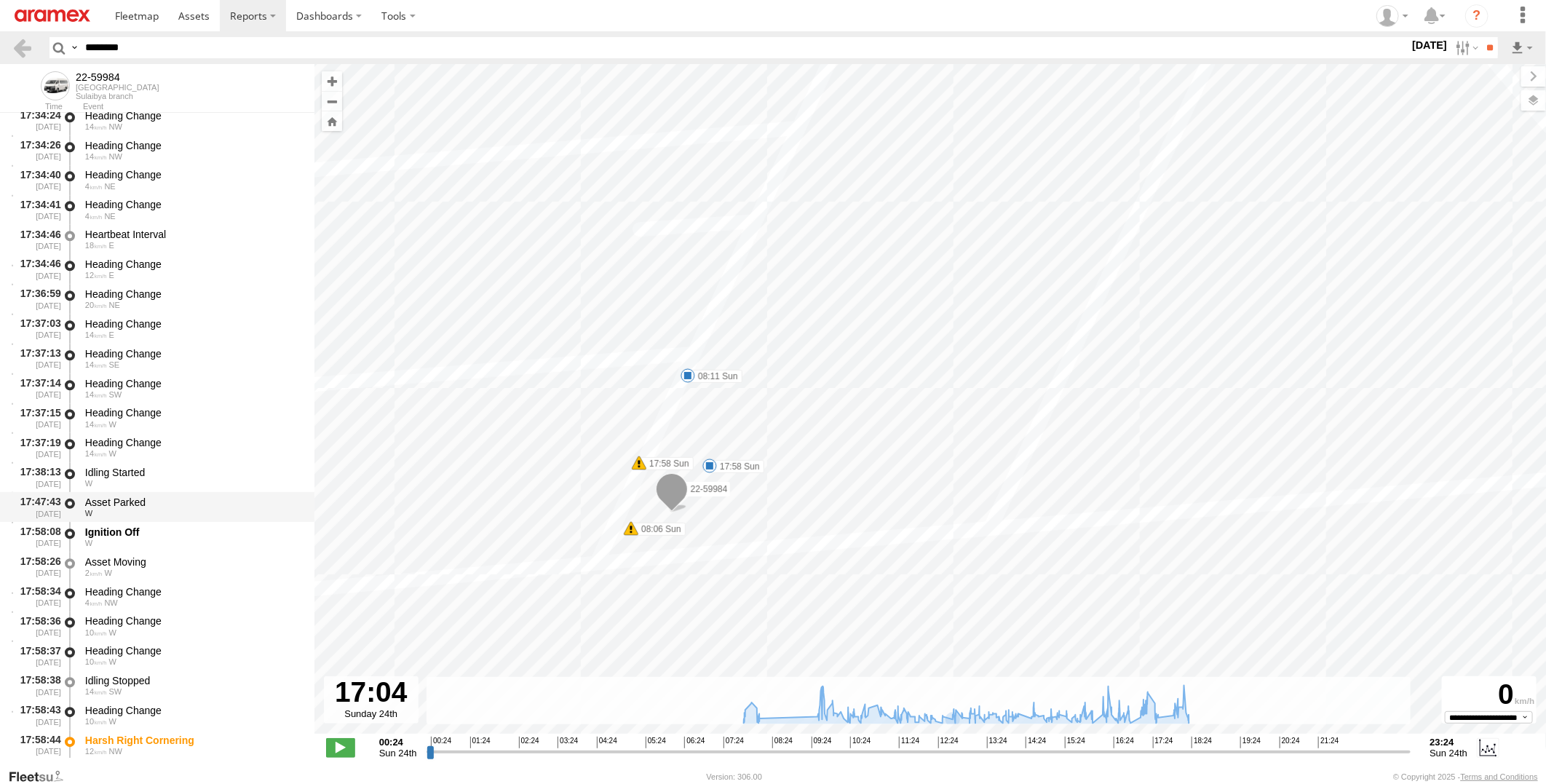
click at [158, 498] on div "Asset Parked" at bounding box center [192, 501] width 215 height 13
click at [178, 464] on div "Idling Started W" at bounding box center [192, 477] width 220 height 27
click at [175, 504] on div "Asset Parked" at bounding box center [192, 501] width 215 height 13
click at [177, 481] on div "W" at bounding box center [192, 483] width 215 height 9
click at [159, 53] on input "********" at bounding box center [744, 47] width 1330 height 21
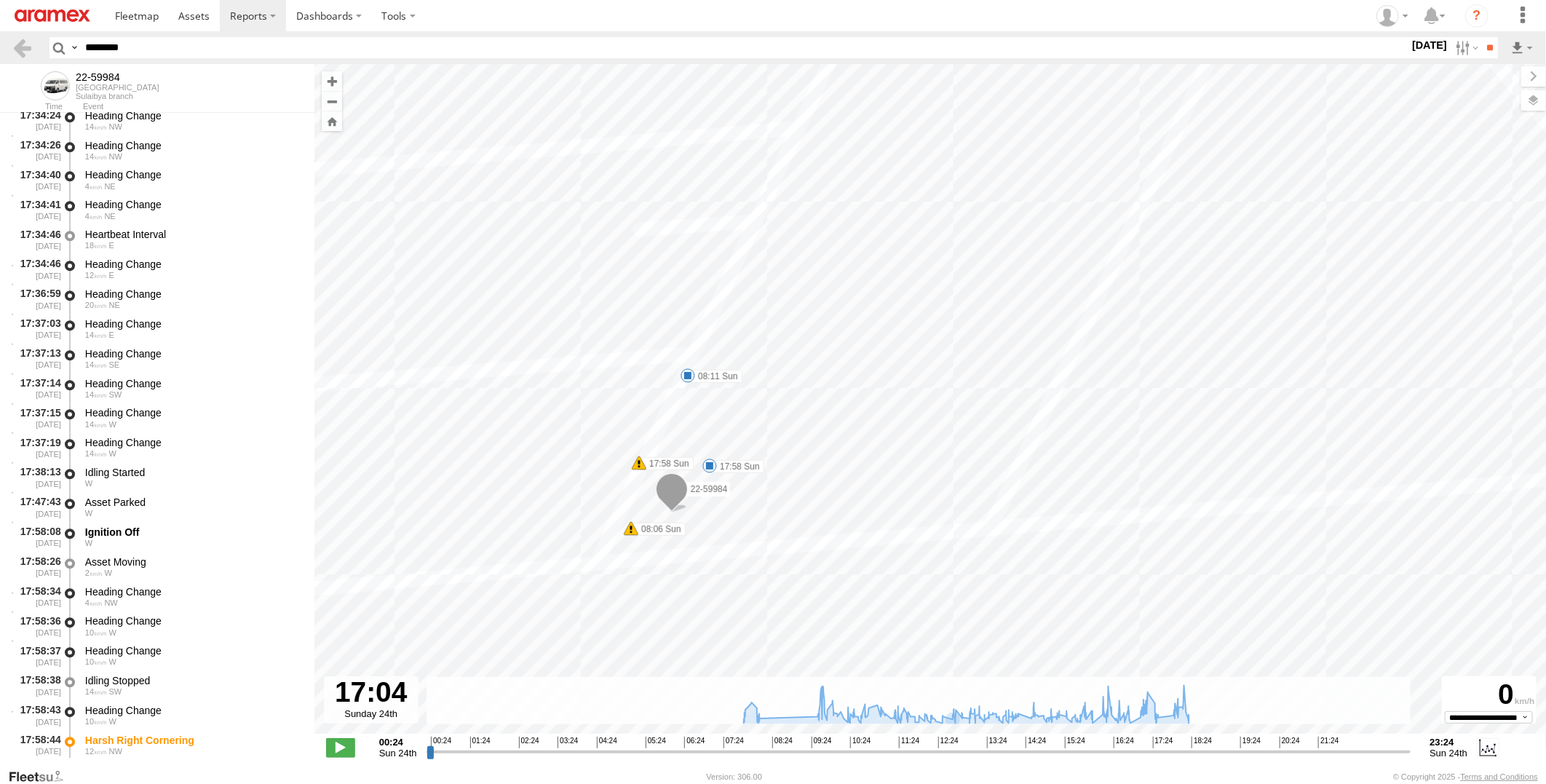
paste input "text"
type input "********"
click at [1481, 37] on input "**" at bounding box center [1489, 47] width 17 height 21
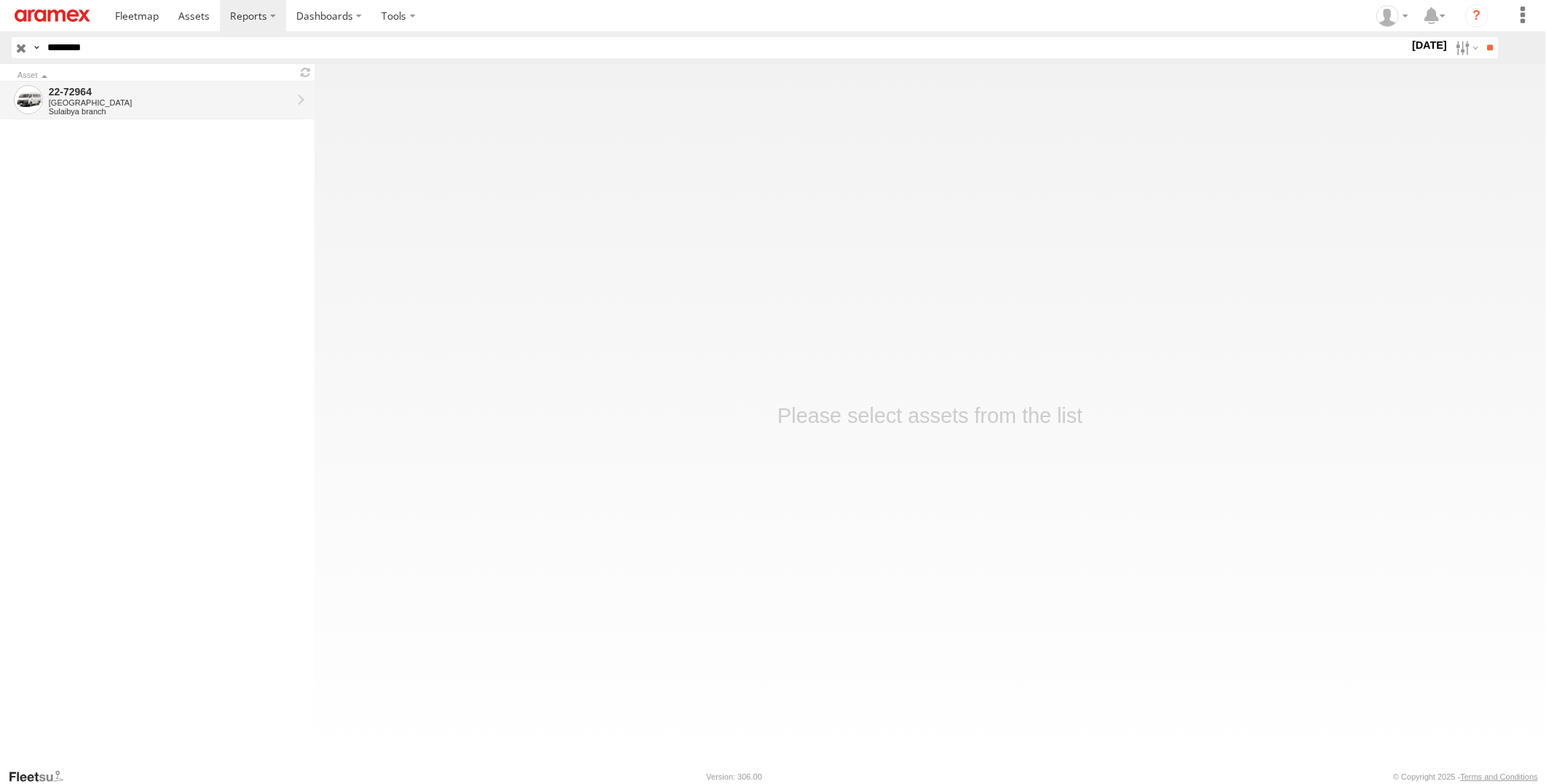
click at [246, 103] on div "[GEOGRAPHIC_DATA]" at bounding box center [170, 103] width 243 height 9
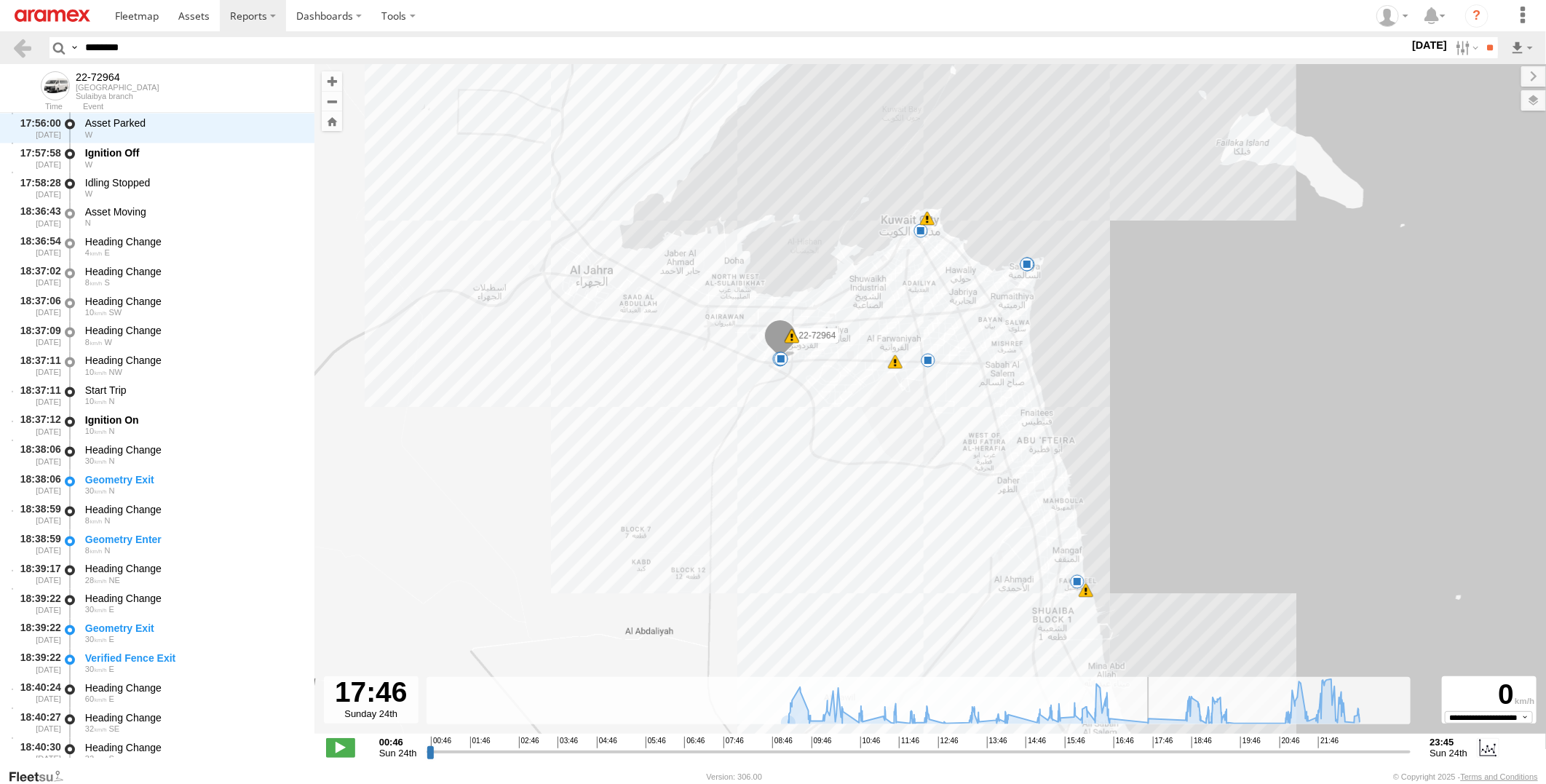
drag, startPoint x: 427, startPoint y: 754, endPoint x: 1152, endPoint y: 744, distance: 725.1
type input "**********"
click at [1152, 744] on input "range" at bounding box center [919, 752] width 985 height 14
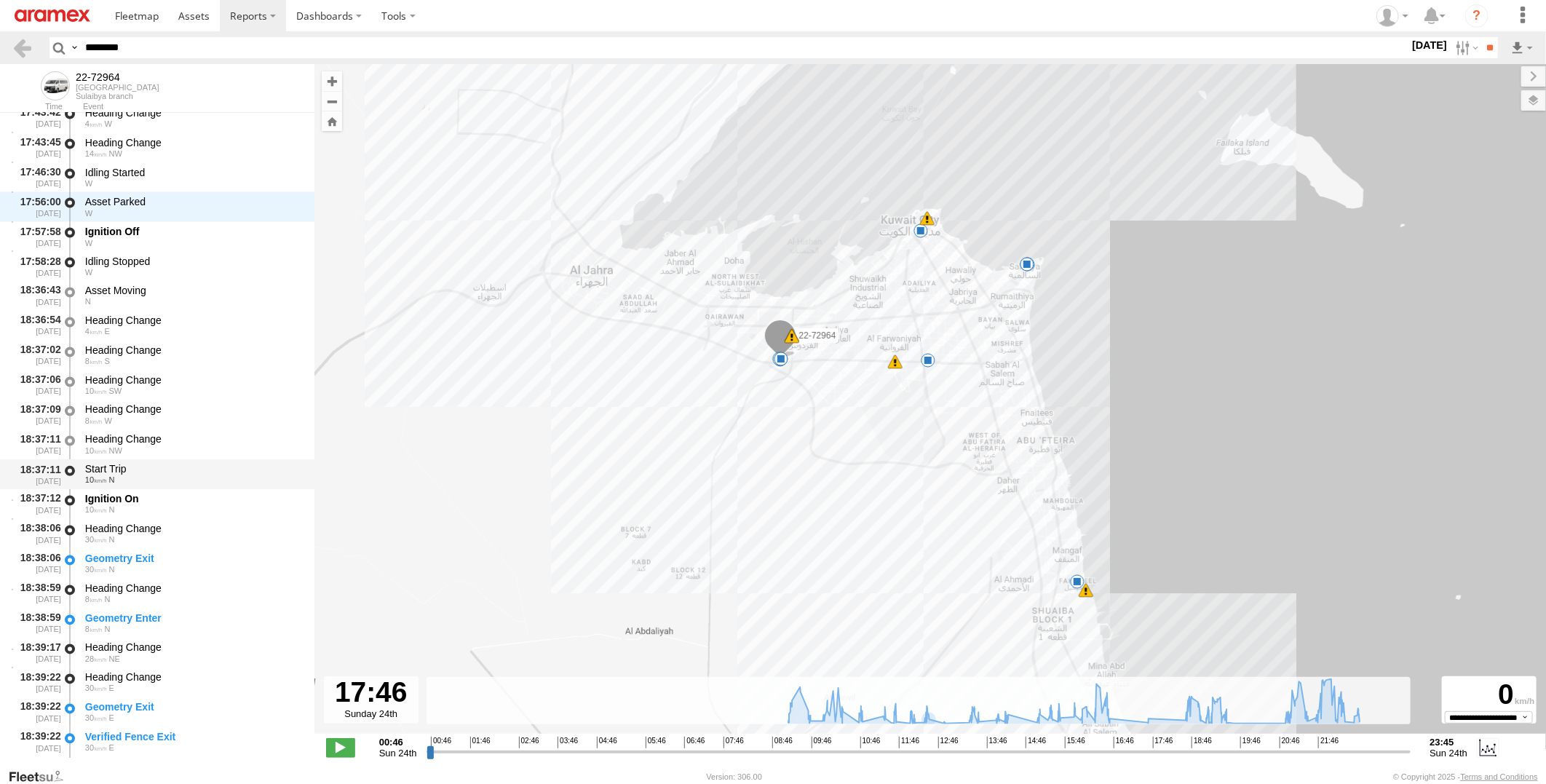
scroll to position [18944, 0]
click at [193, 184] on div "W" at bounding box center [192, 186] width 215 height 9
click at [194, 175] on div "Idling Started" at bounding box center [192, 175] width 215 height 13
click at [193, 207] on div "Asset Parked" at bounding box center [192, 204] width 215 height 13
click at [188, 236] on div "Ignition Off" at bounding box center [192, 234] width 215 height 13
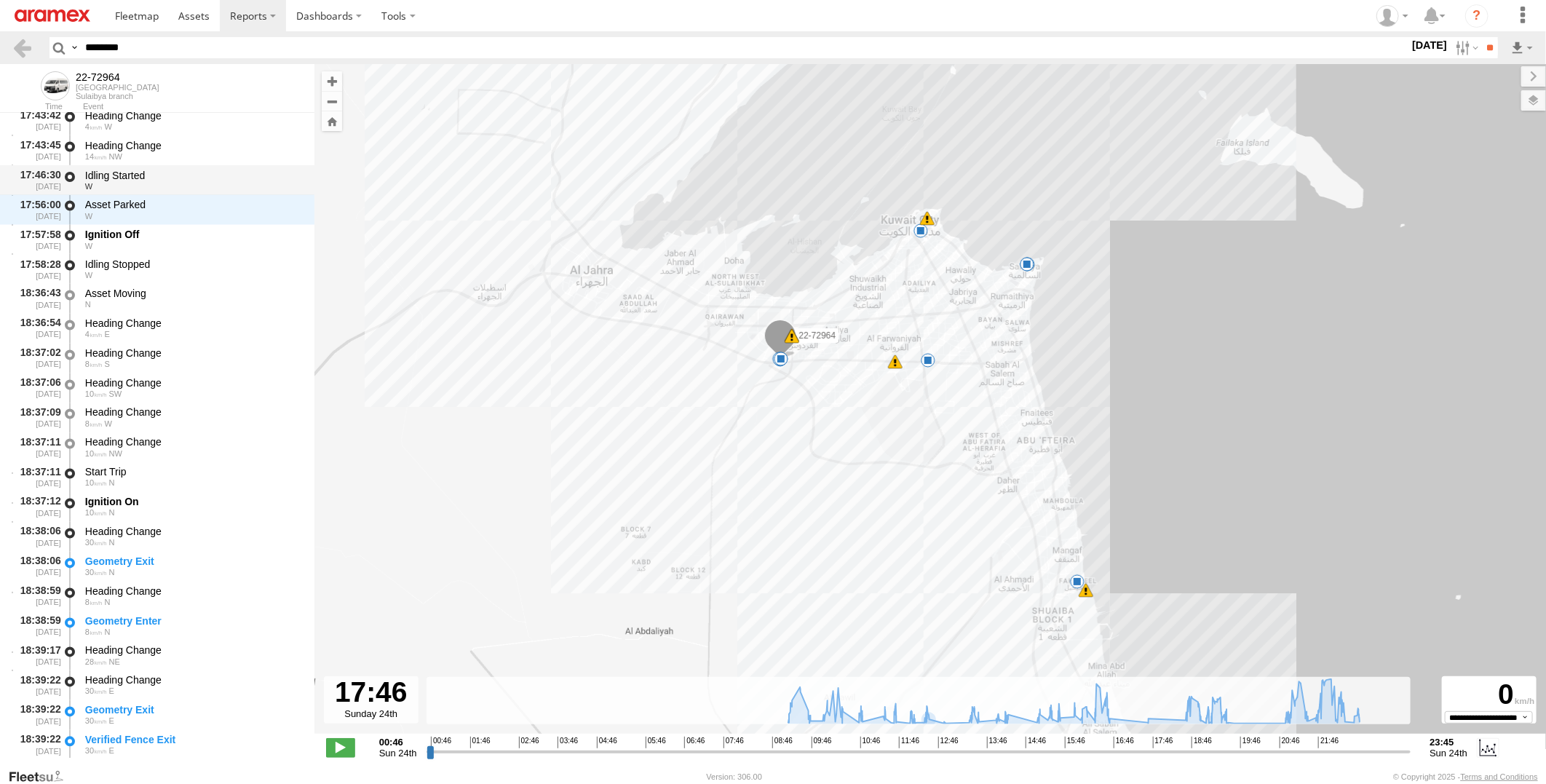
click at [191, 176] on div "Idling Started" at bounding box center [192, 175] width 215 height 13
click at [198, 208] on div "Asset Parked" at bounding box center [192, 204] width 215 height 13
click at [198, 176] on div "Idling Started" at bounding box center [192, 175] width 215 height 13
click at [198, 206] on div "Asset Parked" at bounding box center [192, 204] width 215 height 13
click at [194, 237] on div "Ignition Off" at bounding box center [192, 234] width 215 height 13
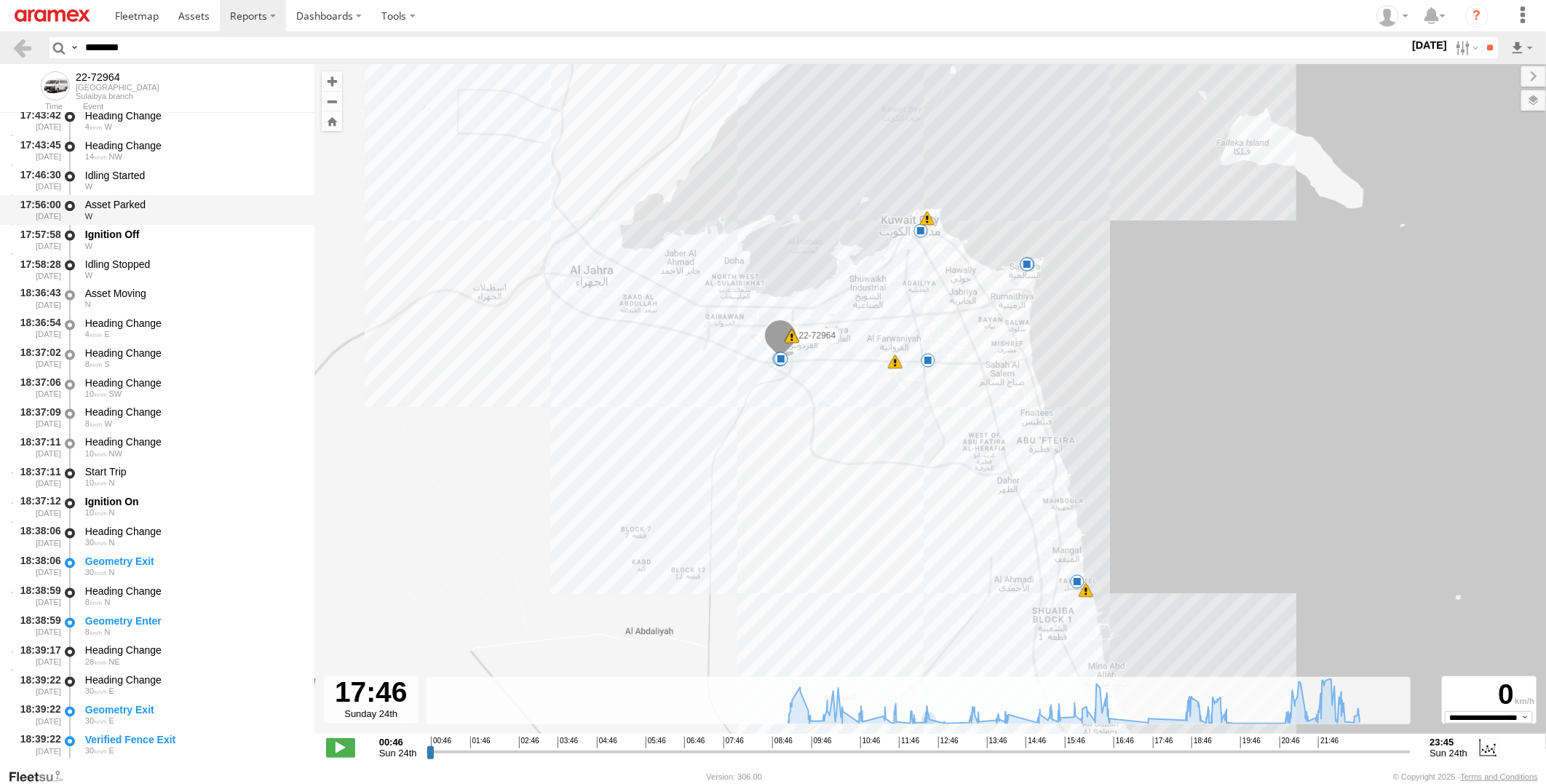
click at [192, 209] on div "Asset Parked" at bounding box center [192, 204] width 215 height 13
click at [192, 176] on div "Idling Started" at bounding box center [192, 175] width 215 height 13
drag, startPoint x: 213, startPoint y: 58, endPoint x: 0, endPoint y: 66, distance: 213.2
click at [0, 66] on html at bounding box center [773, 392] width 1546 height 784
paste input "text"
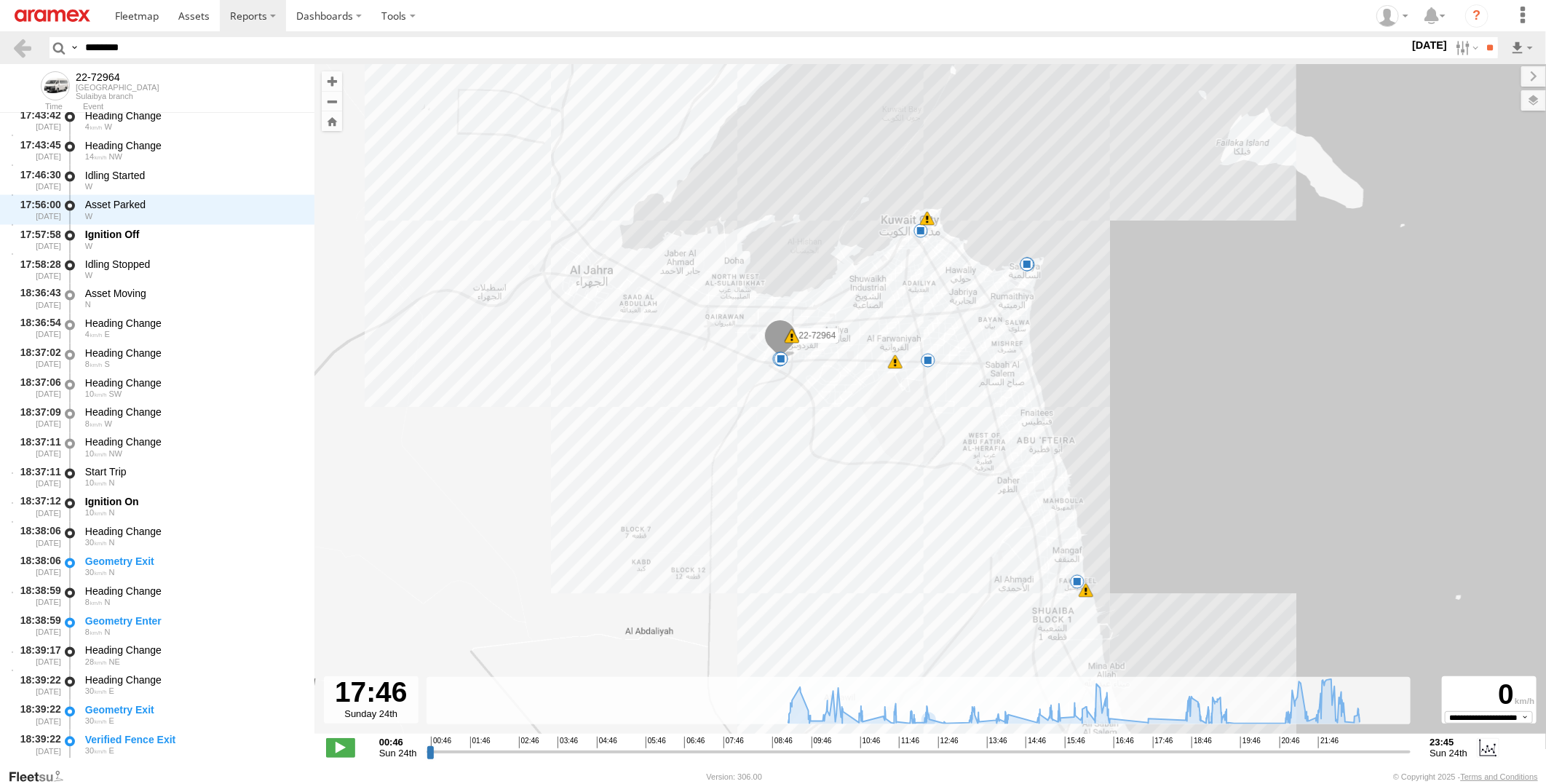
type input "********"
click at [1481, 37] on input "**" at bounding box center [1489, 47] width 17 height 21
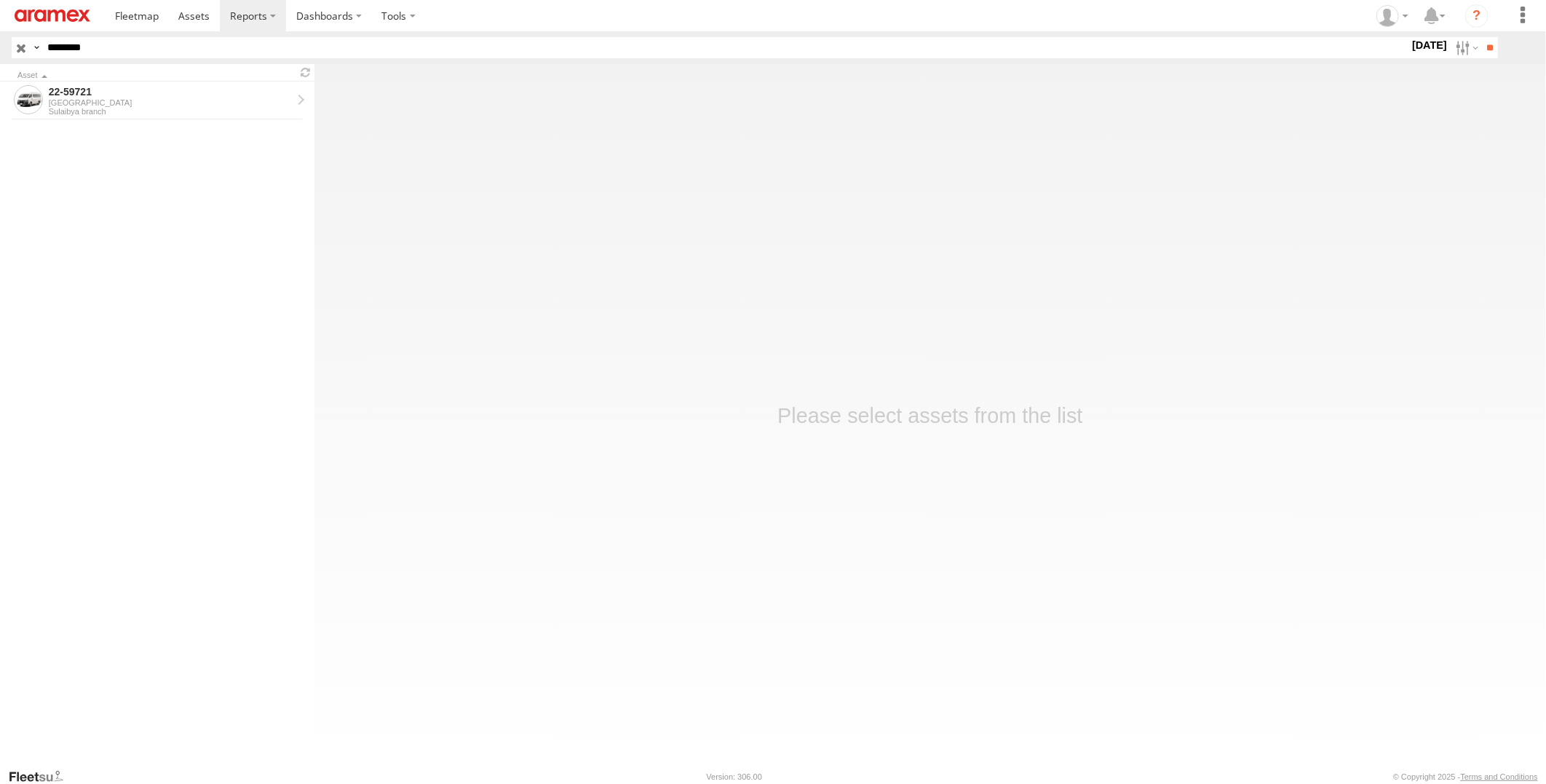
click at [187, 120] on form "22-59721 [GEOGRAPHIC_DATA] [GEOGRAPHIC_DATA] branch" at bounding box center [157, 420] width 314 height 676
click at [187, 113] on div "Sulaibya branch" at bounding box center [170, 111] width 243 height 9
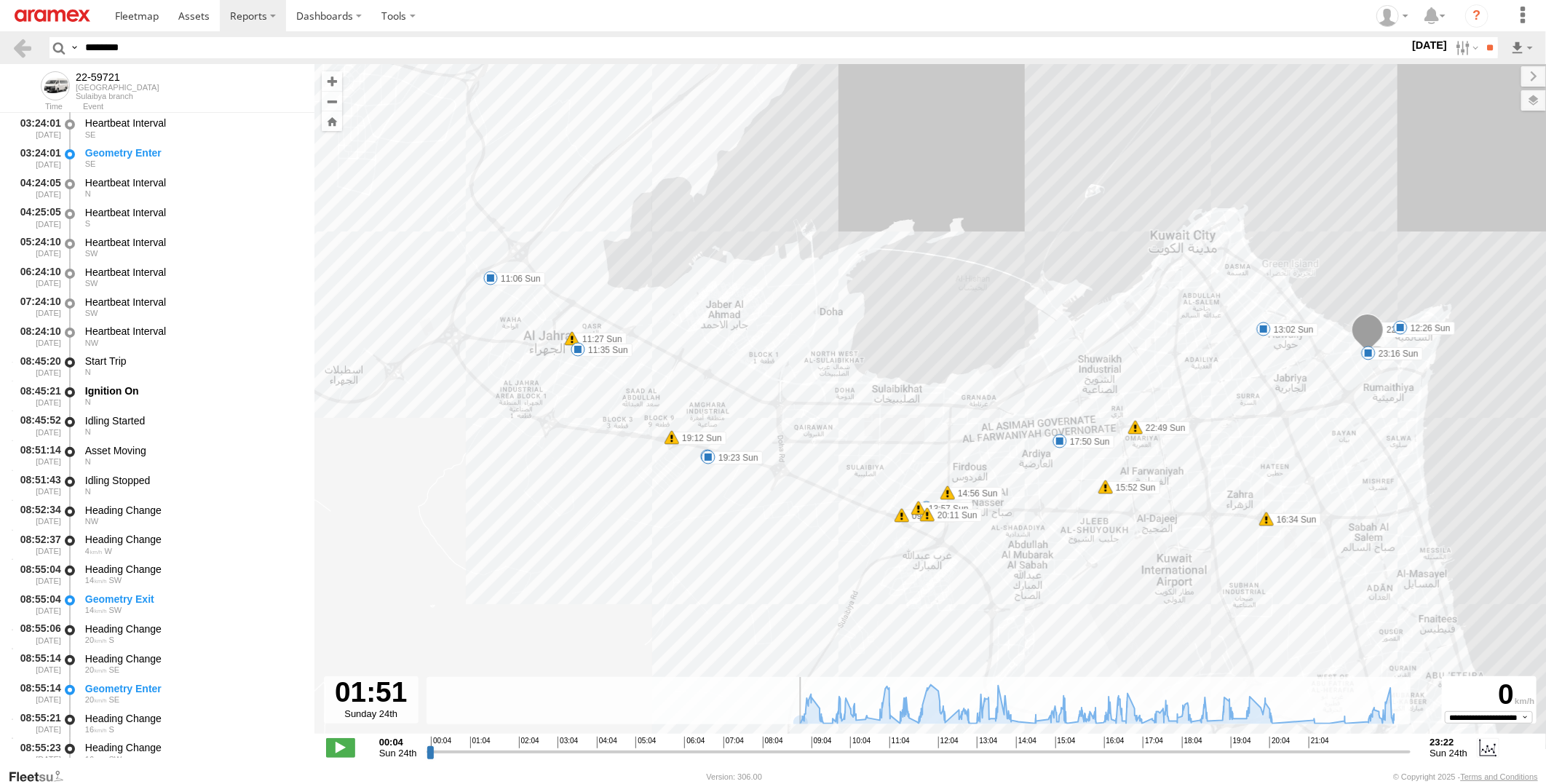
scroll to position [7313, 0]
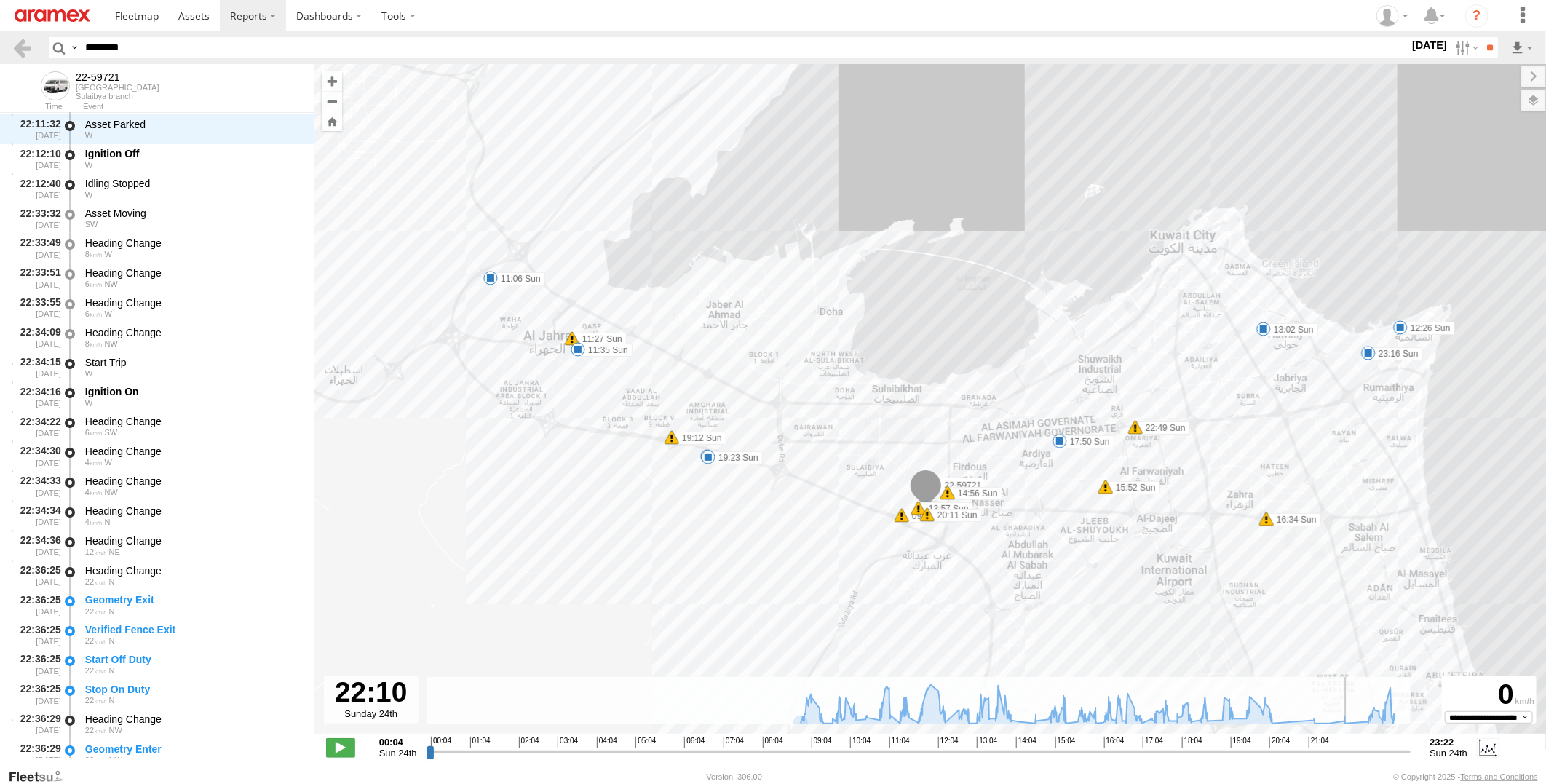
drag, startPoint x: 447, startPoint y: 754, endPoint x: 1356, endPoint y: 759, distance: 909.0
type input "**********"
click at [1356, 759] on input "range" at bounding box center [919, 752] width 985 height 14
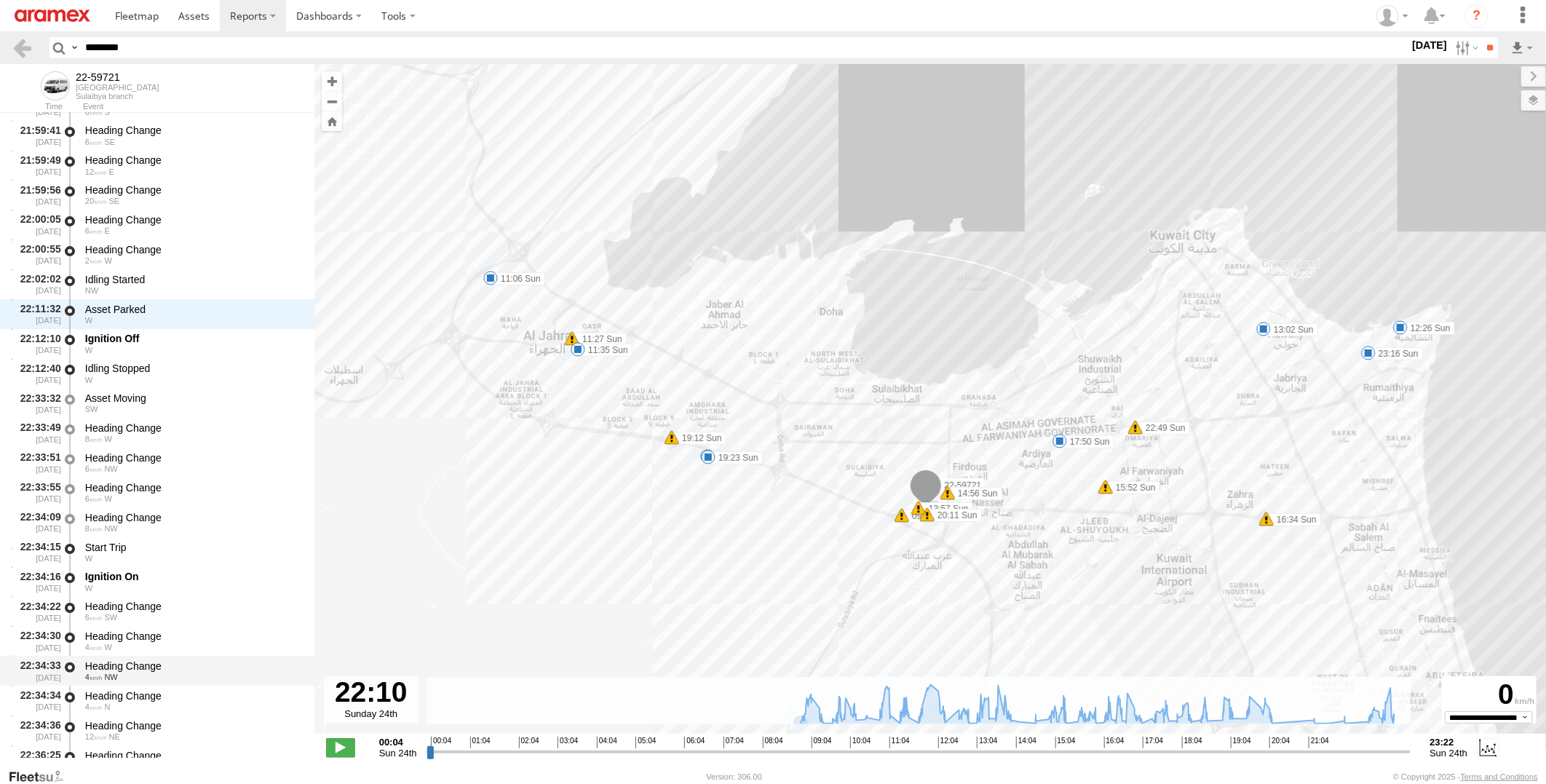
scroll to position [34241, 0]
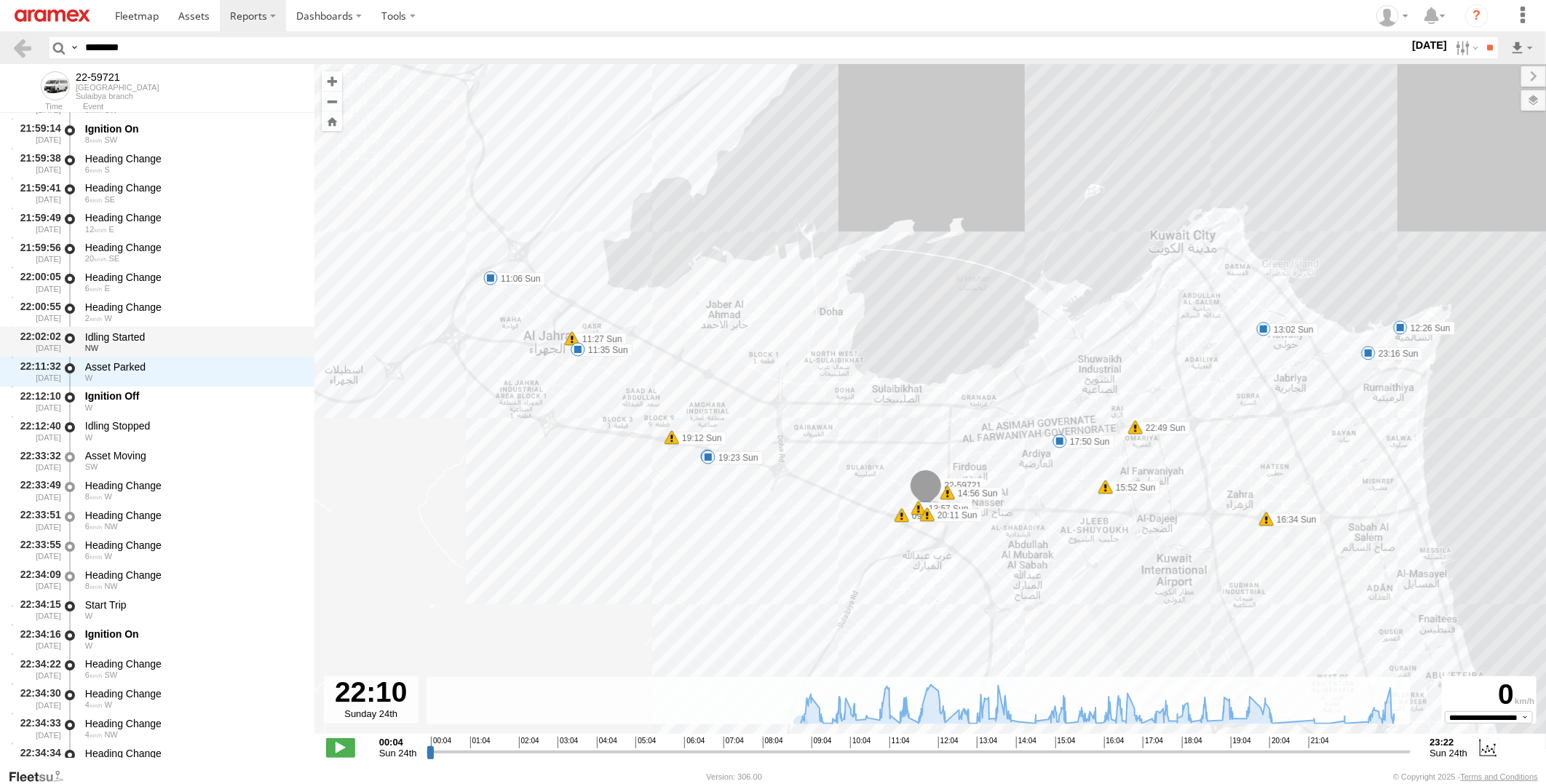
click at [204, 343] on div "NW" at bounding box center [192, 348] width 215 height 9
click at [202, 371] on div "Asset Parked" at bounding box center [192, 366] width 215 height 13
click at [219, 330] on div "Idling Started" at bounding box center [192, 336] width 215 height 13
click at [219, 360] on div "Asset Parked" at bounding box center [192, 366] width 215 height 13
click at [221, 338] on div "Idling Started" at bounding box center [192, 336] width 215 height 13
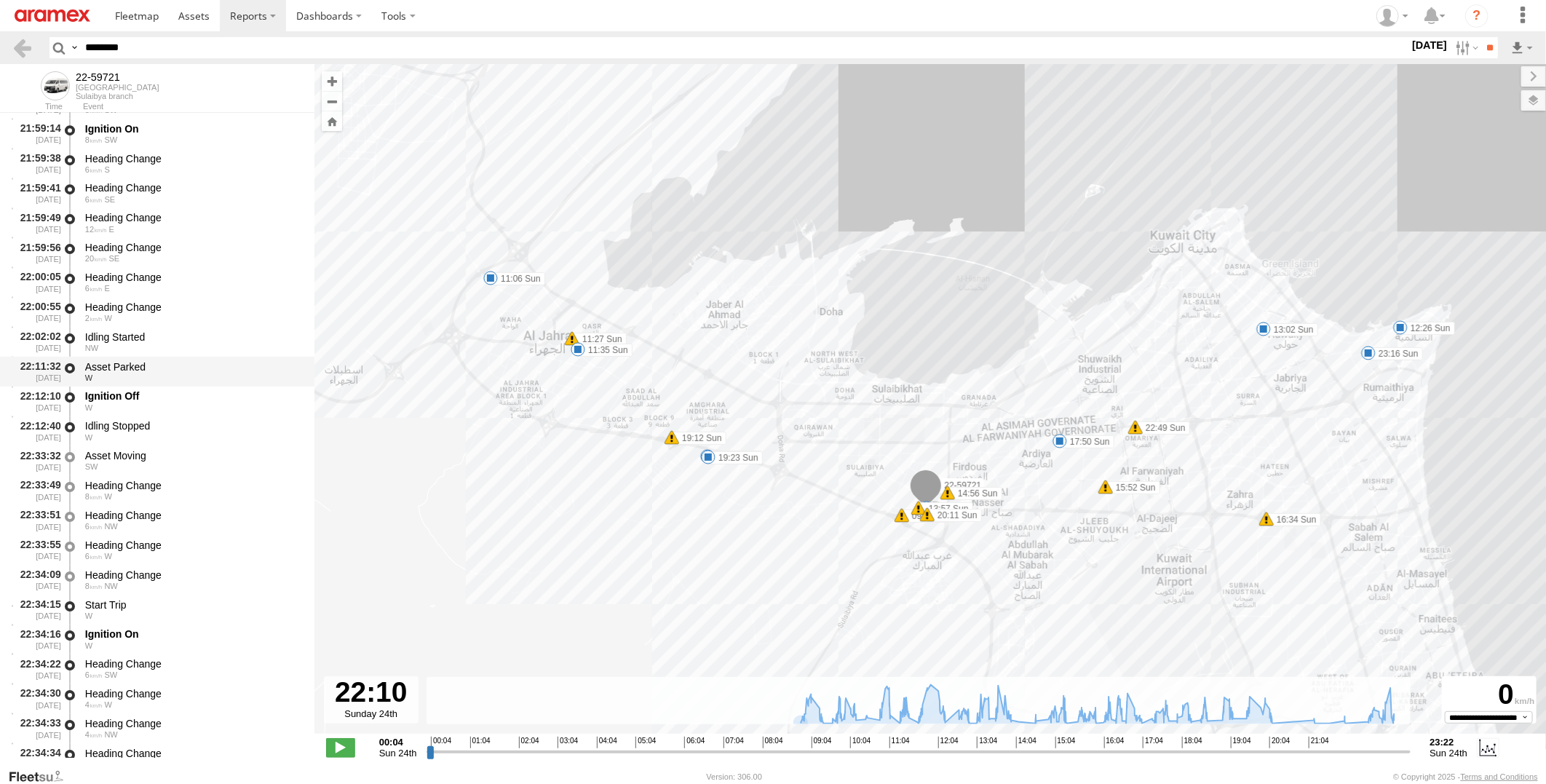
click at [216, 373] on div "W" at bounding box center [192, 378] width 215 height 9
click at [207, 400] on div "Ignition Off" at bounding box center [192, 395] width 215 height 13
click at [208, 370] on div "Asset Parked" at bounding box center [192, 366] width 215 height 13
click at [216, 341] on div "Idling Started" at bounding box center [192, 336] width 215 height 13
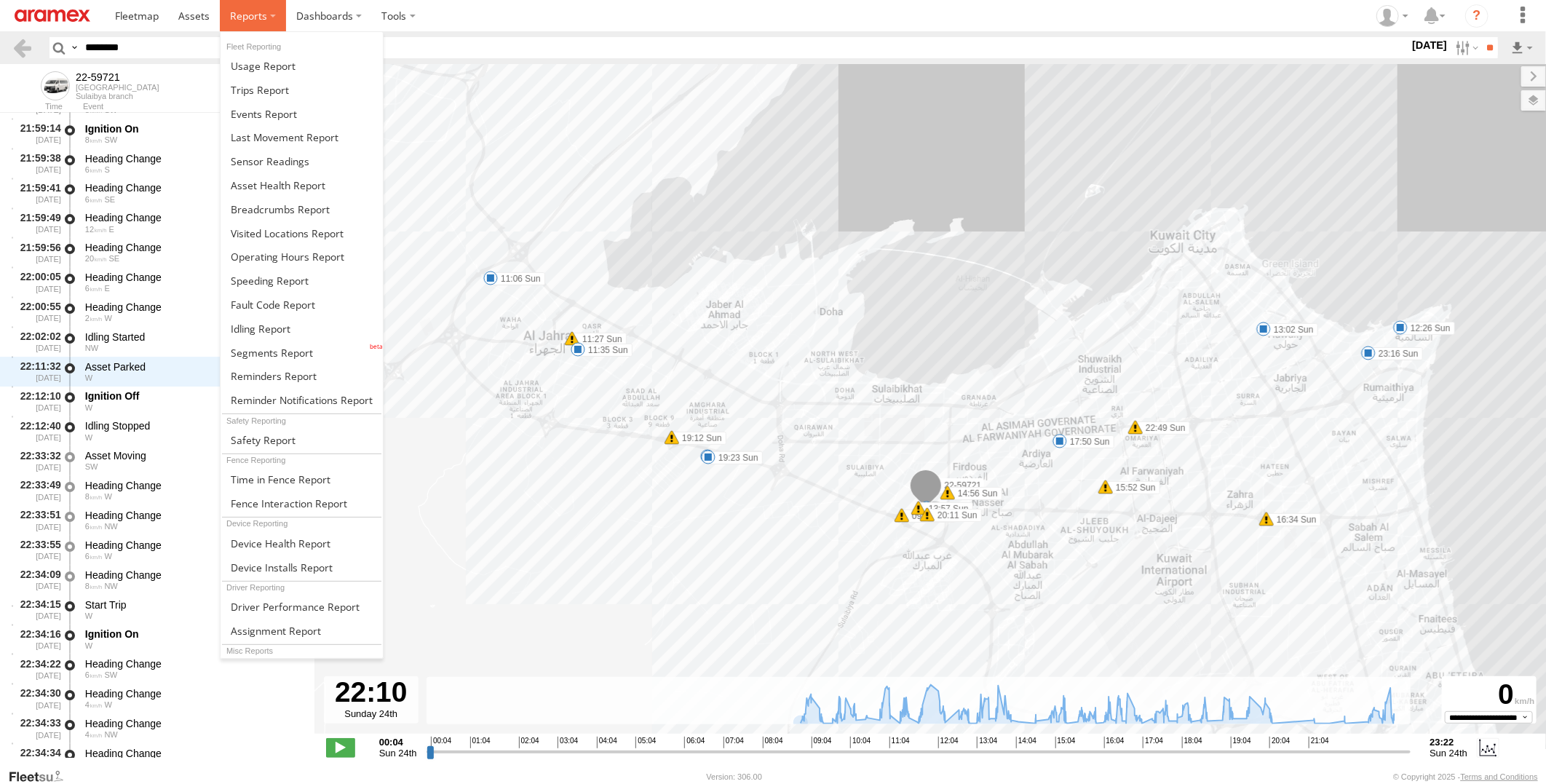
click at [232, 17] on span at bounding box center [249, 16] width 37 height 14
click at [303, 359] on link at bounding box center [301, 352] width 163 height 24
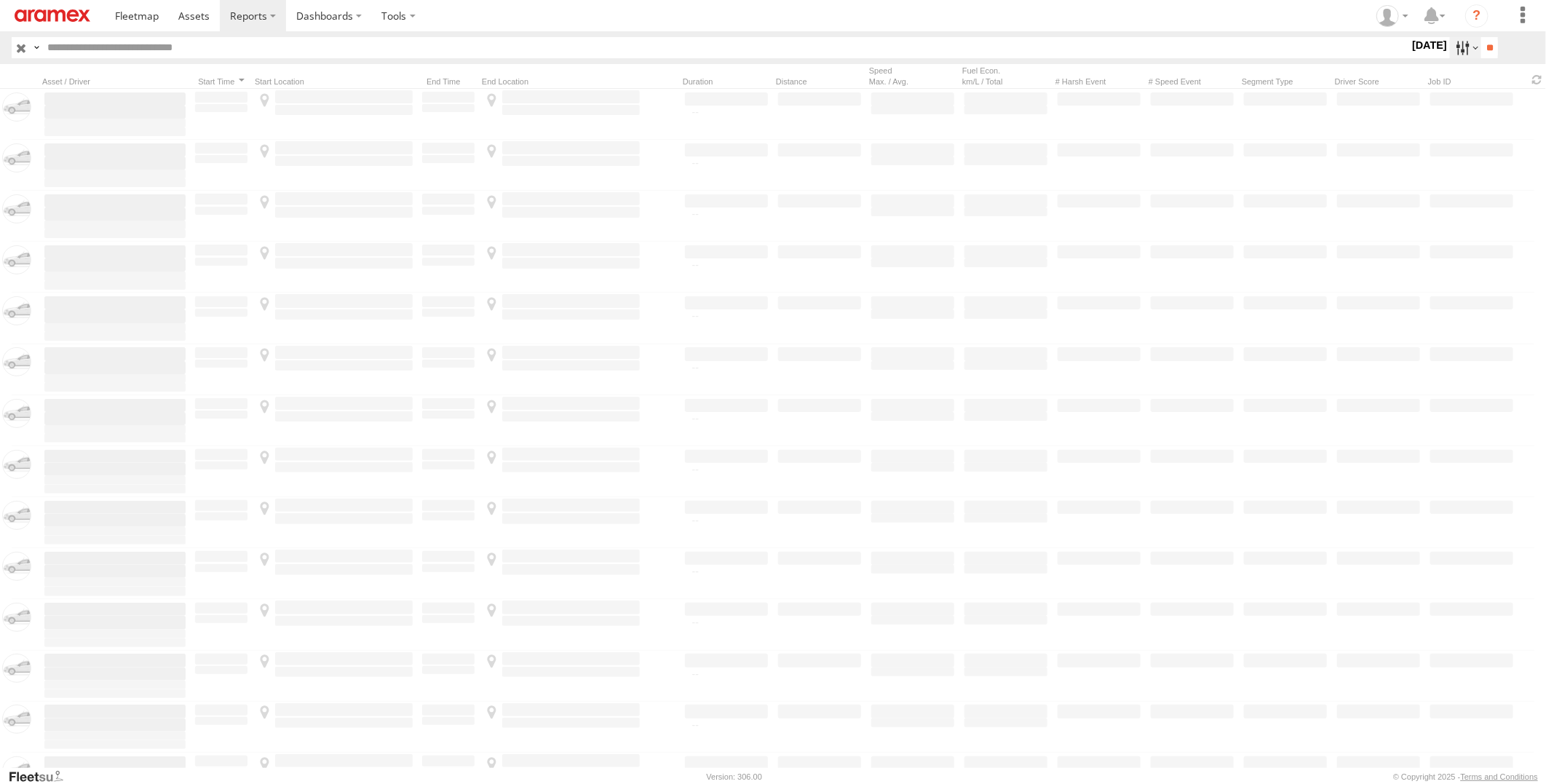
click at [1460, 47] on label at bounding box center [1466, 47] width 32 height 21
click at [0, 0] on label at bounding box center [0, 0] width 0 height 0
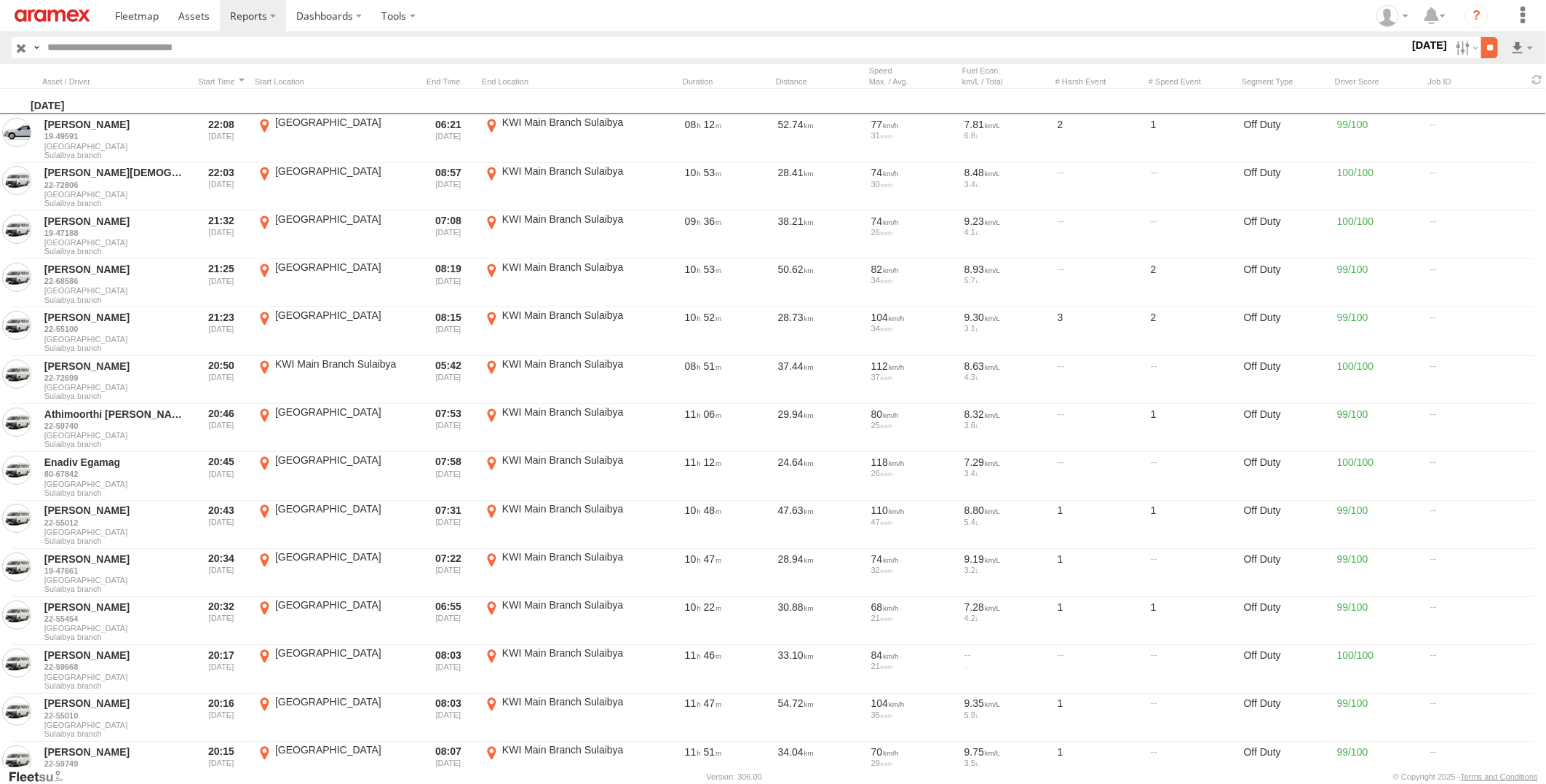
click at [1488, 46] on input "**" at bounding box center [1489, 47] width 17 height 21
click at [257, 52] on input "text" at bounding box center [725, 47] width 1368 height 21
paste input "********"
type input "********"
click at [1481, 37] on input "**" at bounding box center [1489, 47] width 17 height 21
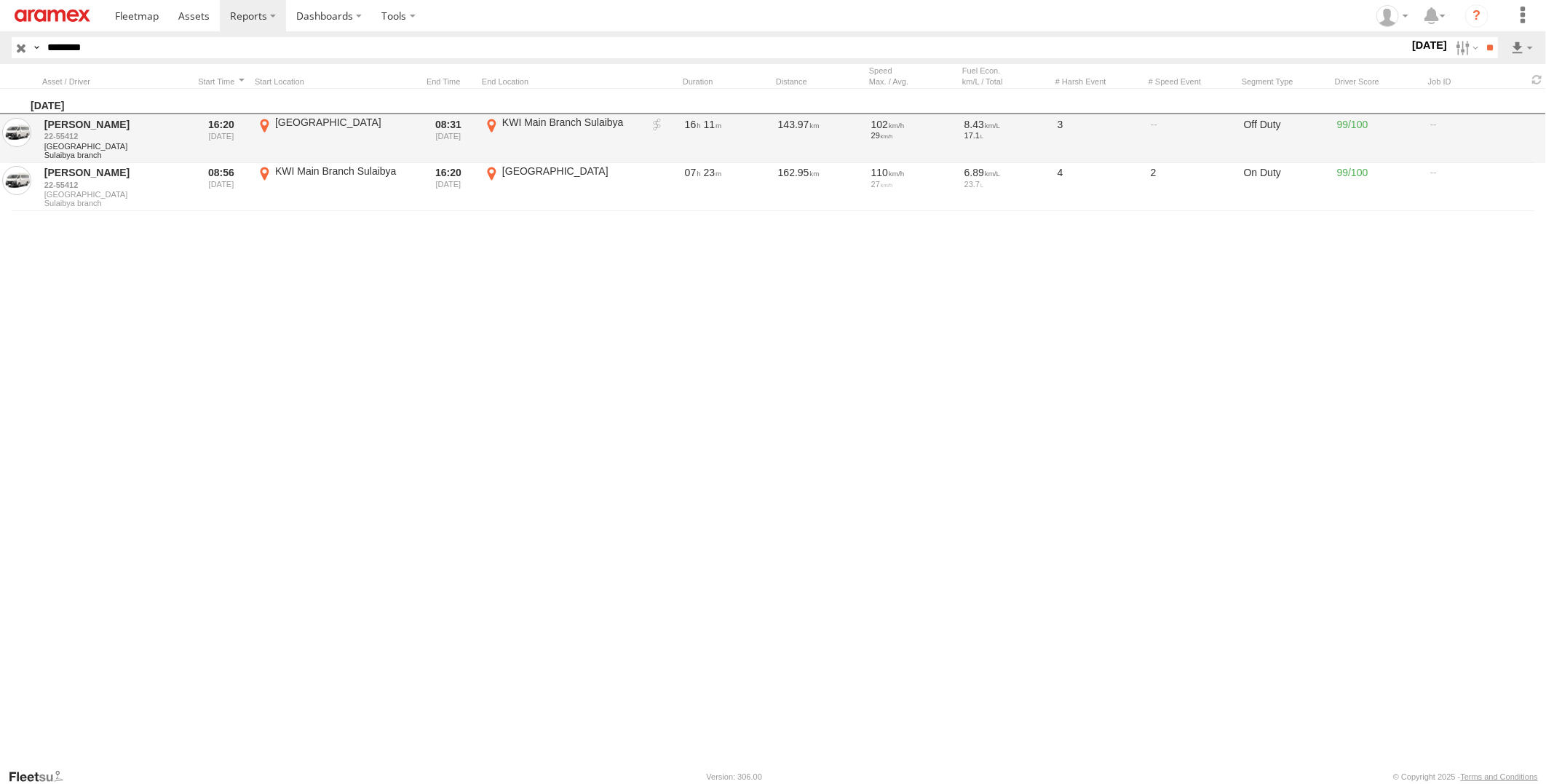
click at [657, 124] on link at bounding box center [657, 125] width 15 height 15
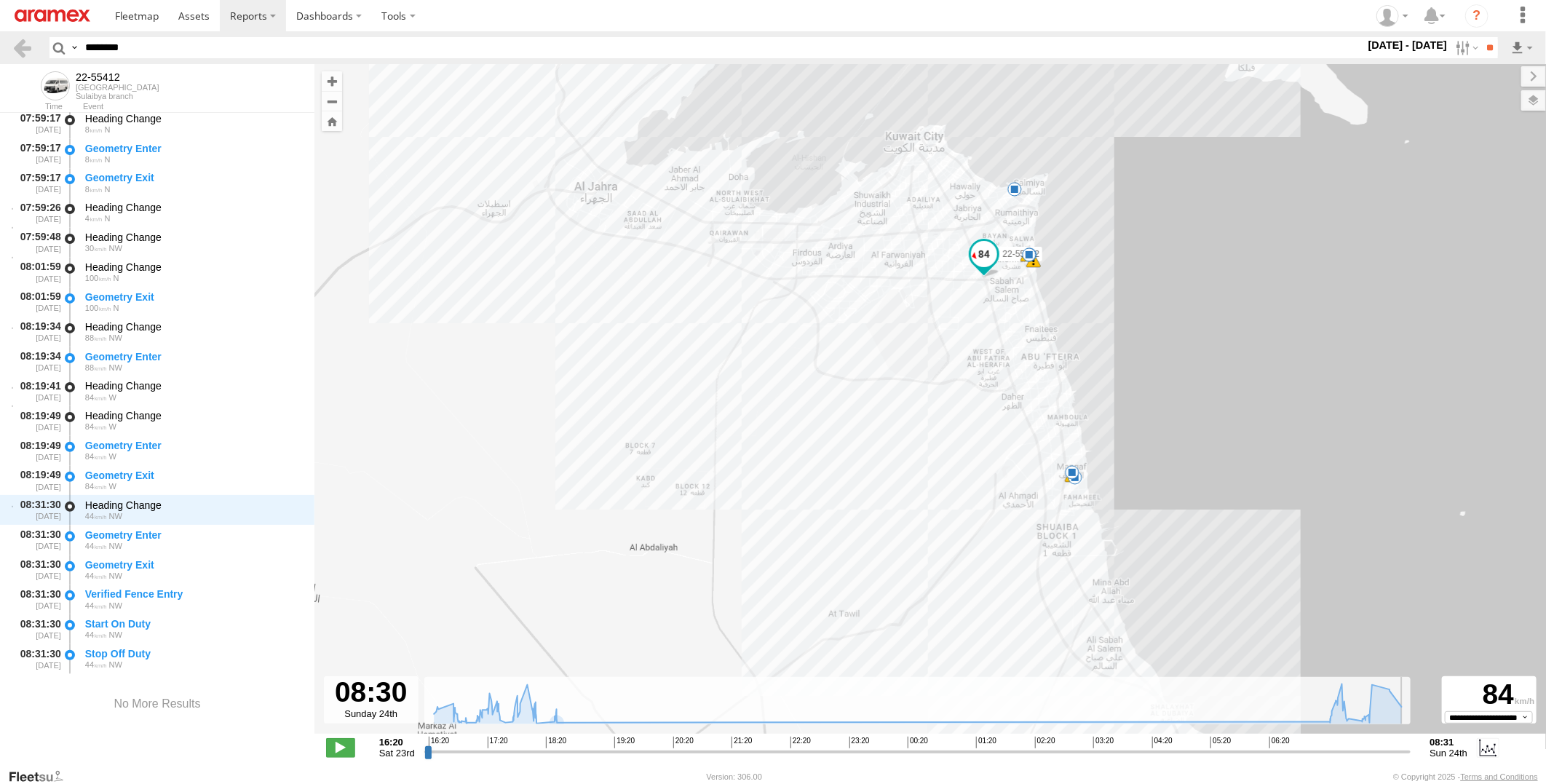
drag, startPoint x: 425, startPoint y: 752, endPoint x: 1405, endPoint y: 733, distance: 980.2
type input "**********"
click at [1405, 744] on input "range" at bounding box center [918, 752] width 987 height 14
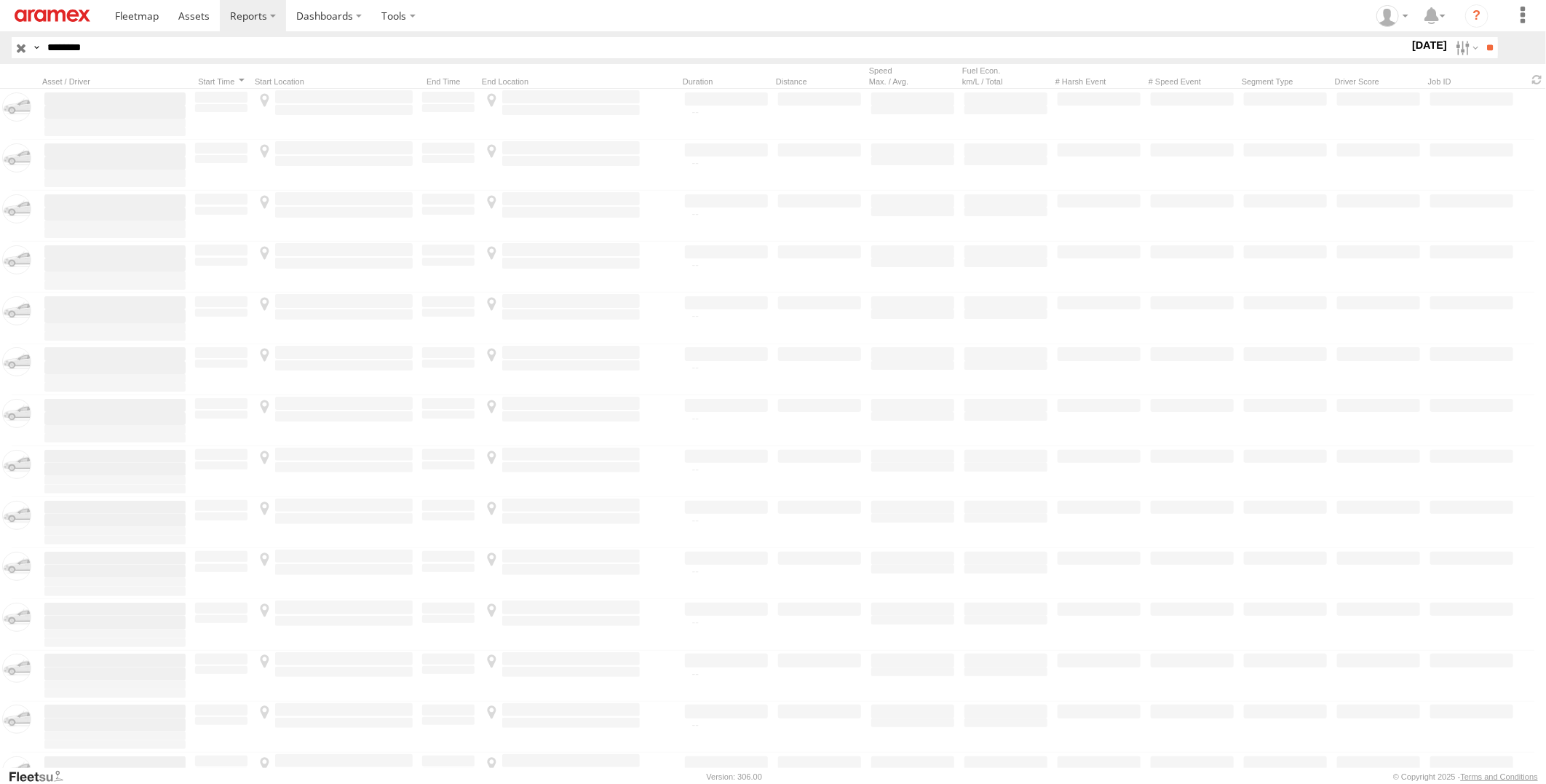
click at [0, 44] on html at bounding box center [773, 392] width 1546 height 784
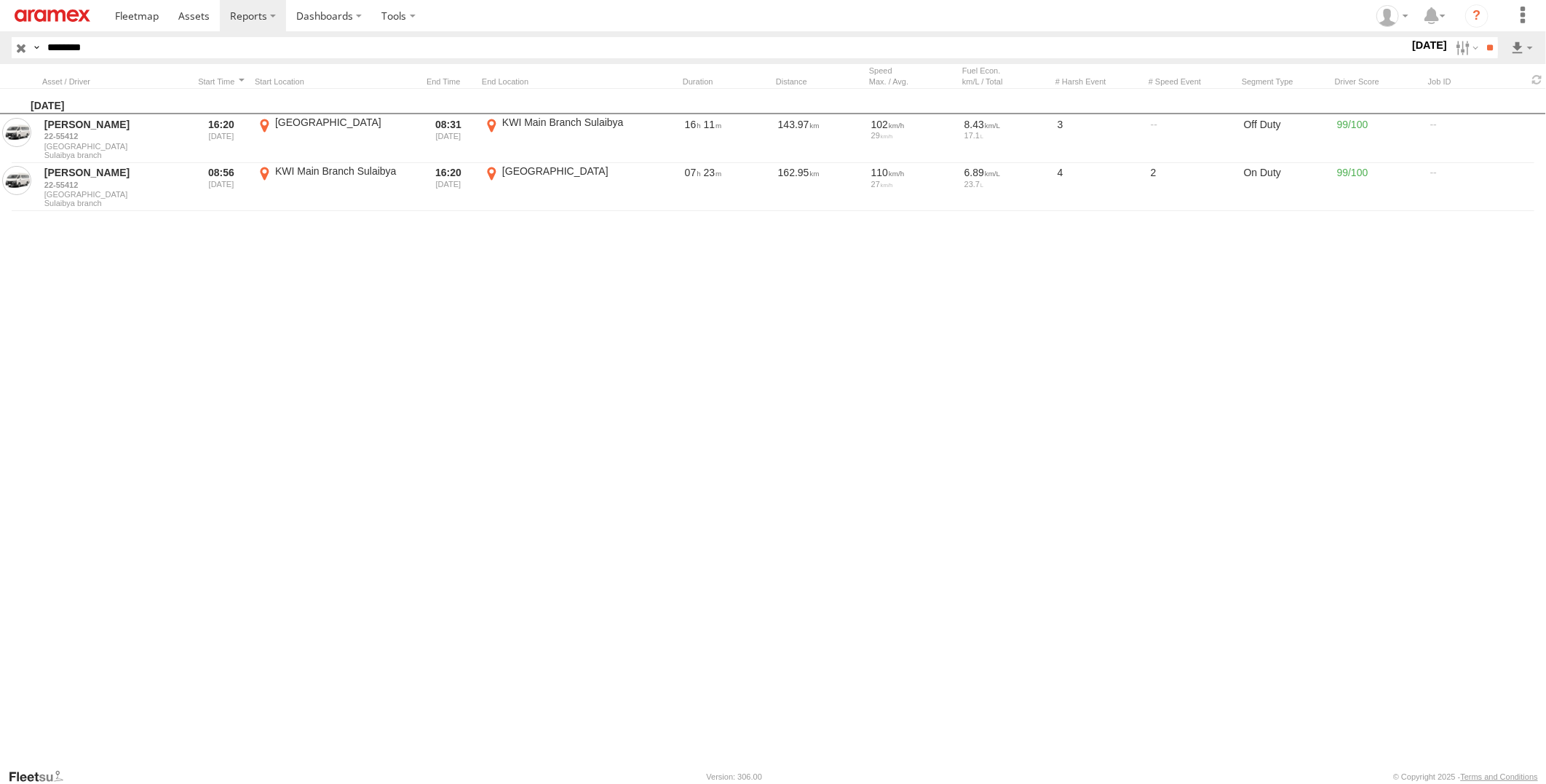
type input "********"
click at [1481, 37] on input "**" at bounding box center [1489, 47] width 17 height 21
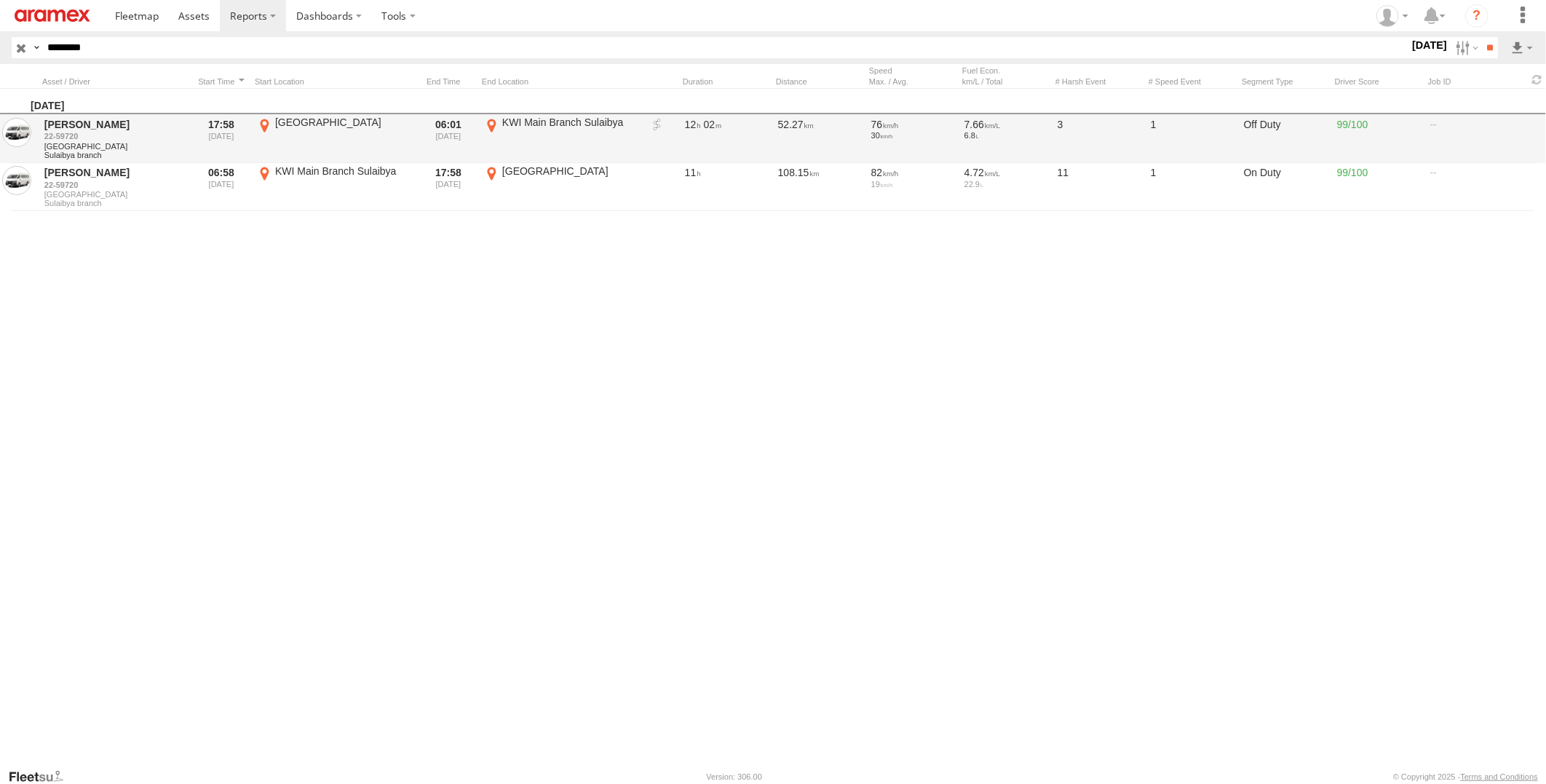
click at [657, 126] on link at bounding box center [657, 125] width 15 height 15
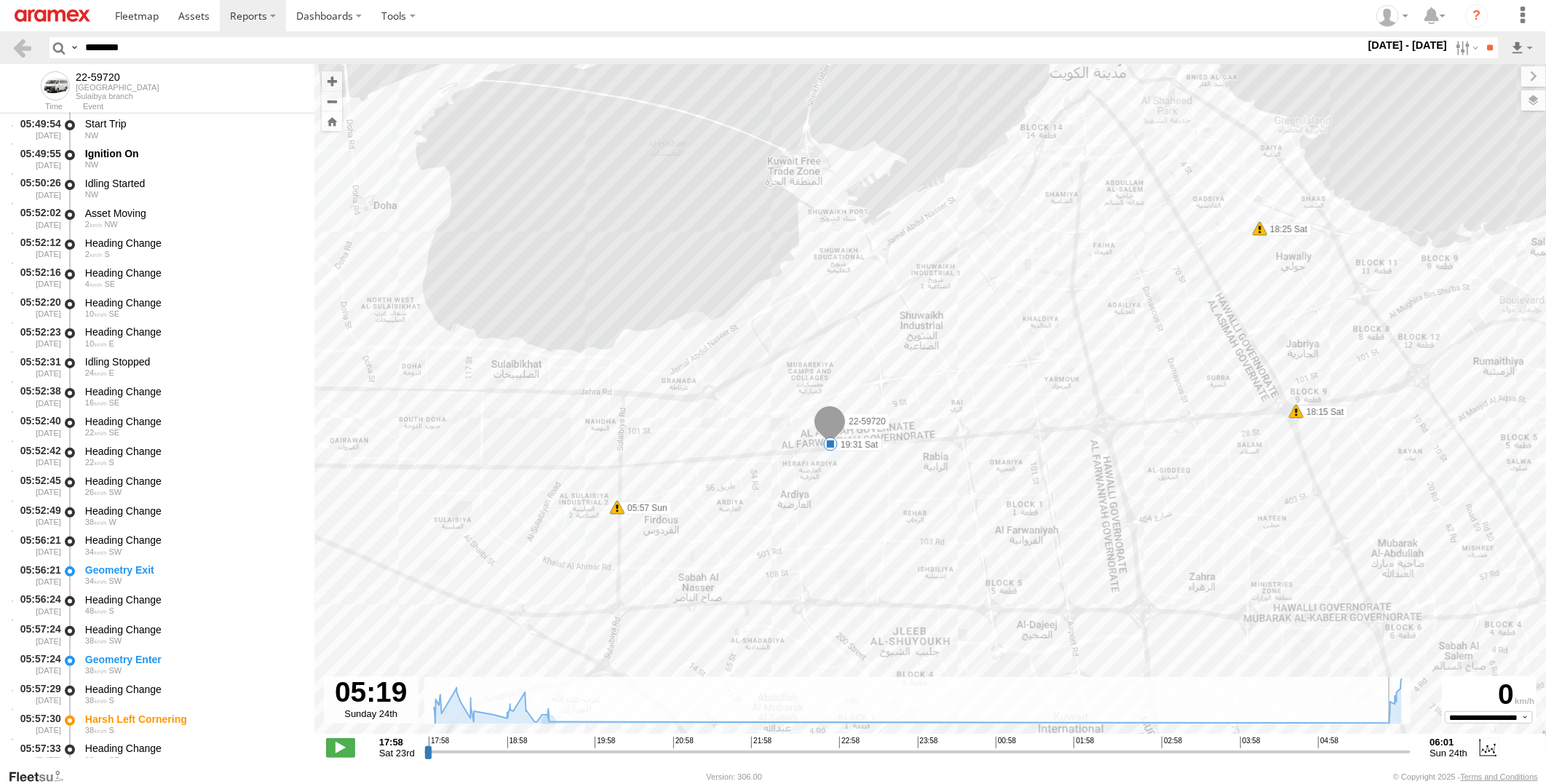
scroll to position [2972, 0]
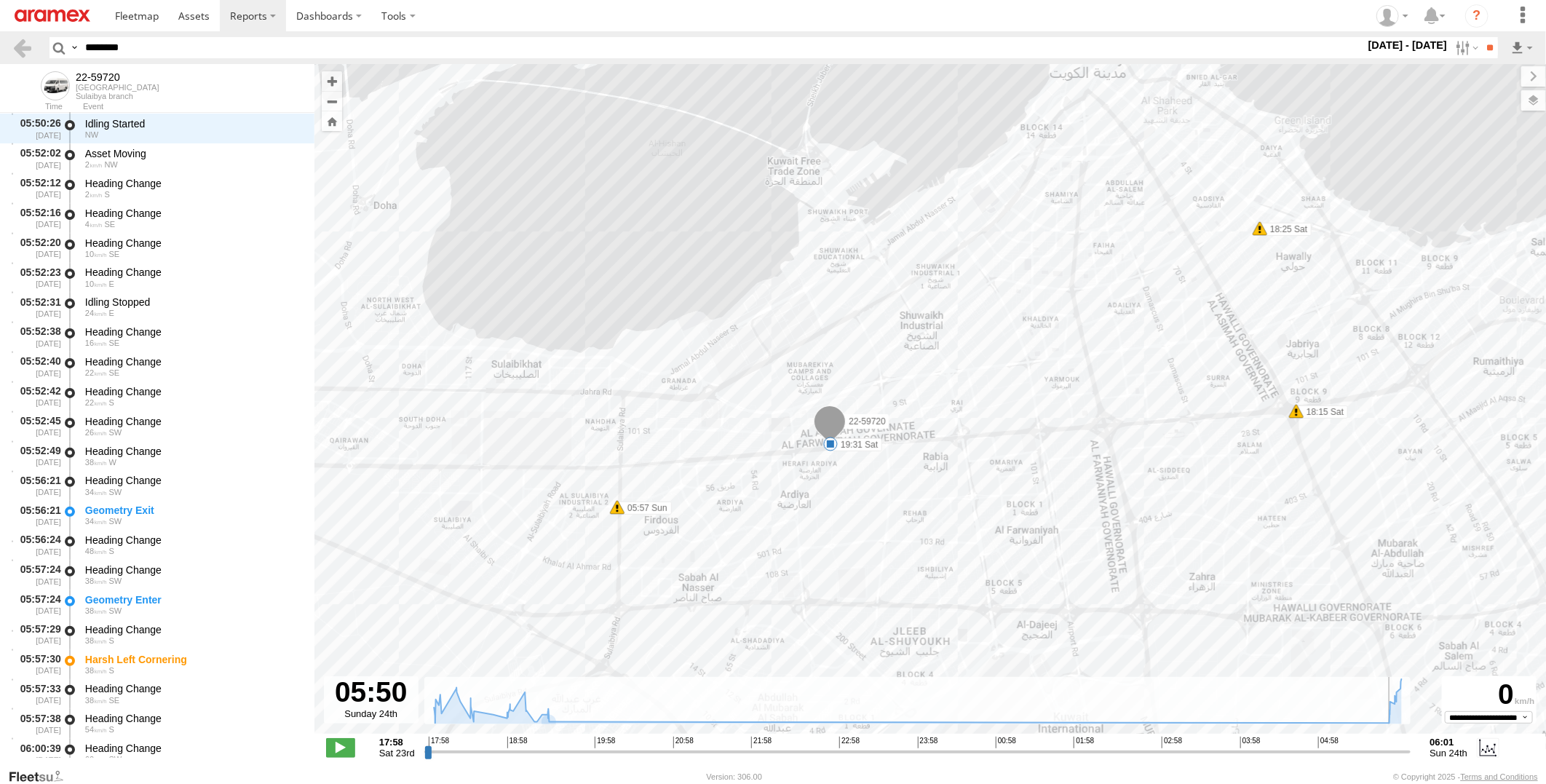
drag, startPoint x: 427, startPoint y: 752, endPoint x: 1391, endPoint y: 751, distance: 964.0
type input "**********"
click at [1391, 751] on input "range" at bounding box center [918, 752] width 987 height 14
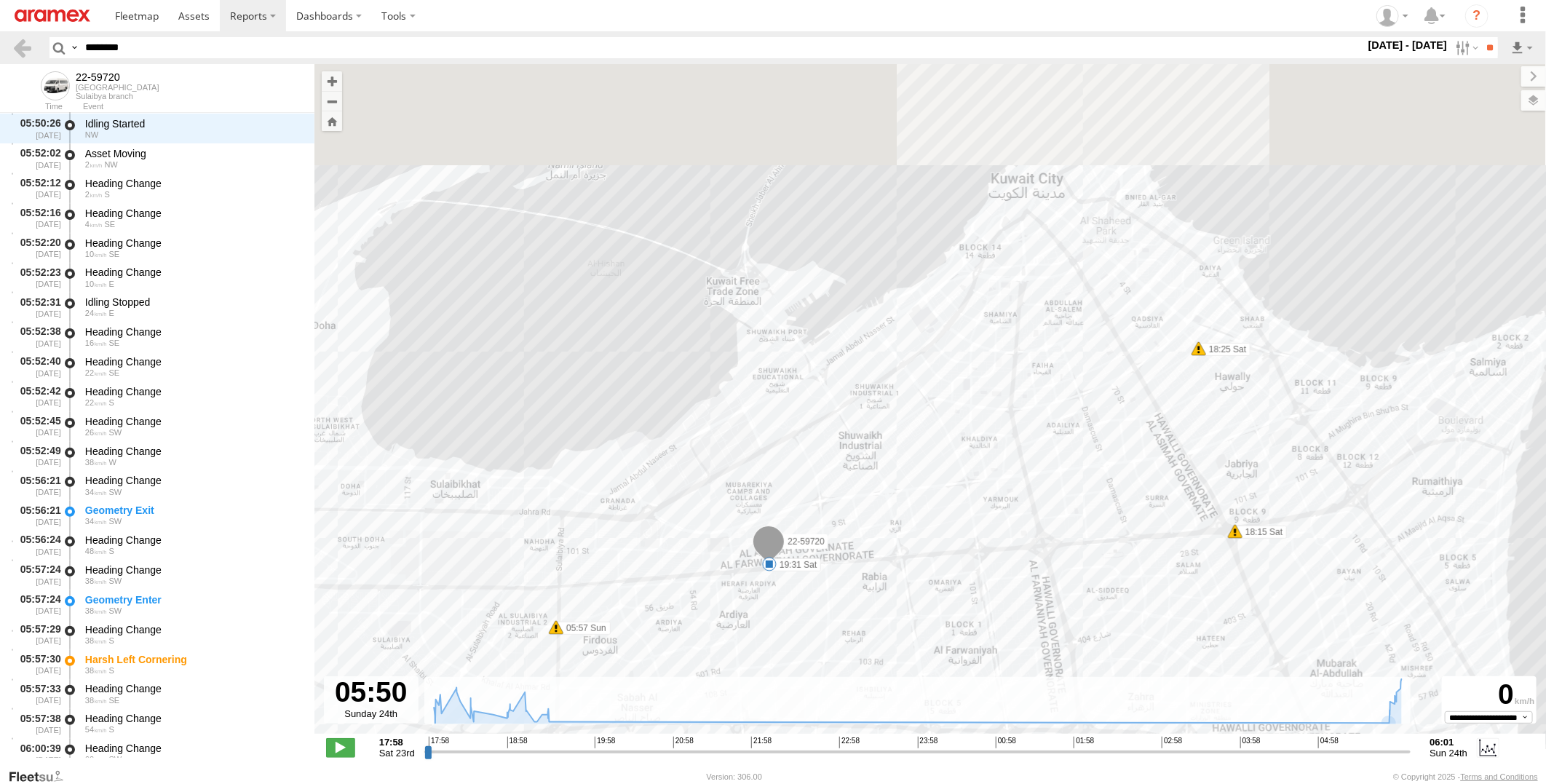
drag, startPoint x: 1022, startPoint y: 502, endPoint x: 965, endPoint y: 356, distance: 156.7
click at [965, 356] on div "22-59720 18:15 Sat 18:25 Sat 19:31 Sat 05:57 Sun" at bounding box center [930, 406] width 1232 height 685
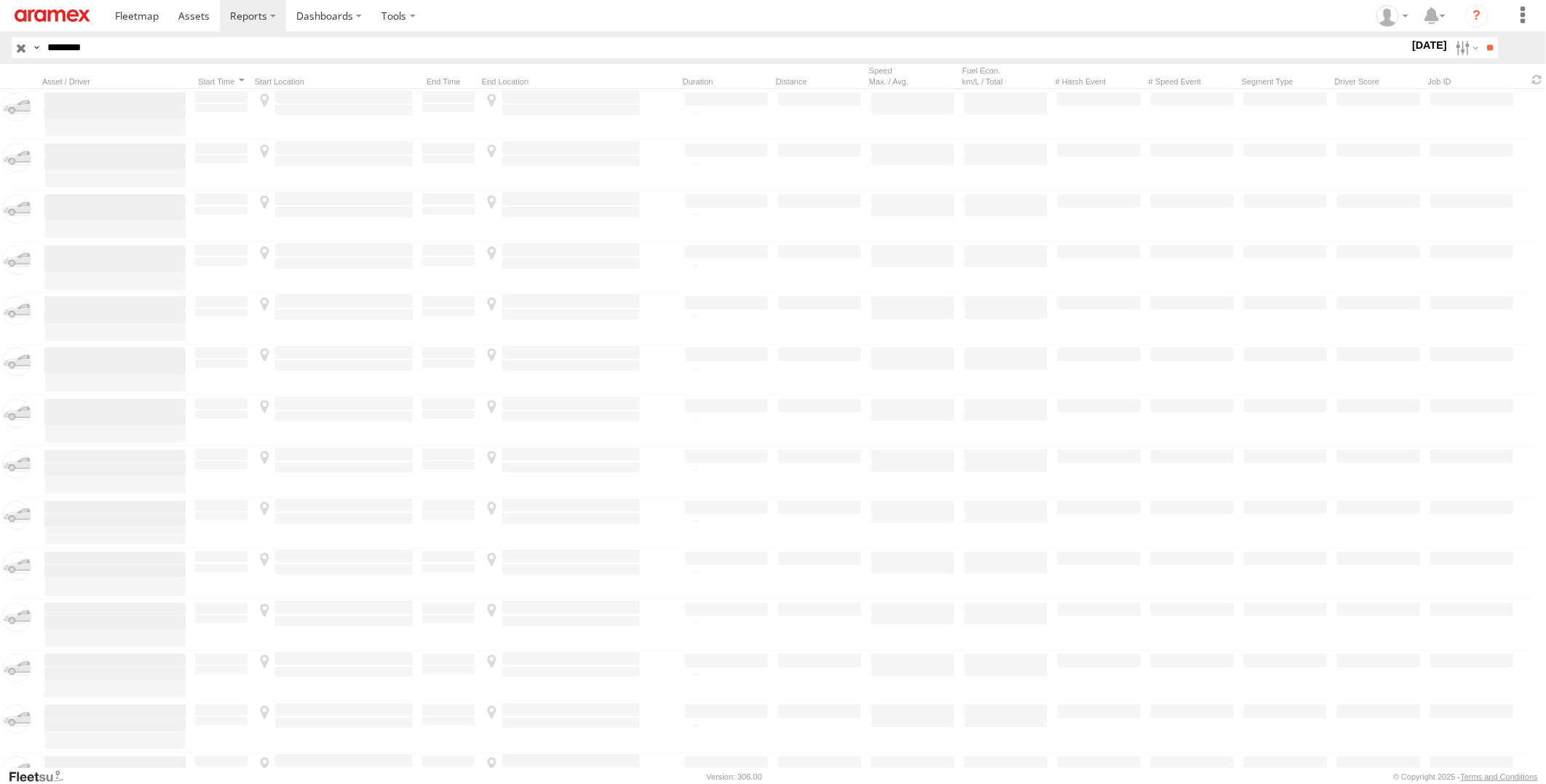
drag, startPoint x: 0, startPoint y: 0, endPoint x: -4, endPoint y: 44, distance: 44.2
click at [0, 44] on html at bounding box center [773, 392] width 1546 height 784
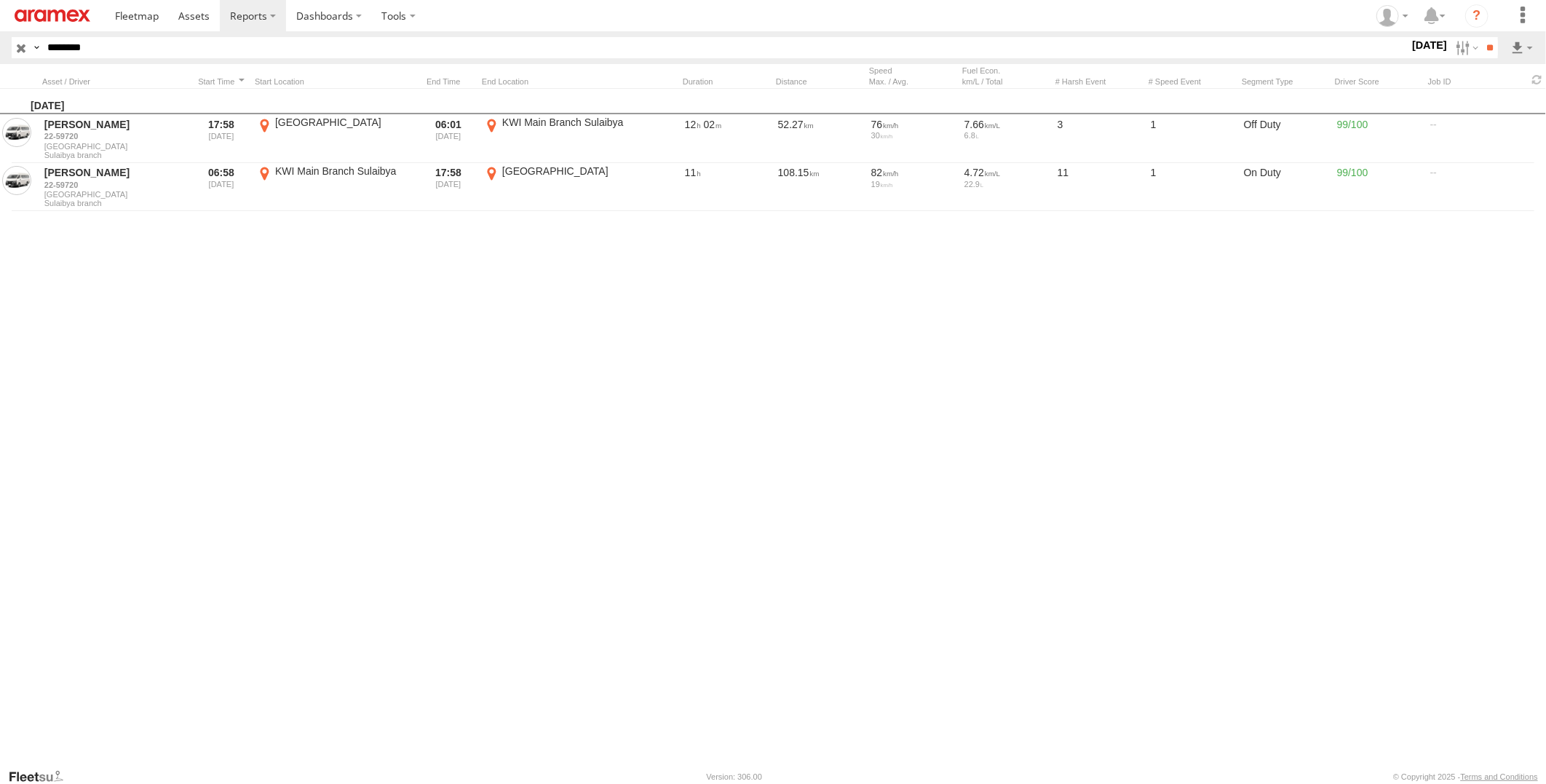
paste input "text"
type input "********"
click at [1481, 37] on input "**" at bounding box center [1489, 47] width 17 height 21
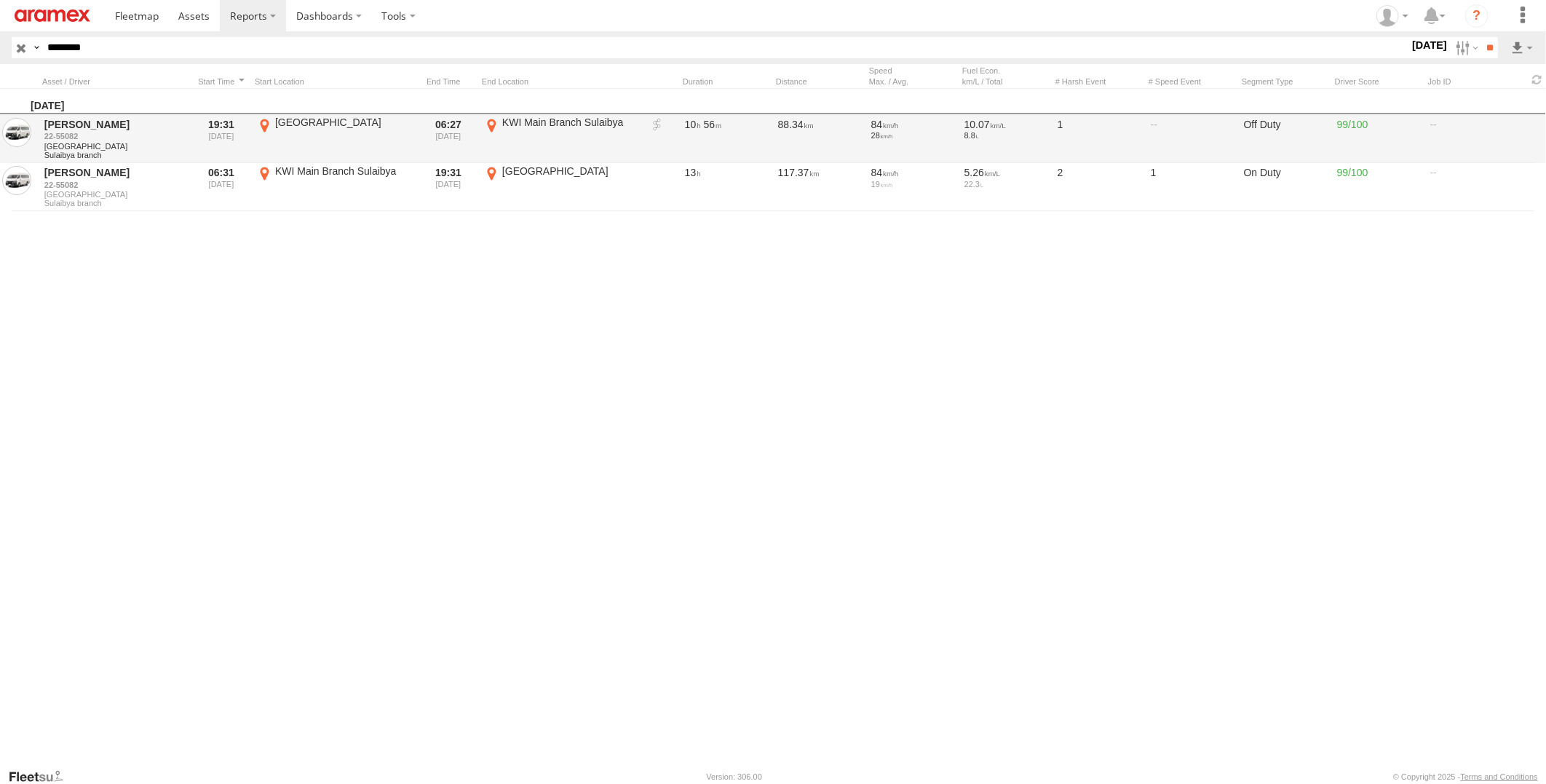
click at [653, 125] on link at bounding box center [657, 125] width 15 height 15
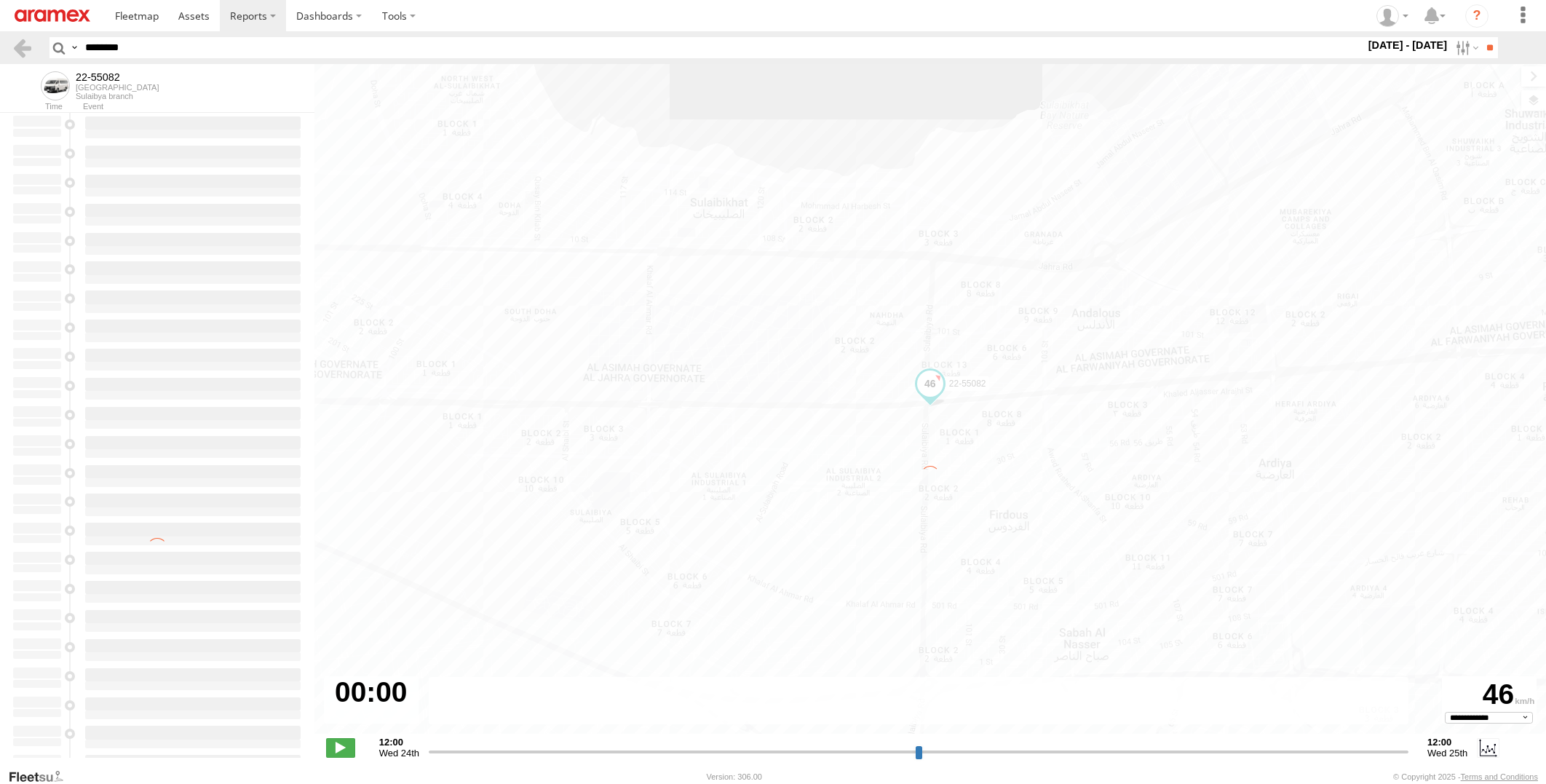
select select "**********"
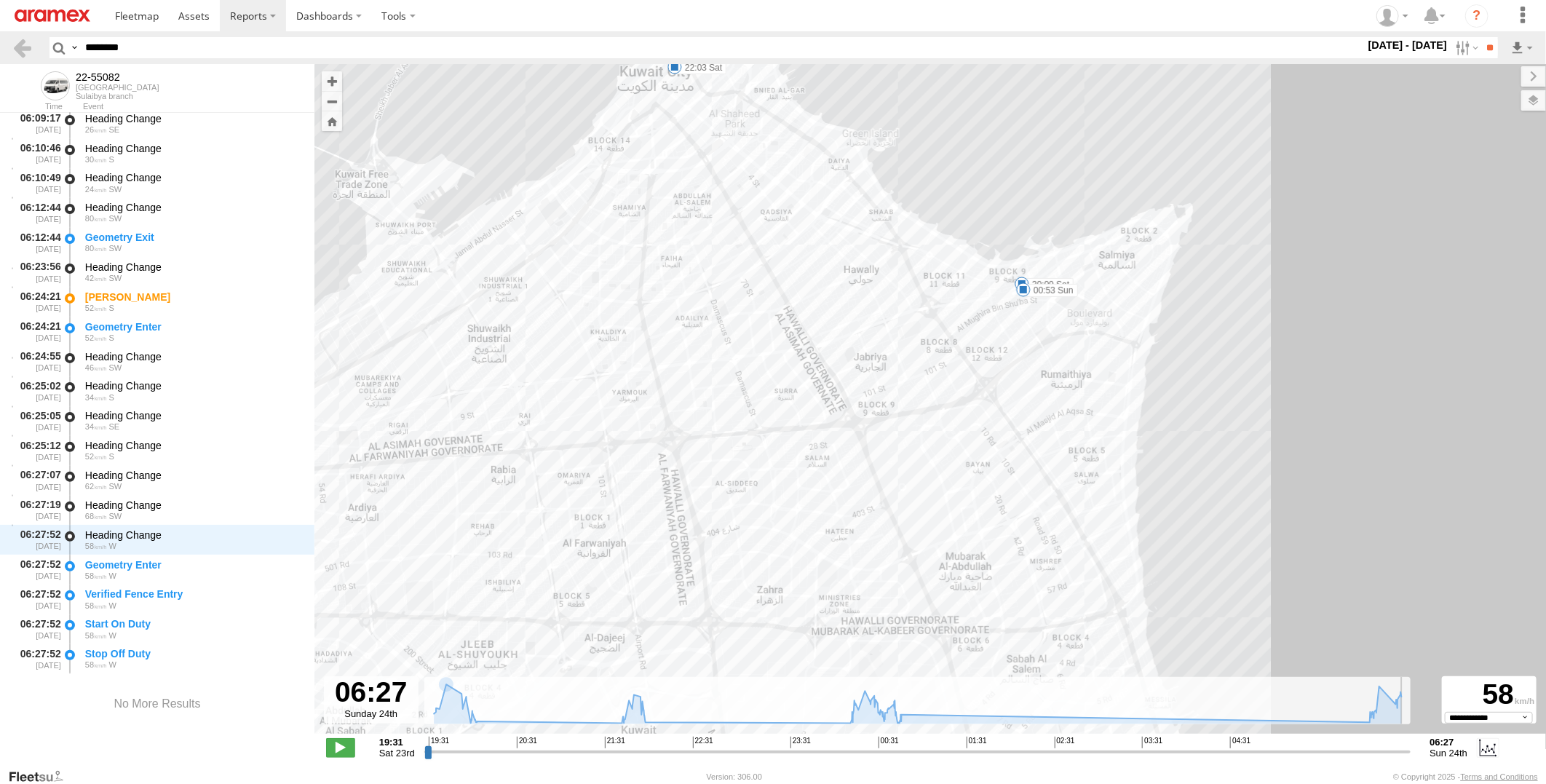
drag, startPoint x: 428, startPoint y: 752, endPoint x: 1423, endPoint y: 733, distance: 995.2
type input "**********"
click at [1412, 744] on input "range" at bounding box center [918, 752] width 987 height 14
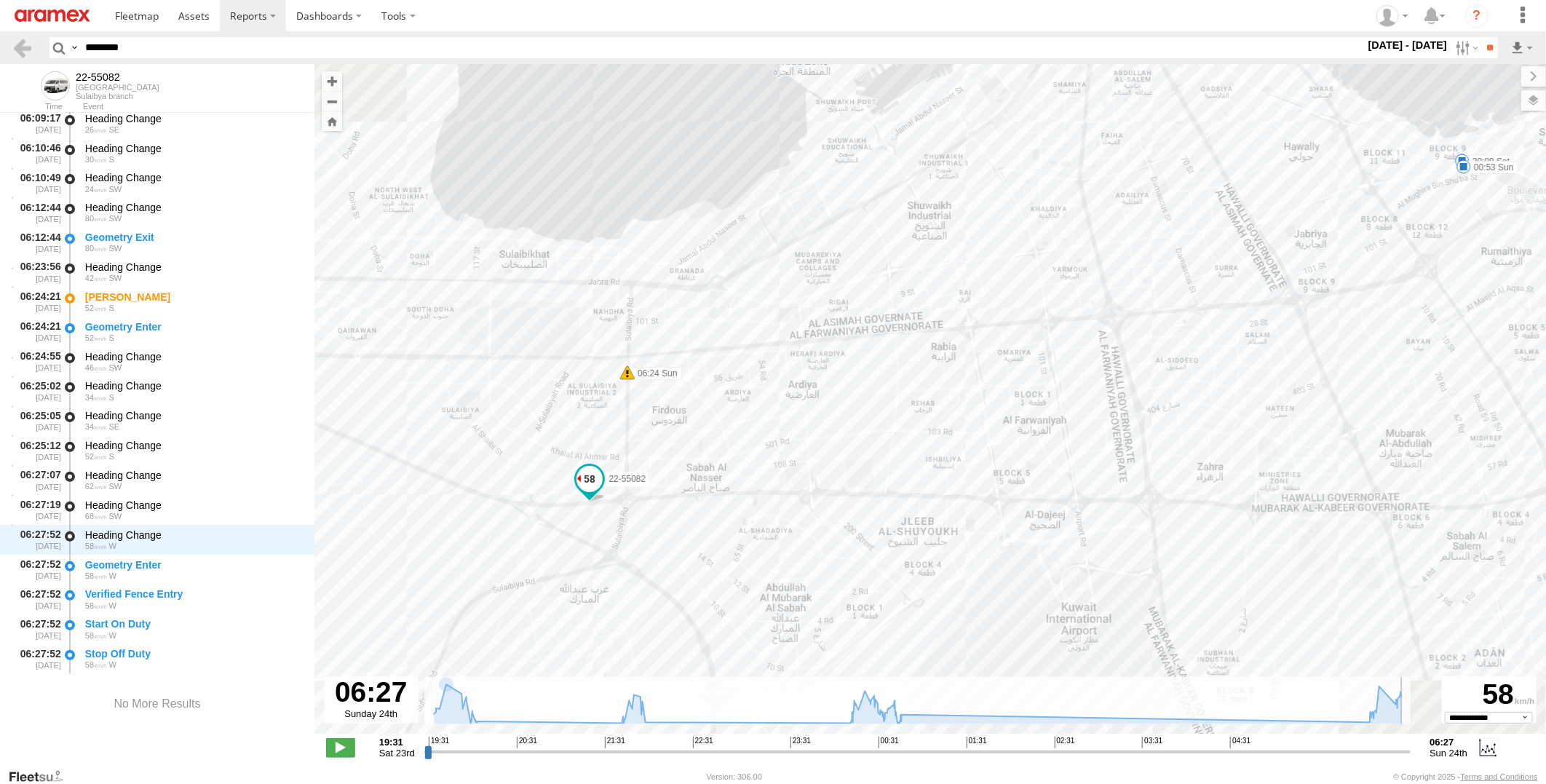
scroll to position [6872, 0]
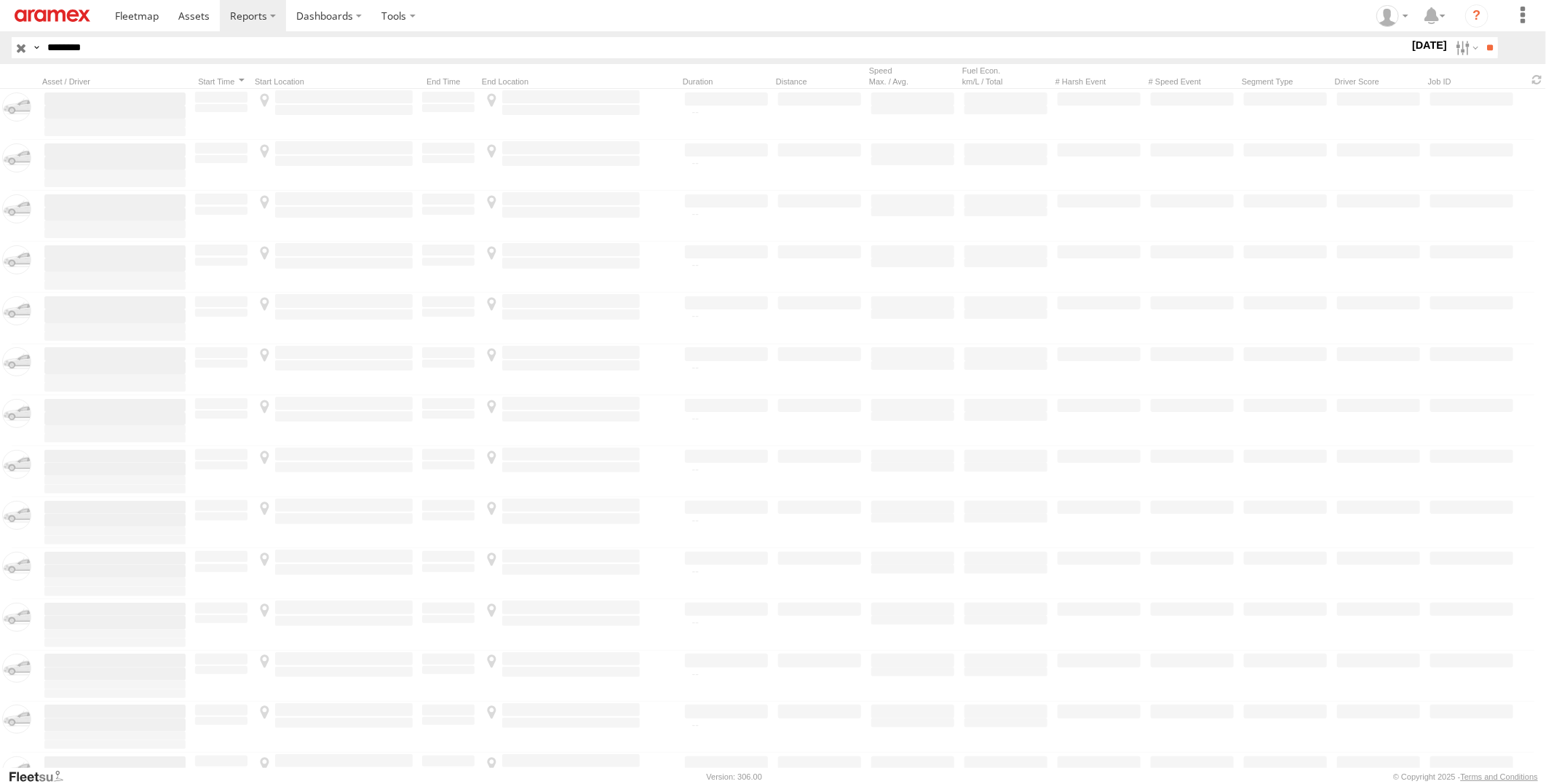
drag, startPoint x: 134, startPoint y: 51, endPoint x: 0, endPoint y: 49, distance: 134.0
click at [0, 49] on html at bounding box center [773, 392] width 1546 height 784
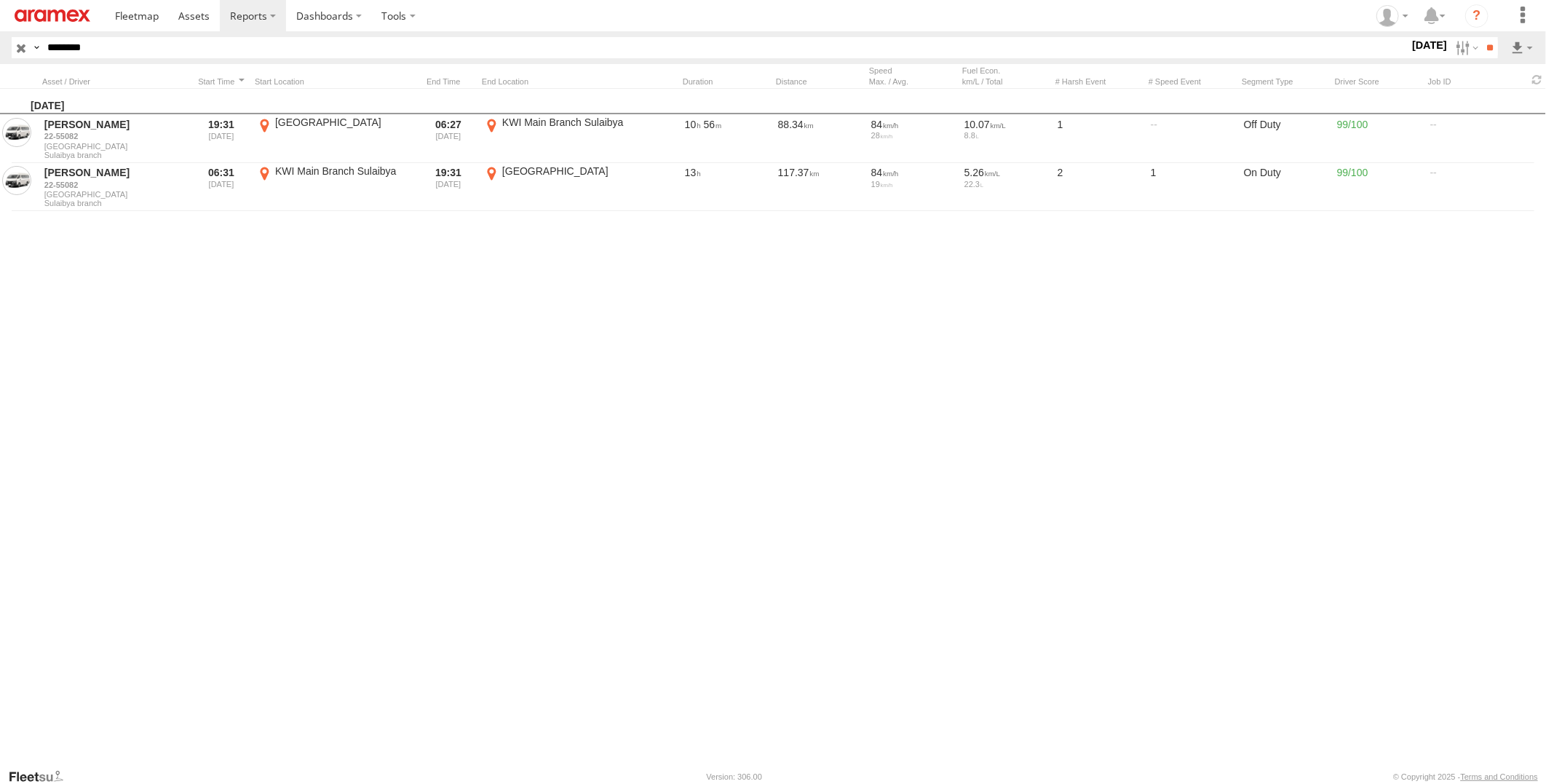
paste input "text"
type input "********"
click at [1481, 37] on input "**" at bounding box center [1489, 47] width 17 height 21
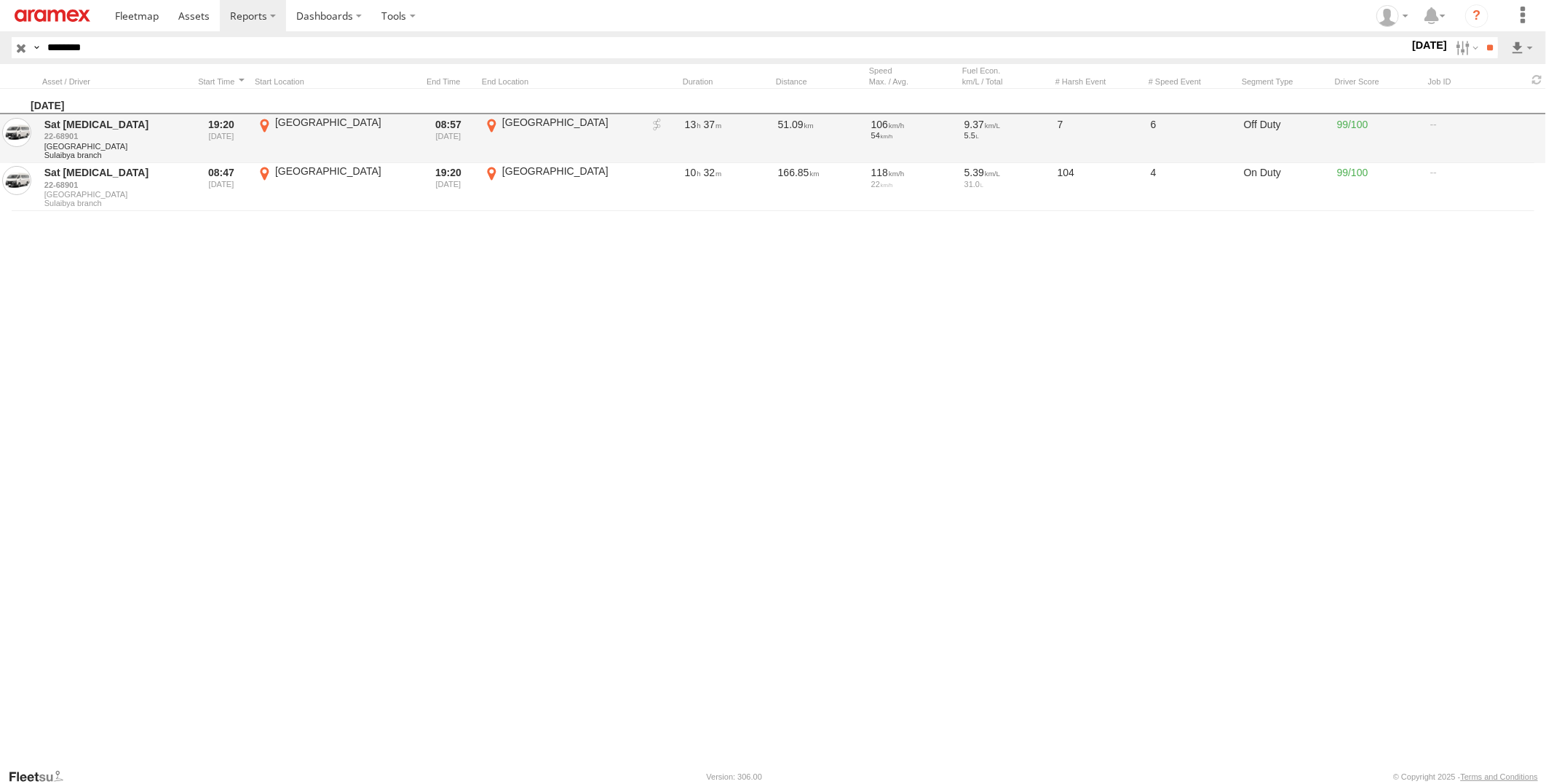
click at [657, 122] on link at bounding box center [657, 125] width 15 height 15
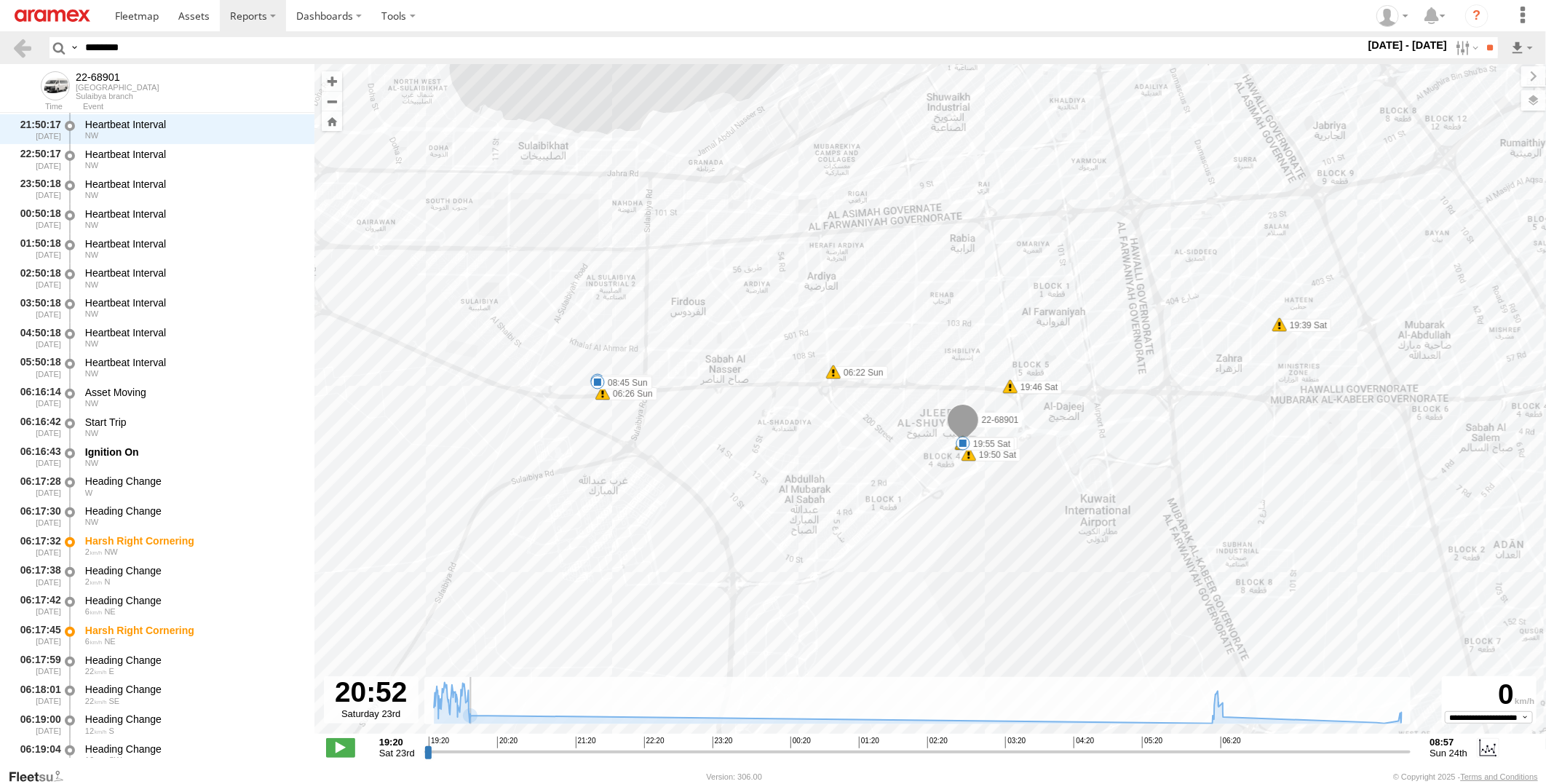
drag, startPoint x: 428, startPoint y: 753, endPoint x: 538, endPoint y: 752, distance: 110.0
click at [538, 752] on input "range" at bounding box center [918, 752] width 987 height 14
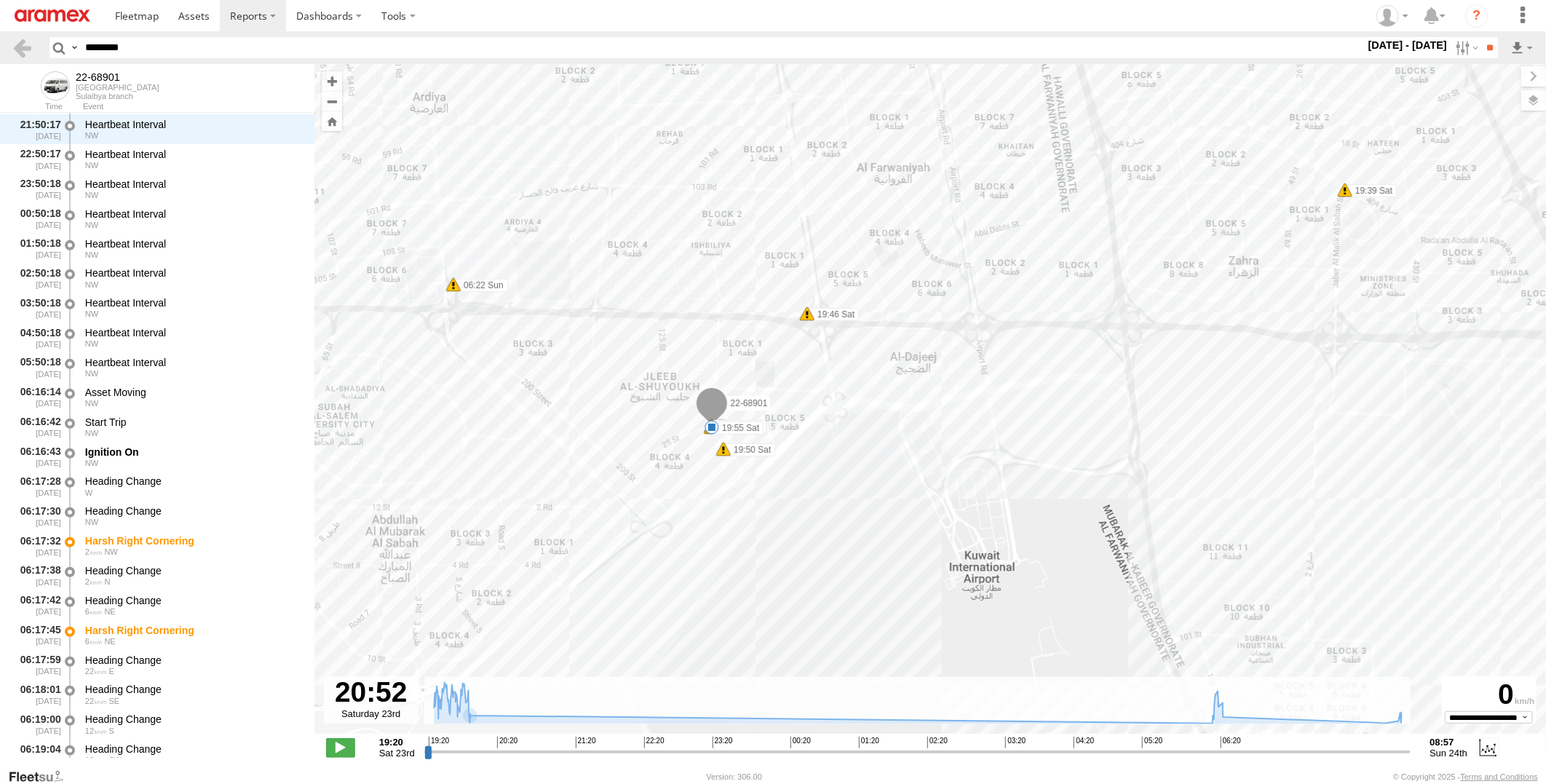
drag, startPoint x: 1253, startPoint y: 401, endPoint x: 1287, endPoint y: 341, distance: 69.0
click at [1287, 341] on div "22-68901 19:39 Sat 19:46 Sat 19:50 Sat 19:55 Sat 06:17 Sun 06:17 Sun 06:22 Sun …" at bounding box center [930, 406] width 1232 height 685
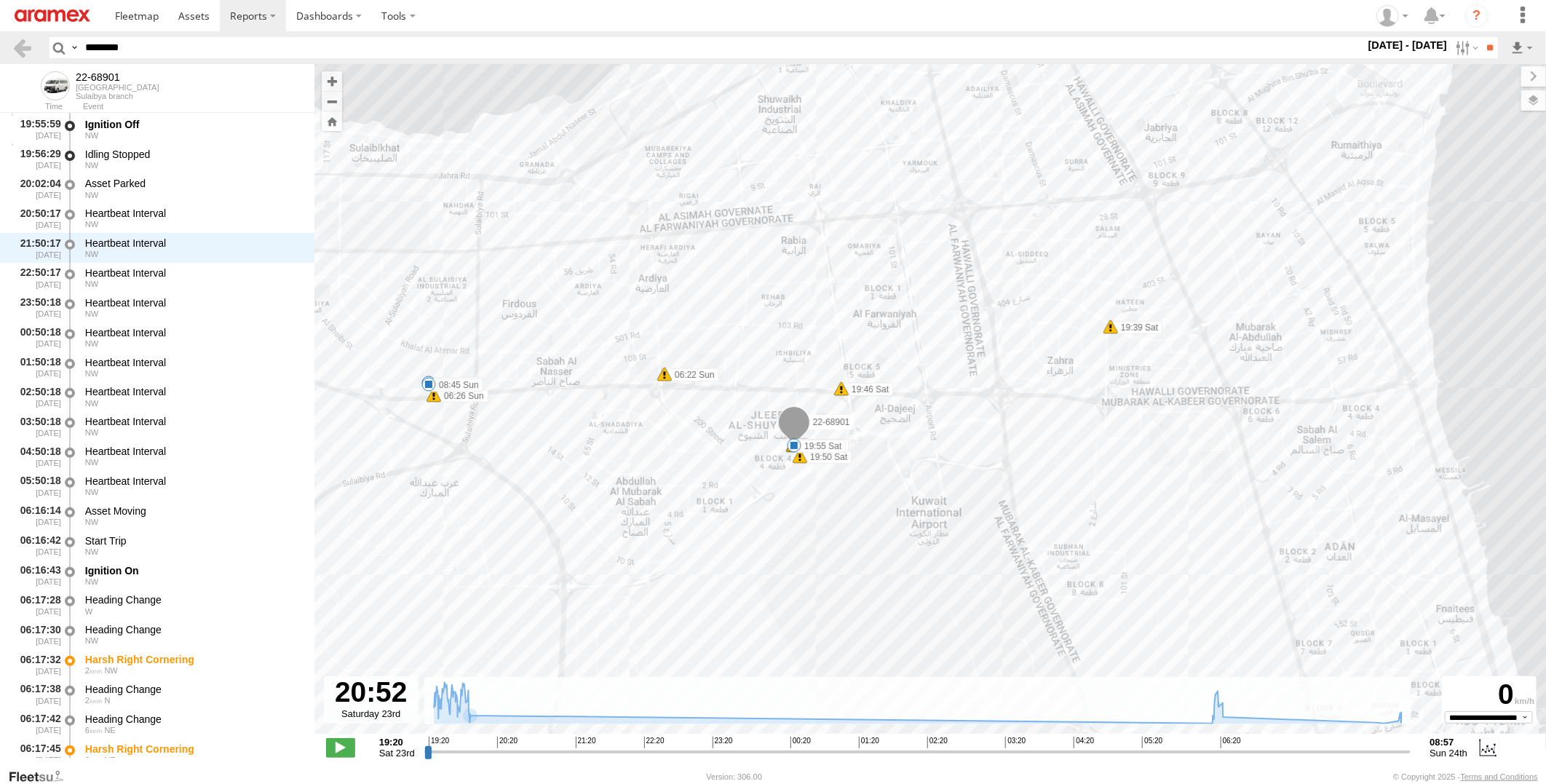
scroll to position [0, 0]
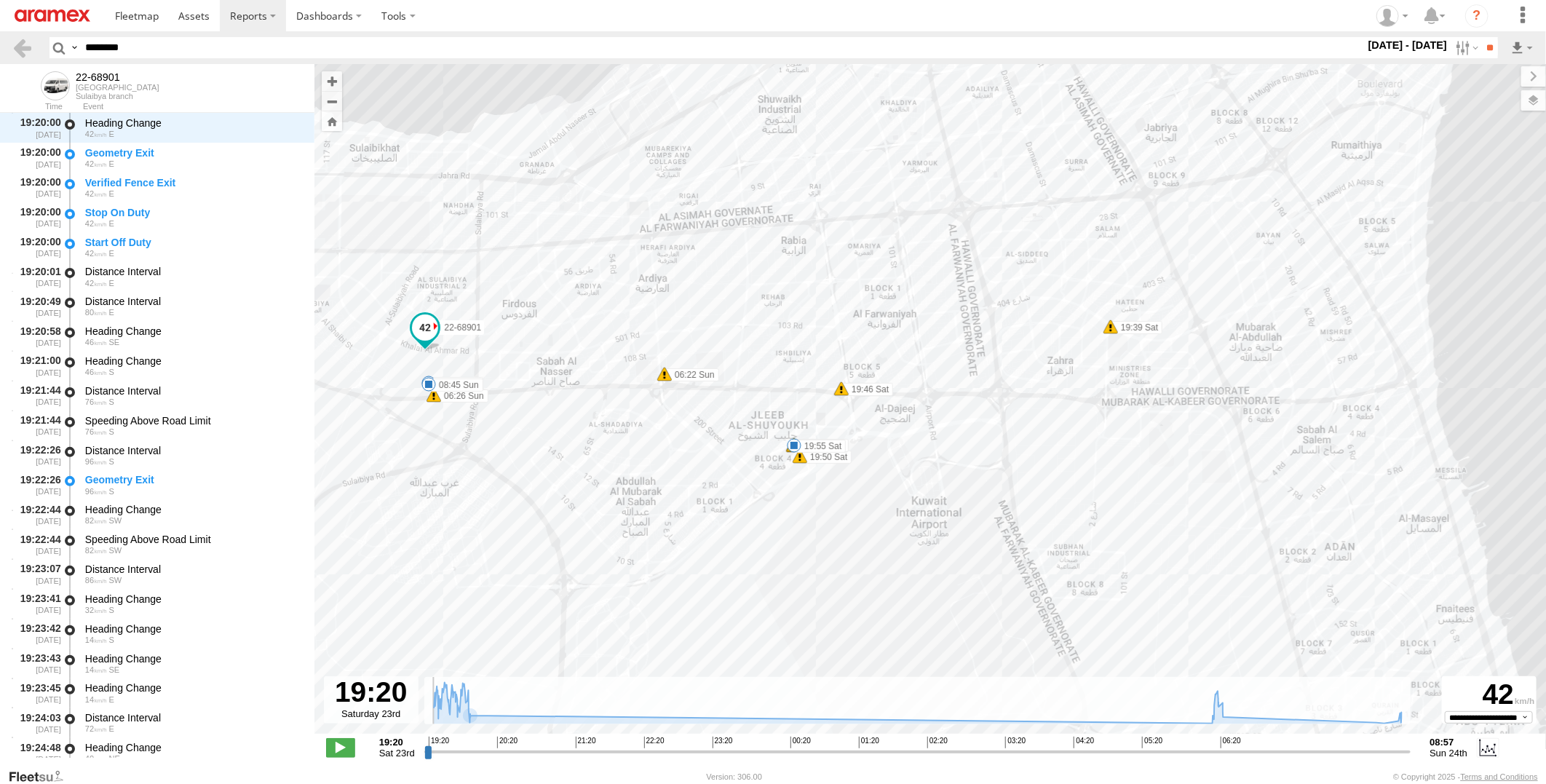
drag, startPoint x: 467, startPoint y: 748, endPoint x: 397, endPoint y: 748, distance: 70.0
click at [424, 748] on input "range" at bounding box center [918, 752] width 987 height 14
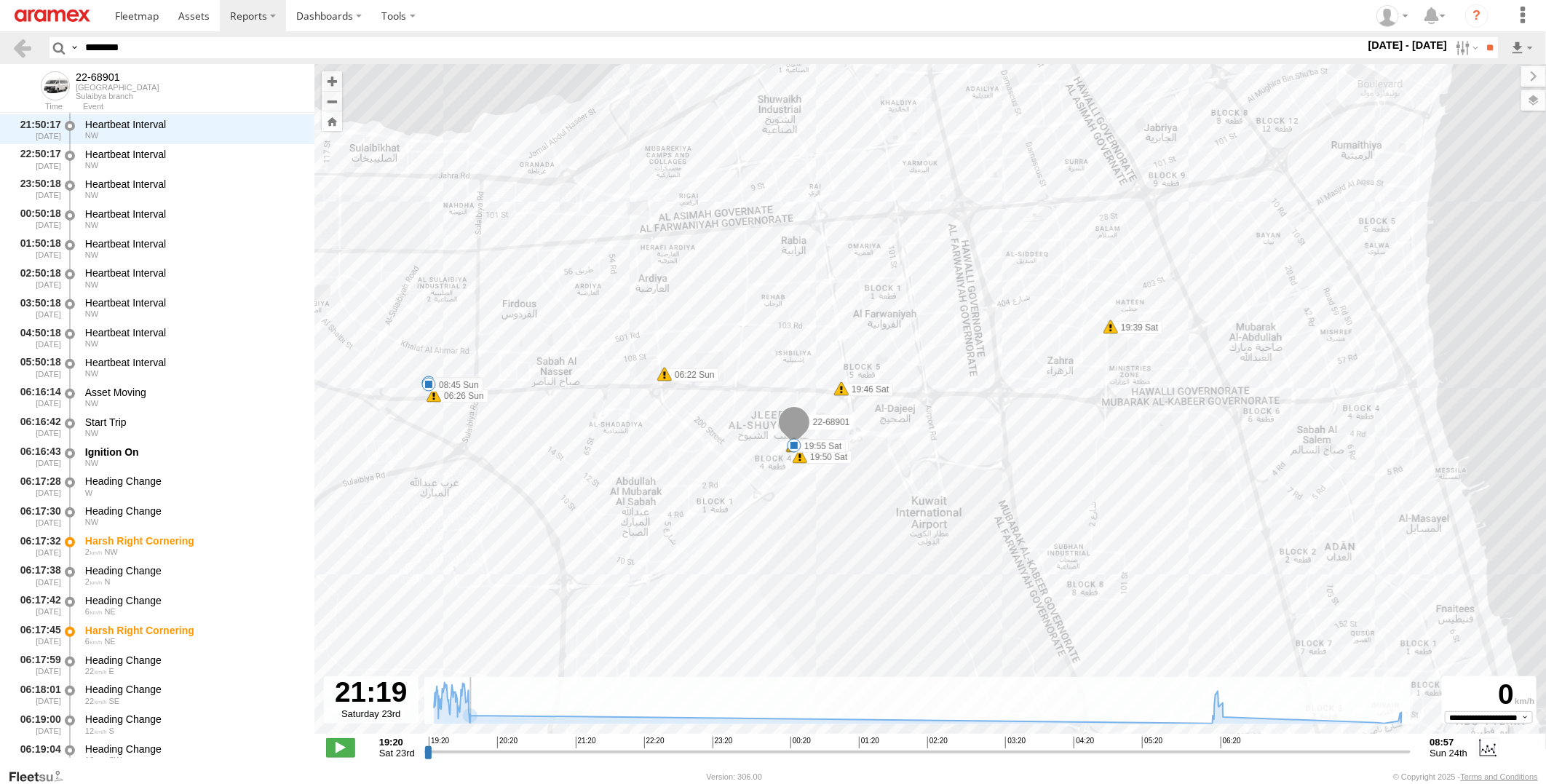
drag, startPoint x: 427, startPoint y: 754, endPoint x: 608, endPoint y: 733, distance: 182.2
type input "**********"
click at [580, 752] on input "range" at bounding box center [918, 752] width 987 height 14
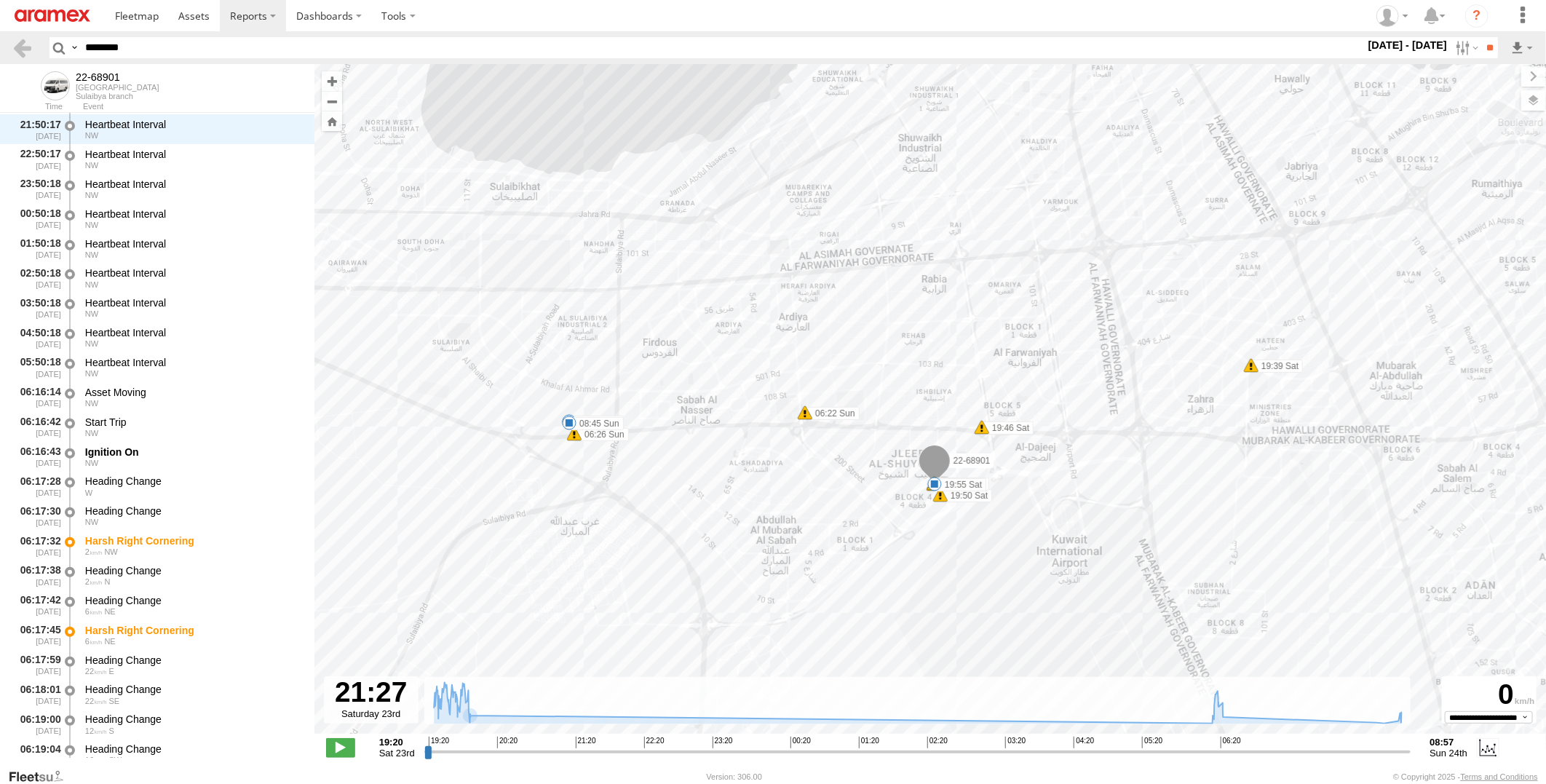
drag, startPoint x: 1265, startPoint y: 477, endPoint x: 1154, endPoint y: 457, distance: 112.8
click at [1136, 493] on div "22-68901 19:39 Sat 19:46 Sat 19:50 Sat 19:55 Sat 06:17 Sun 06:17 Sun 06:22 Sun …" at bounding box center [930, 406] width 1232 height 685
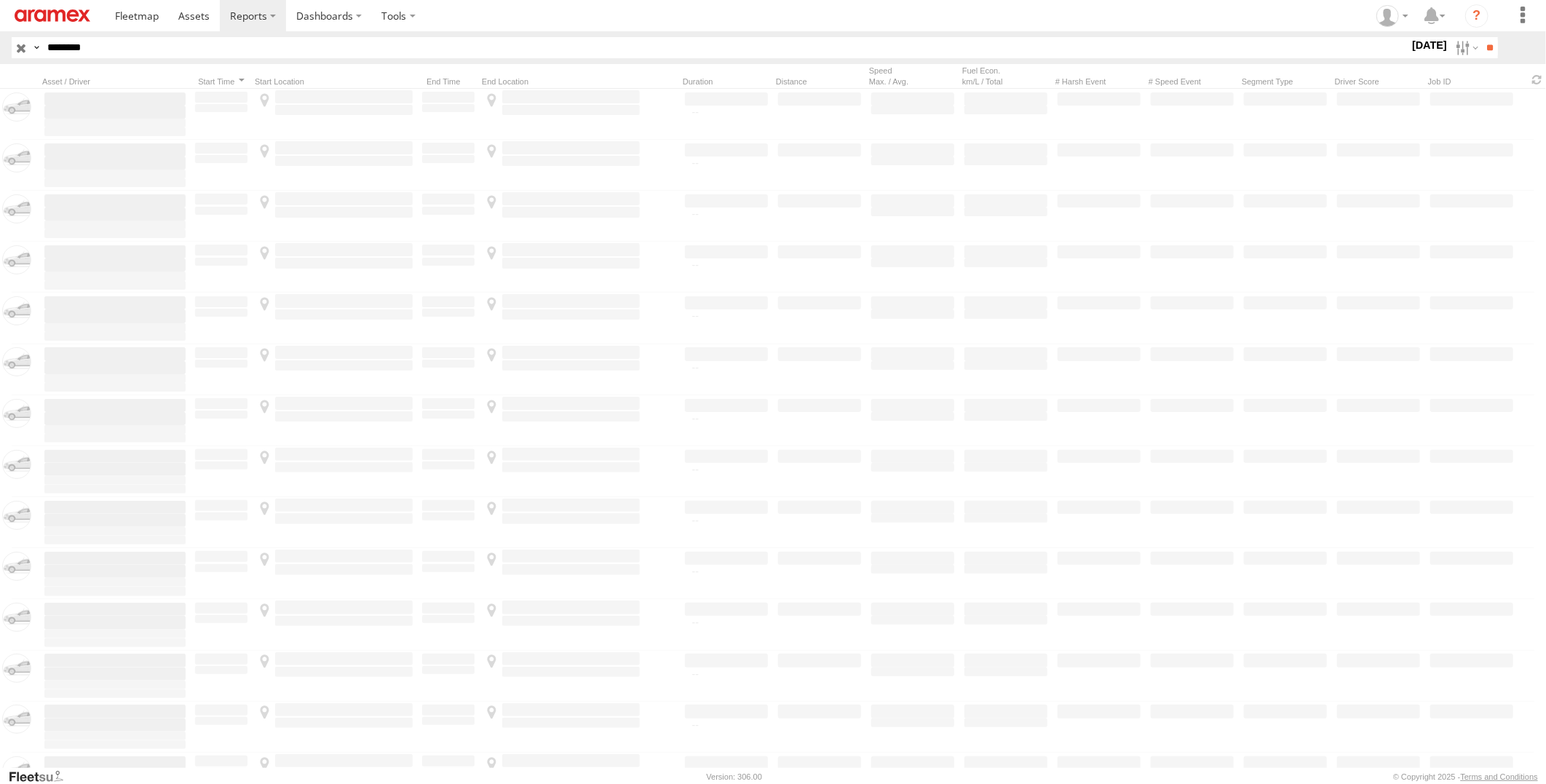
click at [0, 60] on html at bounding box center [773, 392] width 1546 height 784
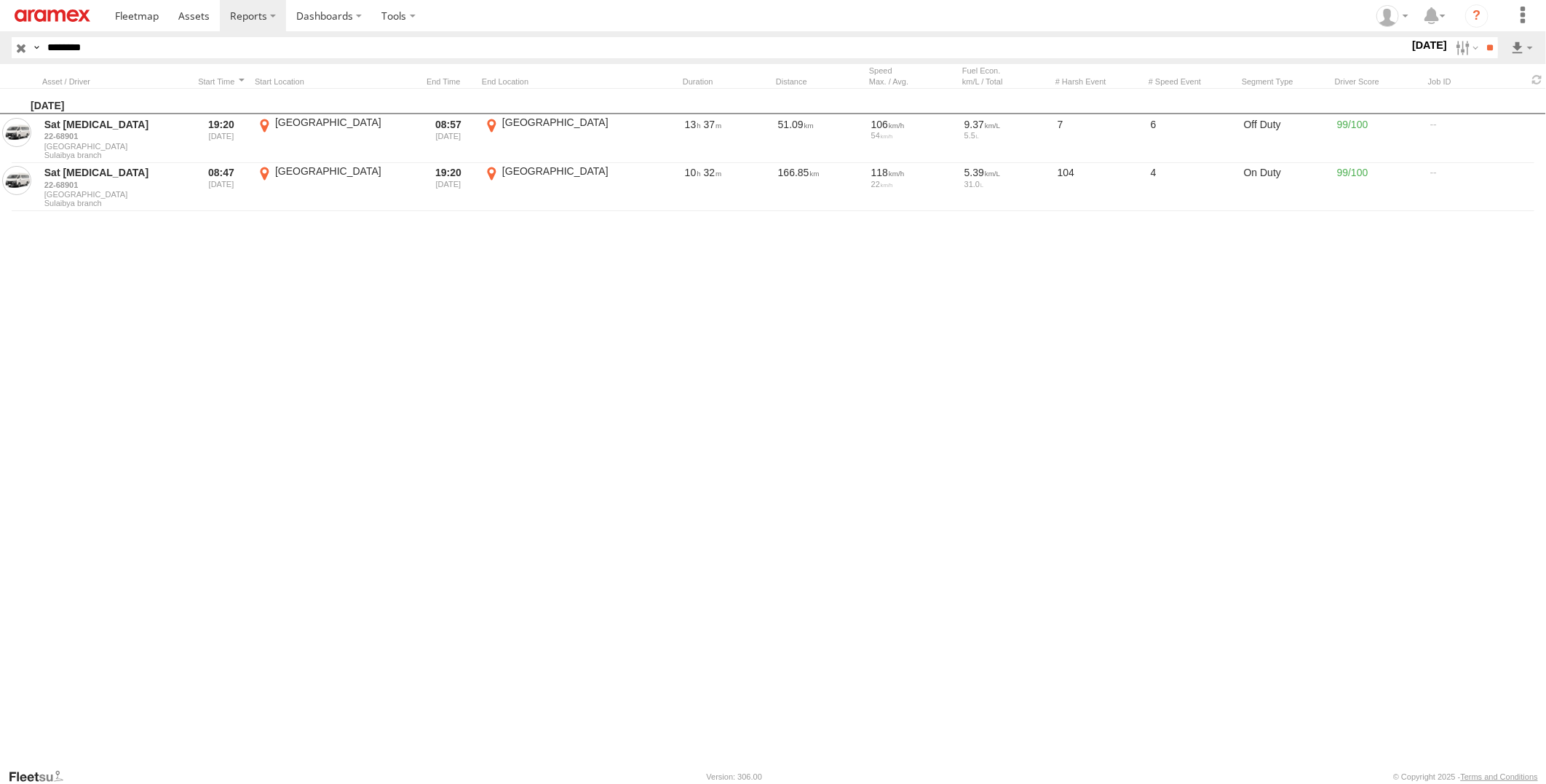
type input "********"
click at [1481, 37] on input "**" at bounding box center [1489, 47] width 17 height 21
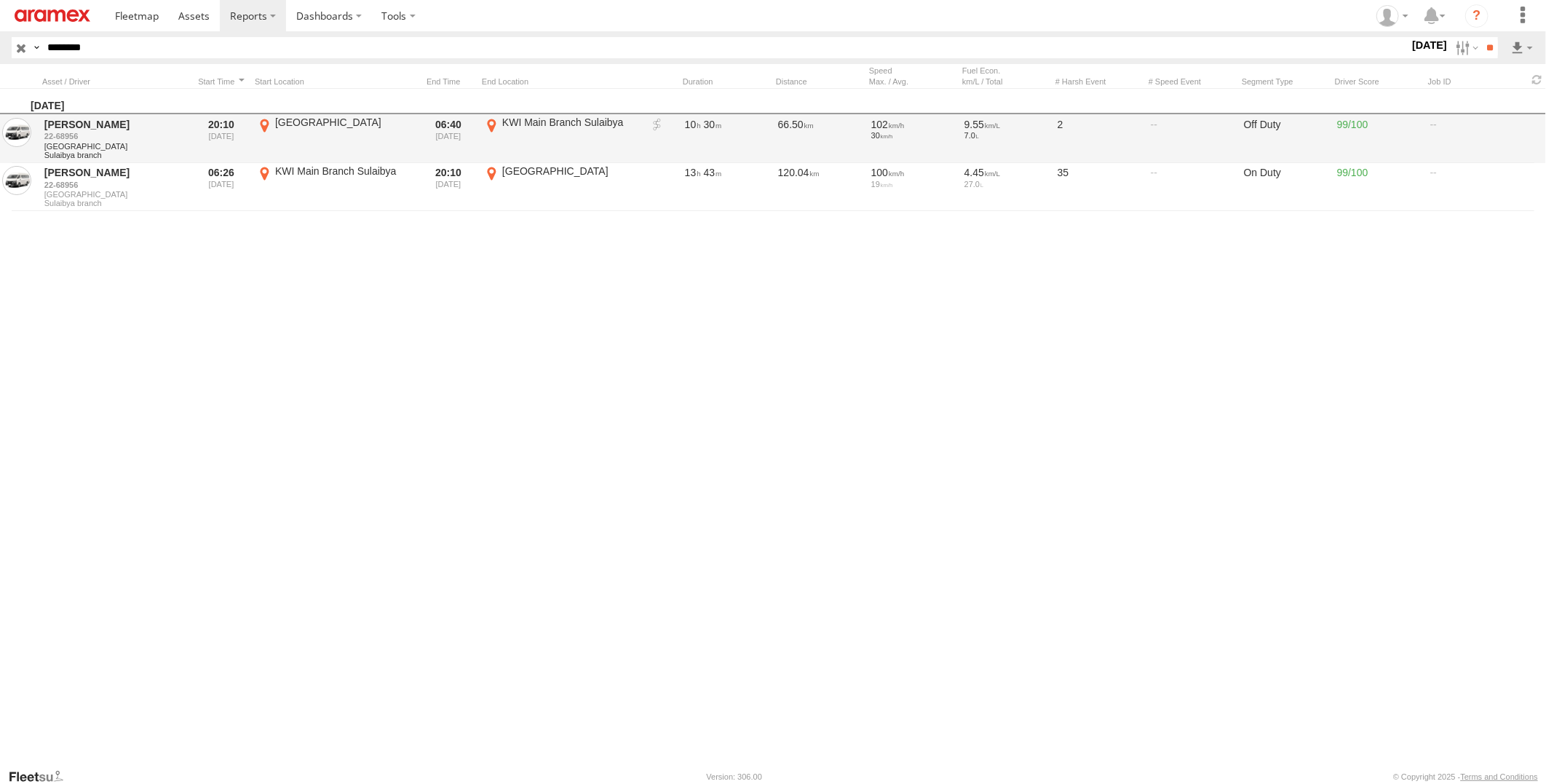
click at [660, 126] on link at bounding box center [657, 125] width 15 height 15
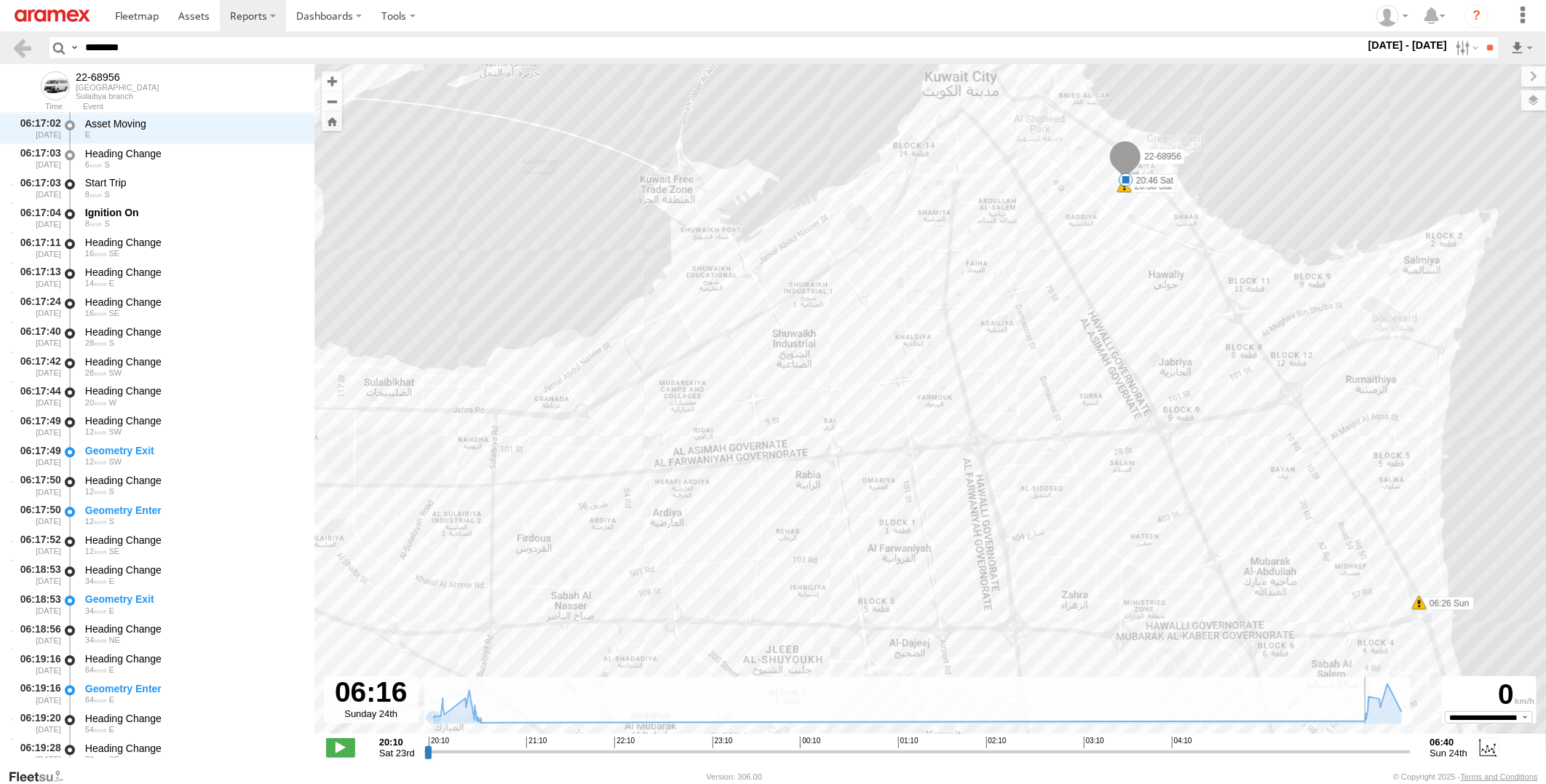
scroll to position [2618, 0]
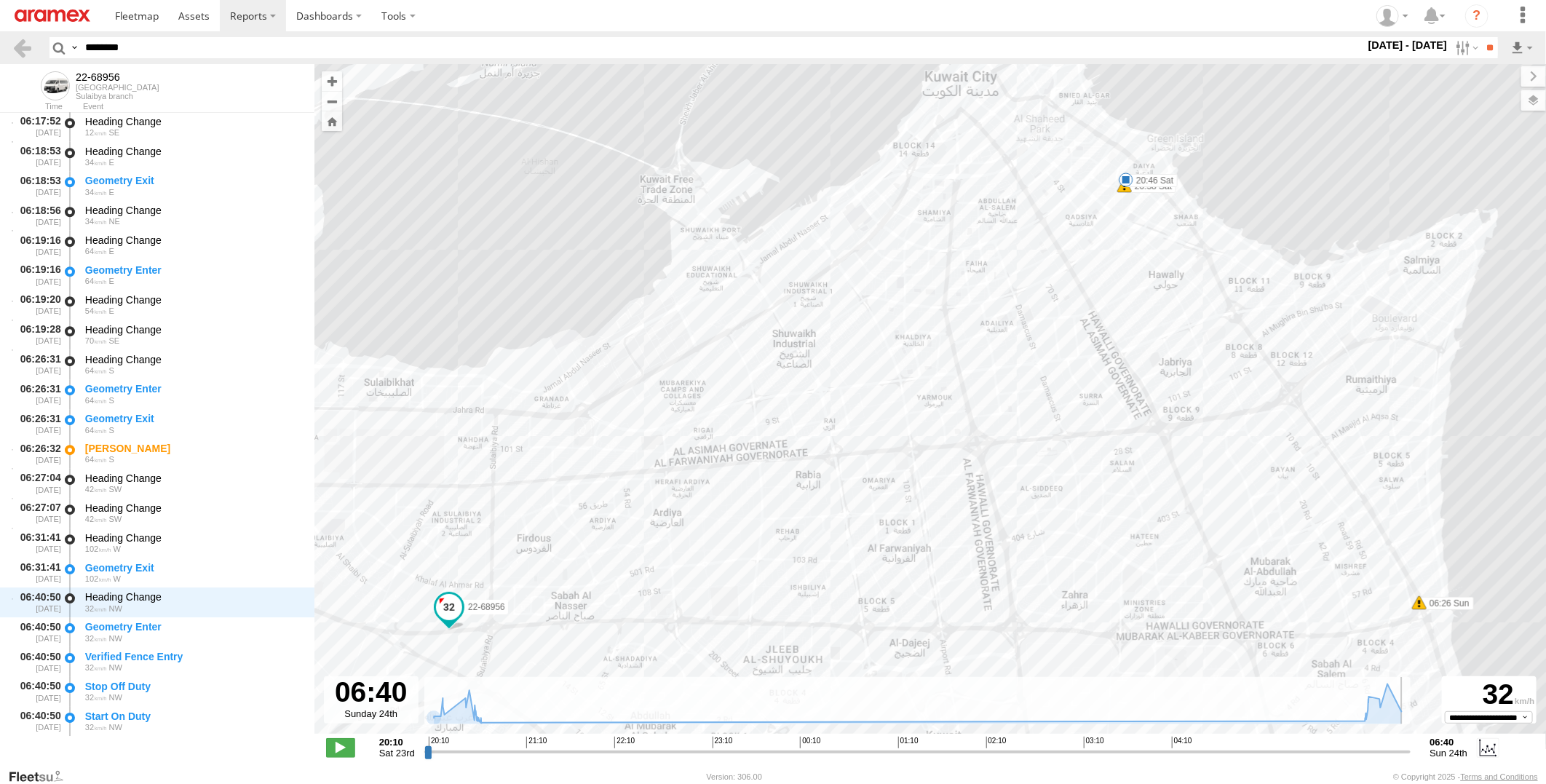
drag, startPoint x: 428, startPoint y: 747, endPoint x: 1436, endPoint y: 748, distance: 1008.0
type input "**********"
click at [1412, 748] on input "range" at bounding box center [918, 752] width 987 height 14
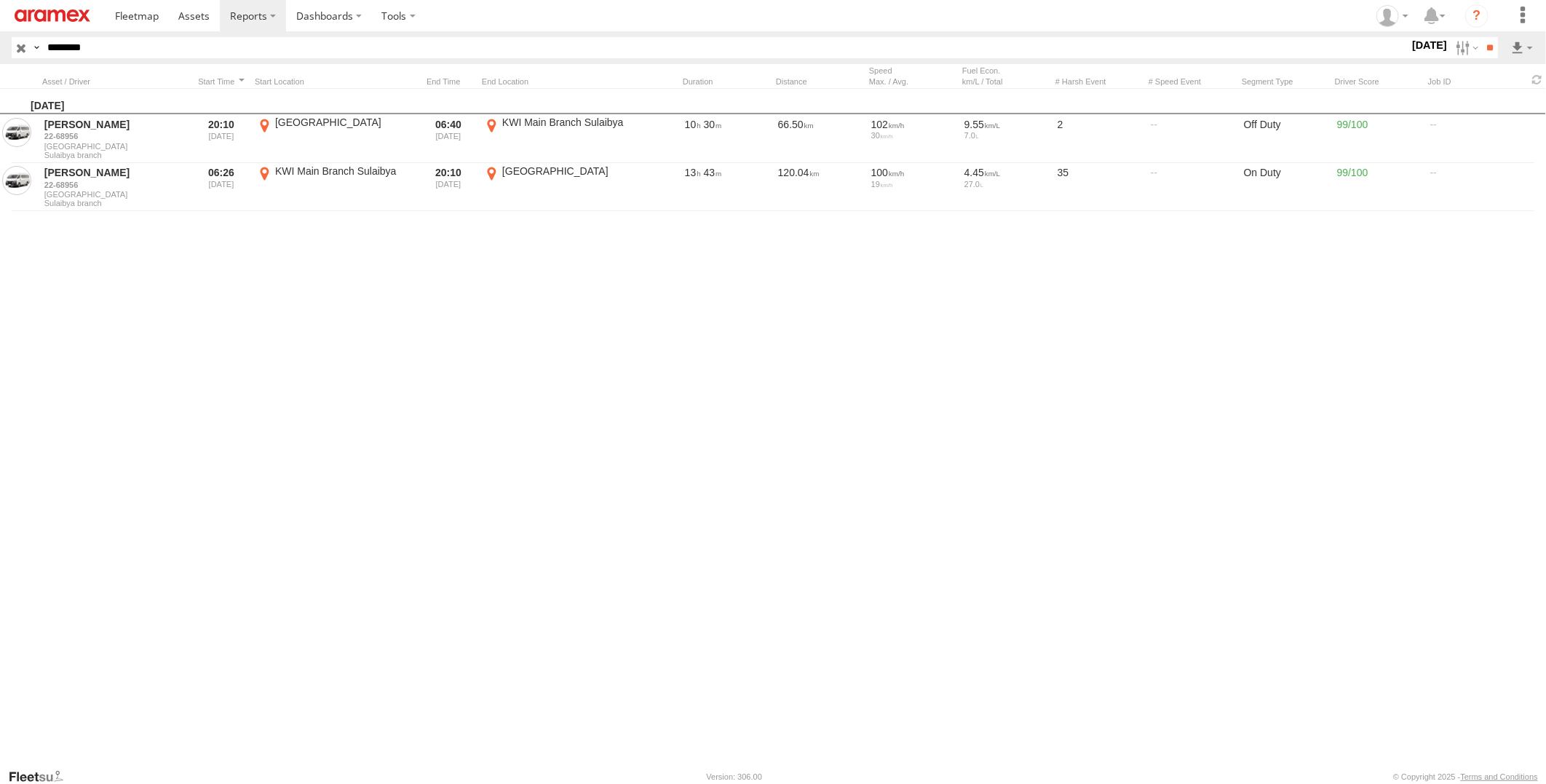
drag, startPoint x: 107, startPoint y: 46, endPoint x: 0, endPoint y: 66, distance: 108.9
click at [0, 64] on html at bounding box center [773, 392] width 1546 height 784
paste input "text"
type input "********"
click at [1481, 37] on input "**" at bounding box center [1489, 47] width 17 height 21
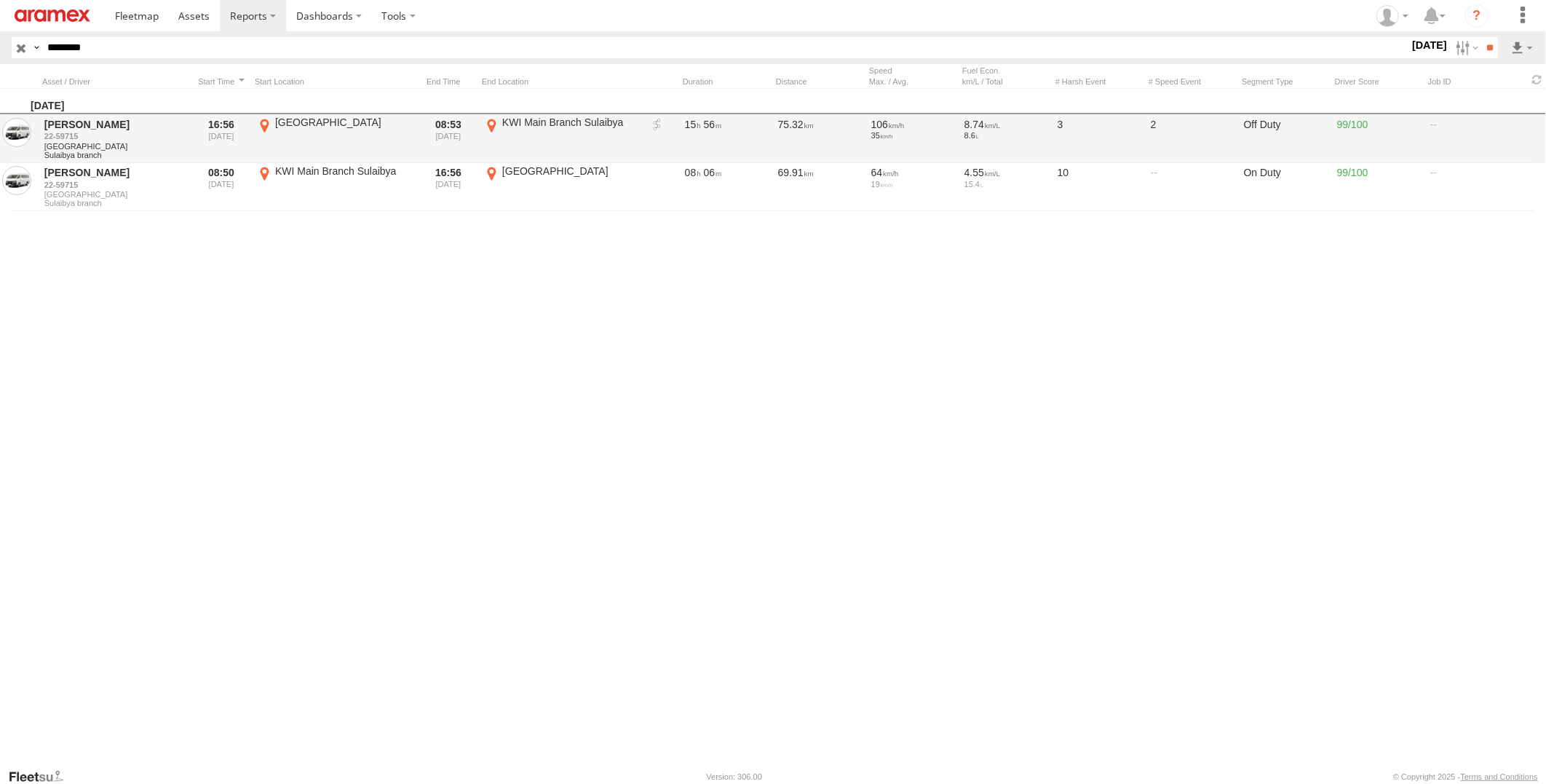
click at [659, 126] on link at bounding box center [657, 125] width 15 height 15
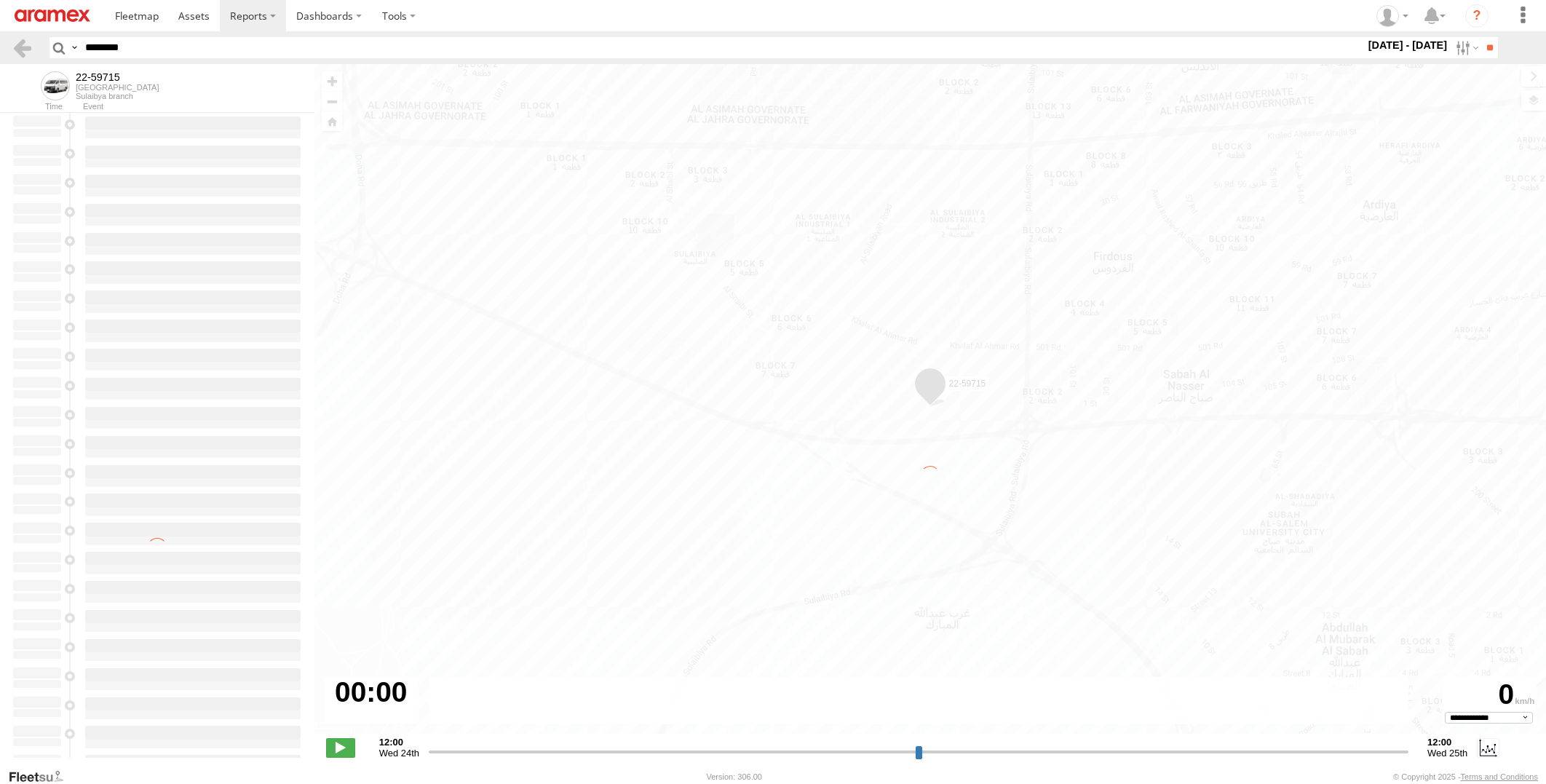
select select "**********"
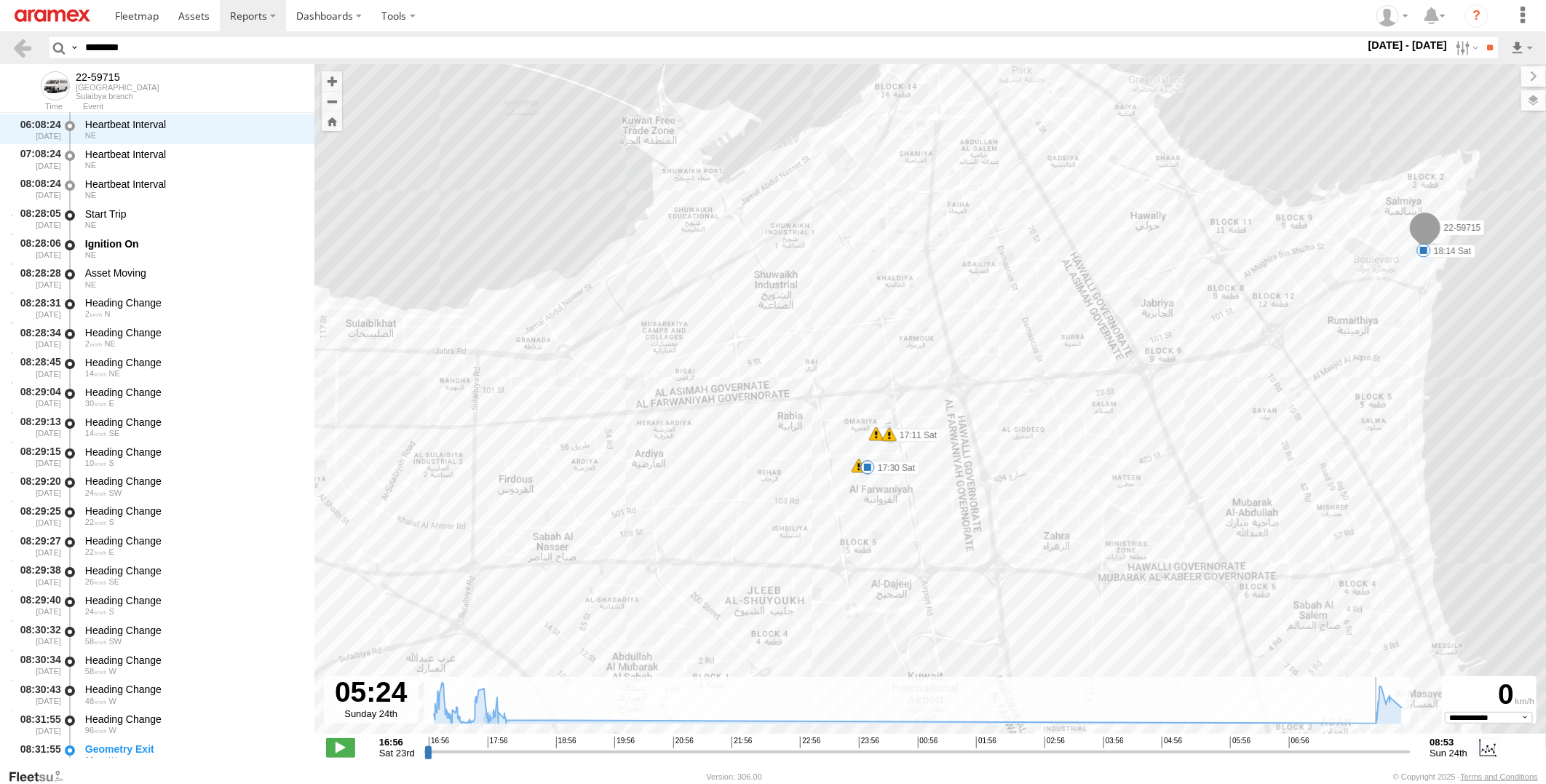
drag, startPoint x: 427, startPoint y: 752, endPoint x: 1192, endPoint y: 736, distance: 765.2
type input "**********"
click at [1192, 744] on input "range" at bounding box center [918, 752] width 987 height 14
click at [127, 17] on span at bounding box center [137, 16] width 44 height 14
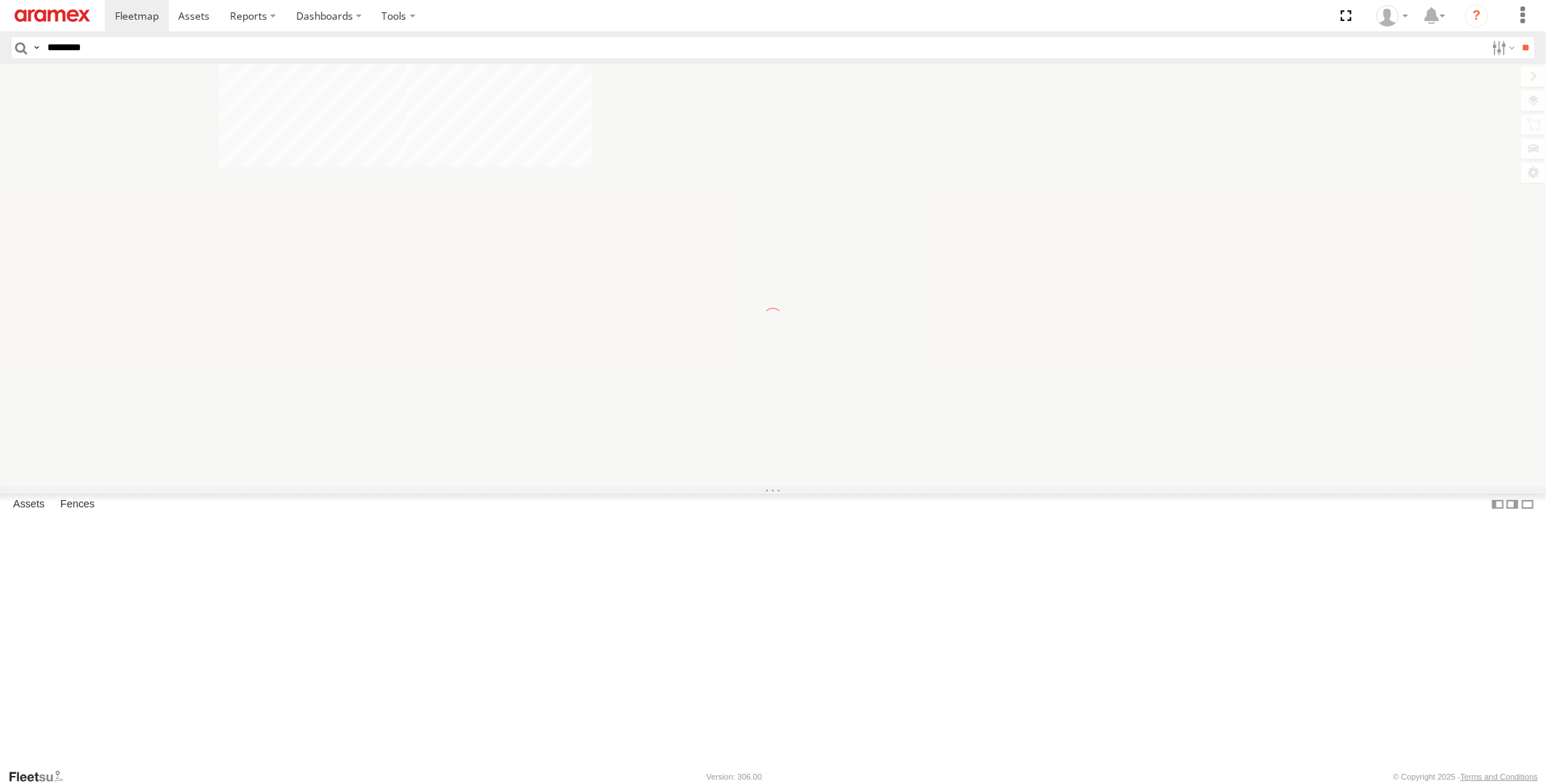
type input "********"
click at [1518, 37] on input "**" at bounding box center [1526, 47] width 17 height 21
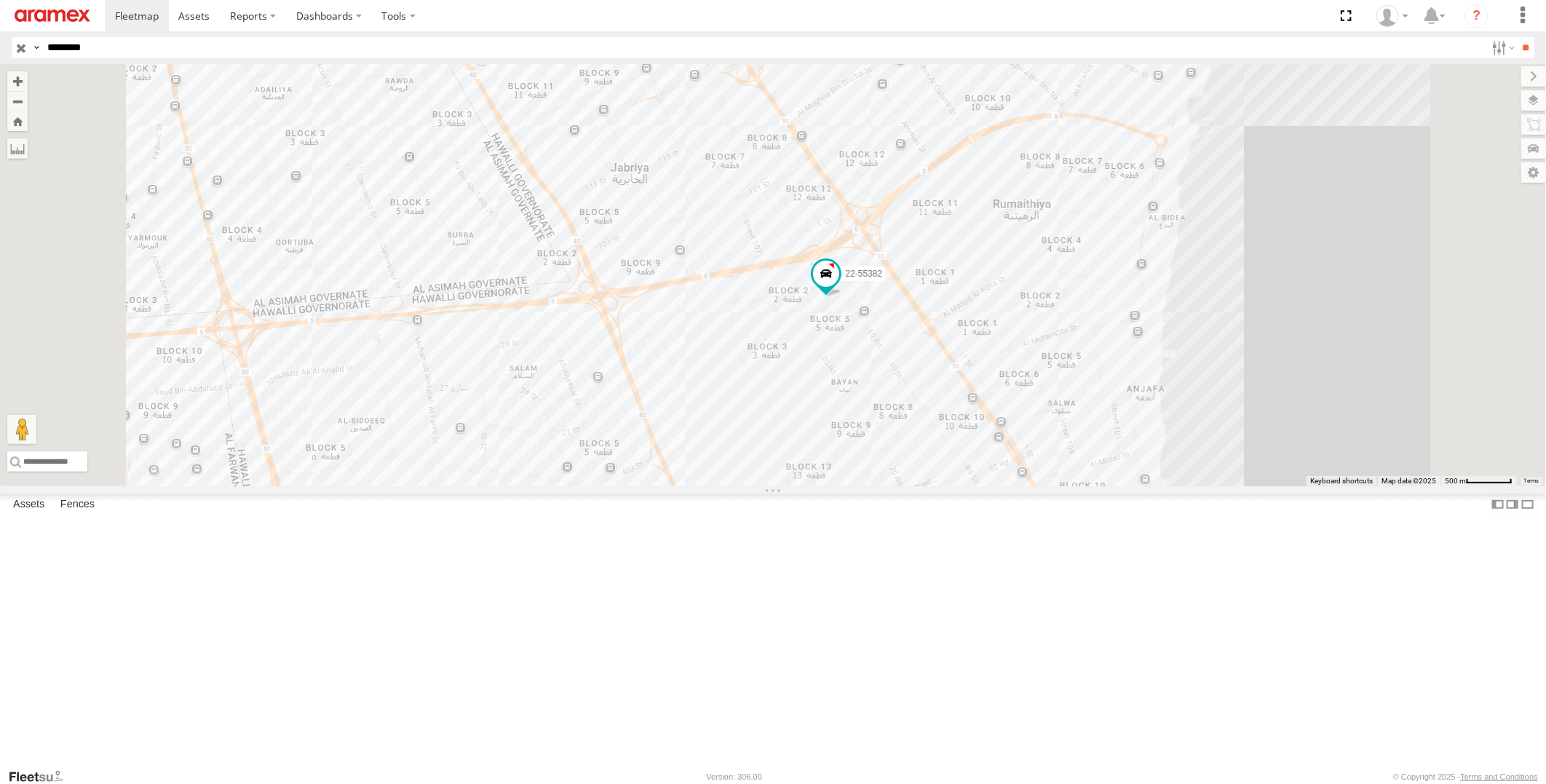
click at [23, 47] on input "button" at bounding box center [21, 47] width 19 height 21
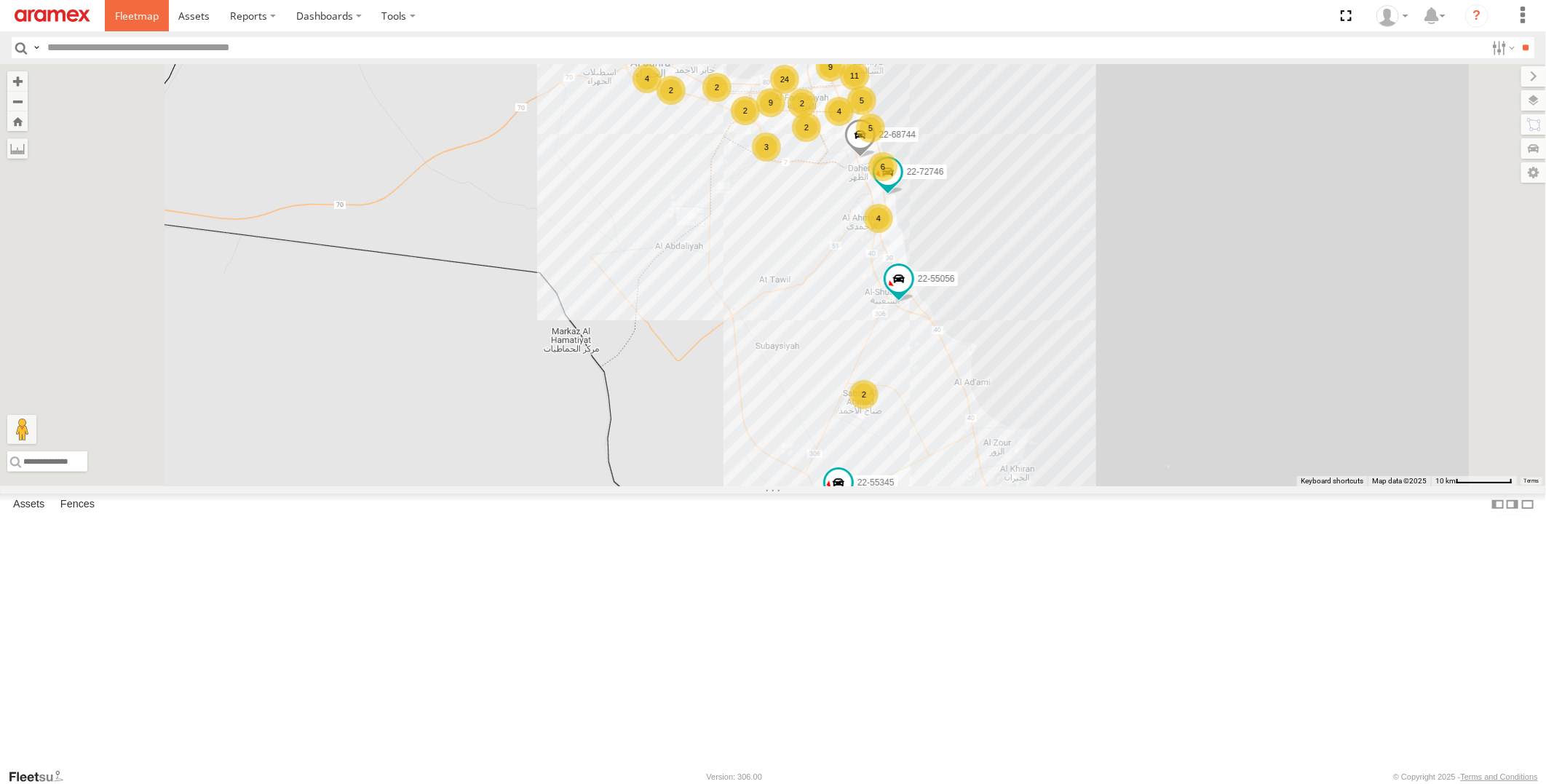
click at [157, 23] on span at bounding box center [137, 16] width 44 height 14
